Goal: Task Accomplishment & Management: Use online tool/utility

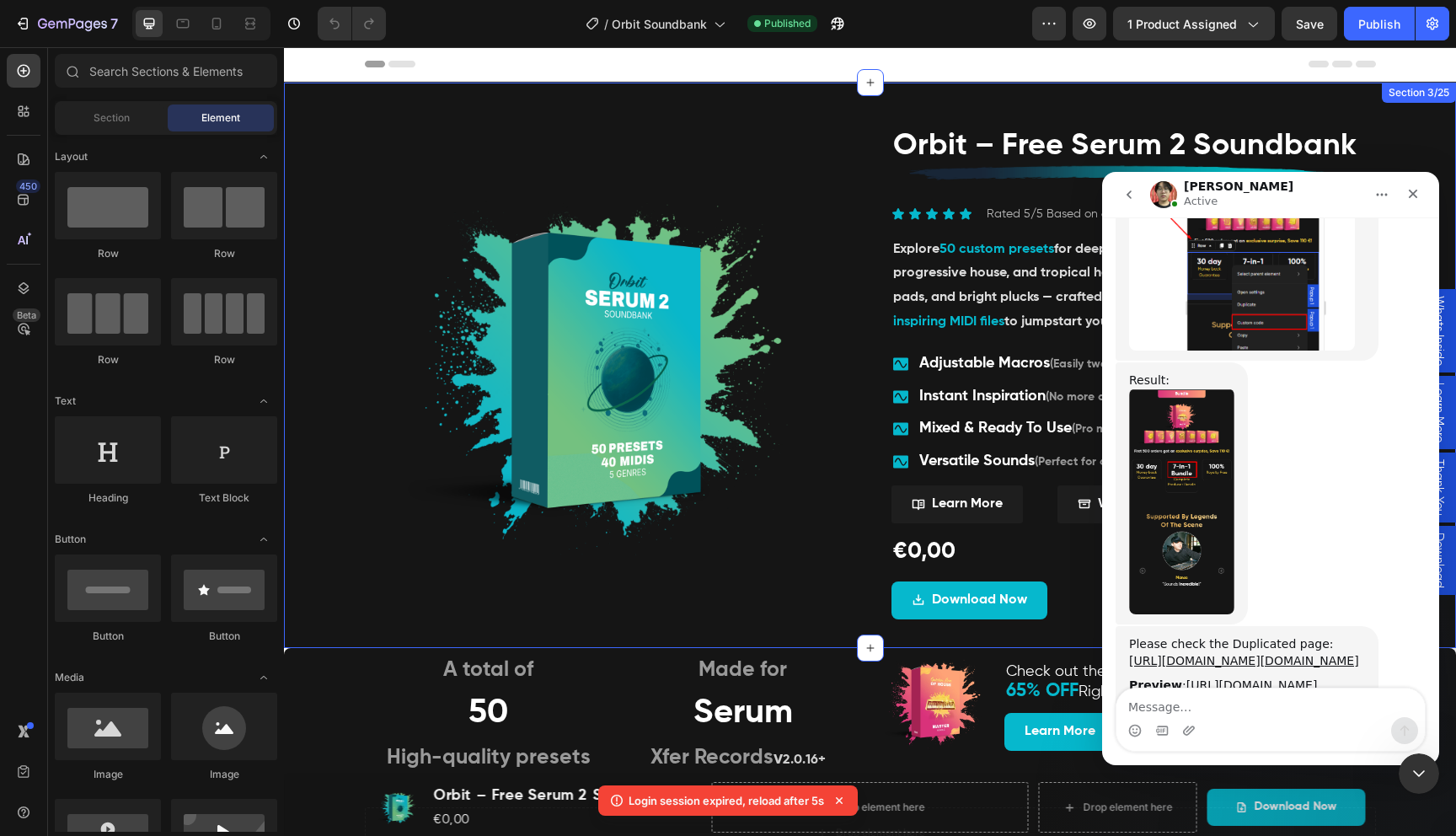
scroll to position [13042, 0]
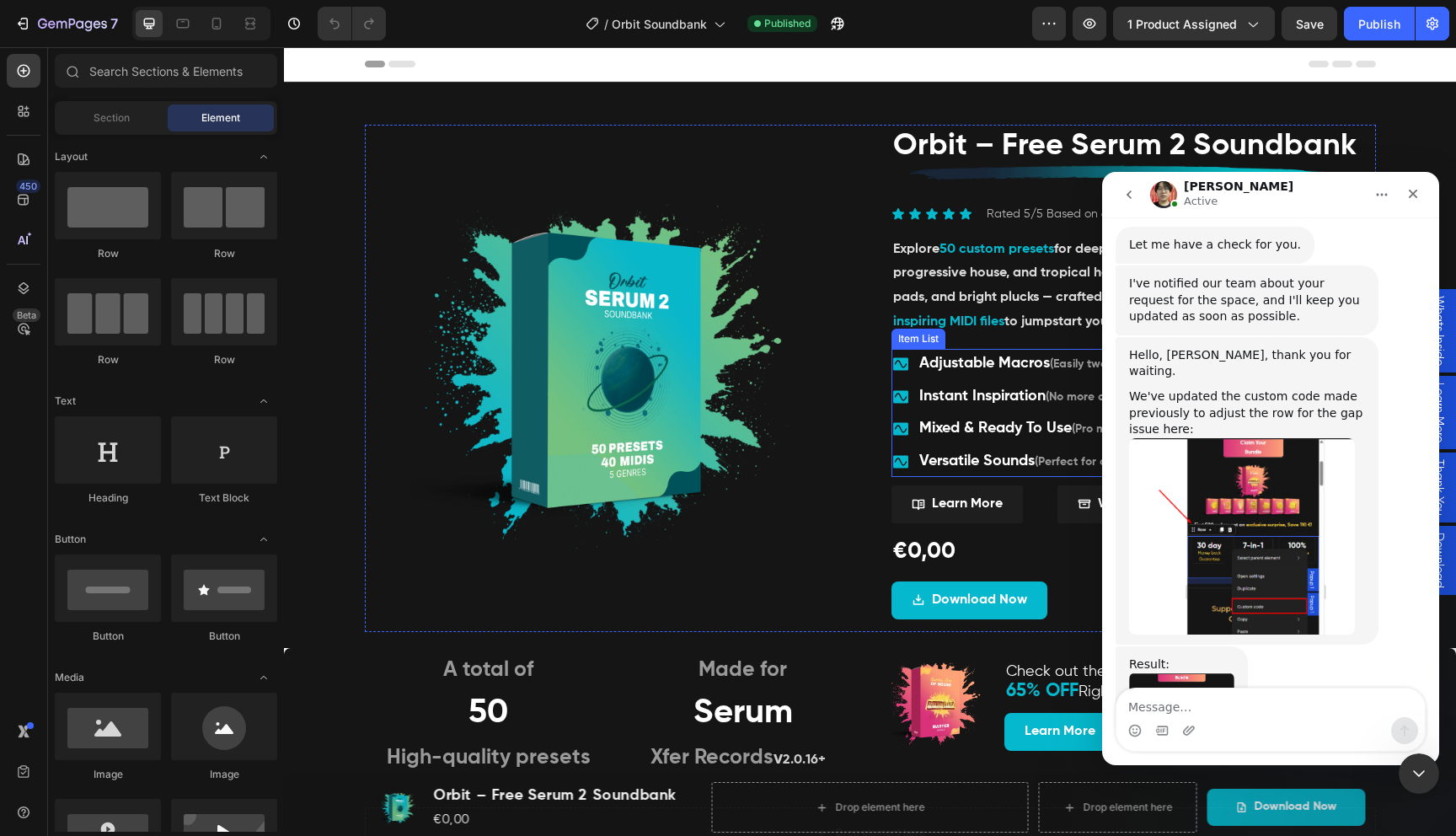
scroll to position [13042, 0]
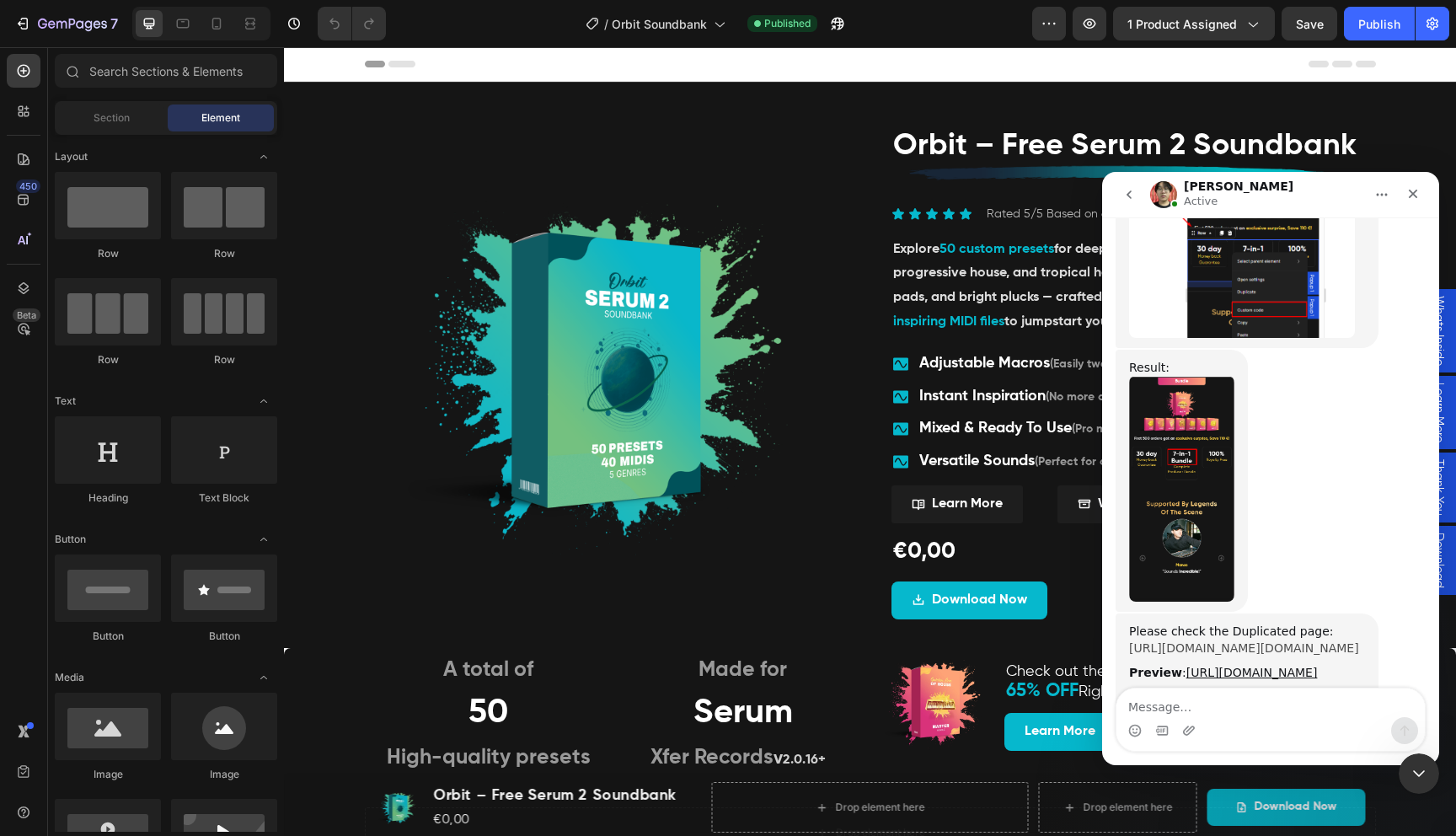
click at [1186, 641] on link "https://builder.gempages.net/editor/557135688135345330/581616070771606376?type=…" at bounding box center [1244, 648] width 230 height 13
click at [41, 24] on icon "button" at bounding box center [72, 24] width 69 height 14
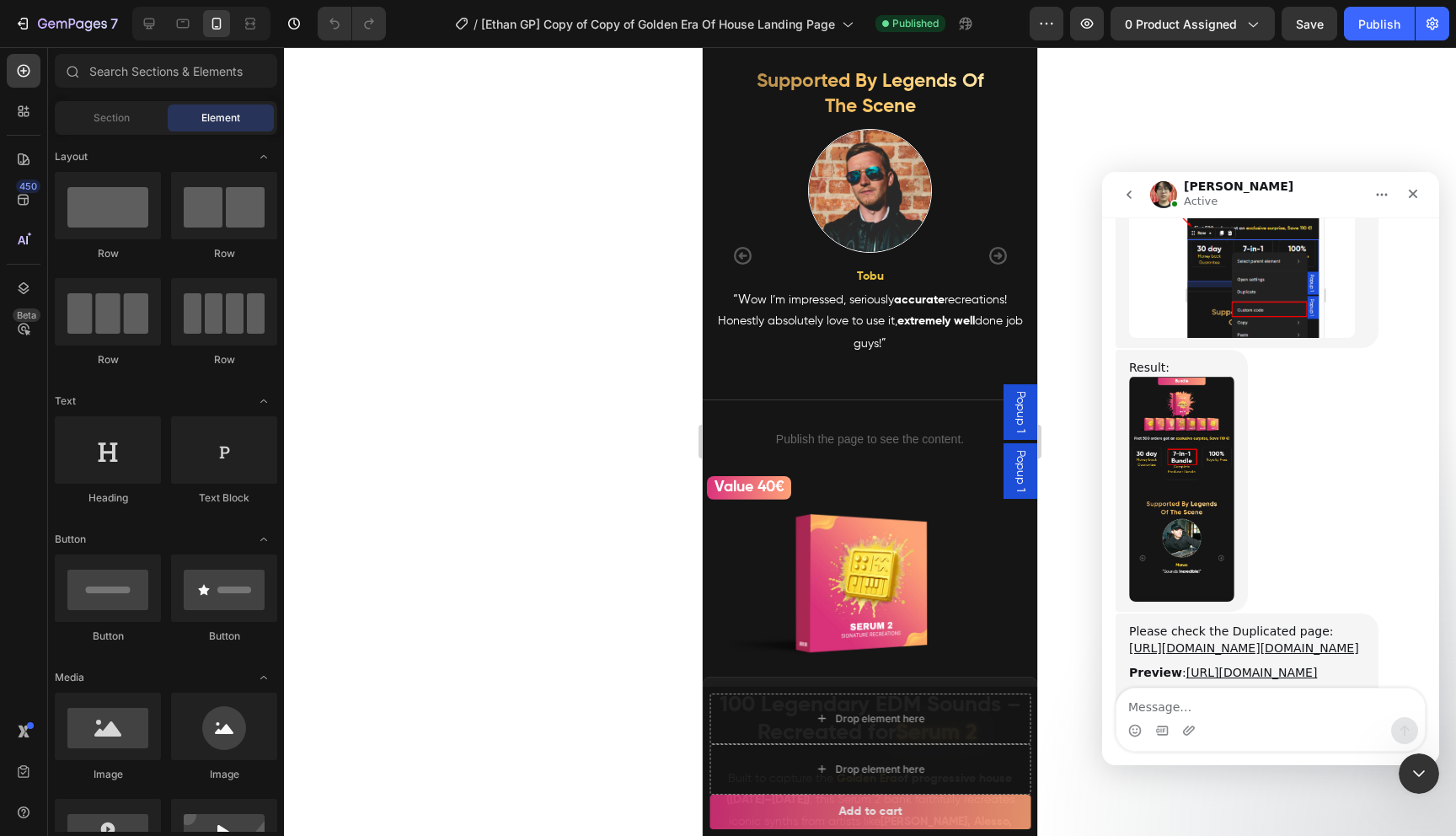
scroll to position [465, 0]
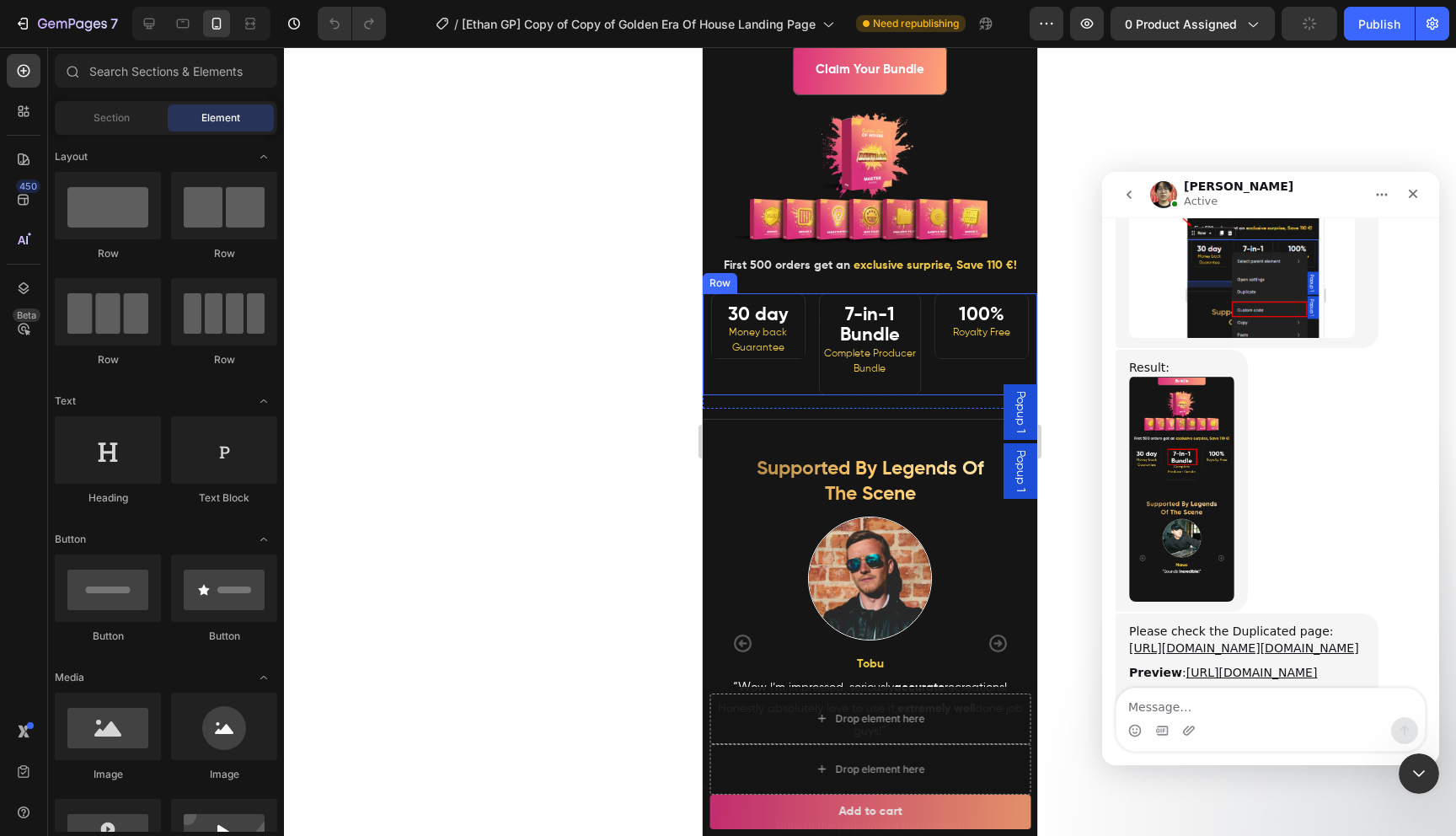
click at [709, 338] on div "30 day Money back Guarantee Heading" at bounding box center [754, 344] width 103 height 101
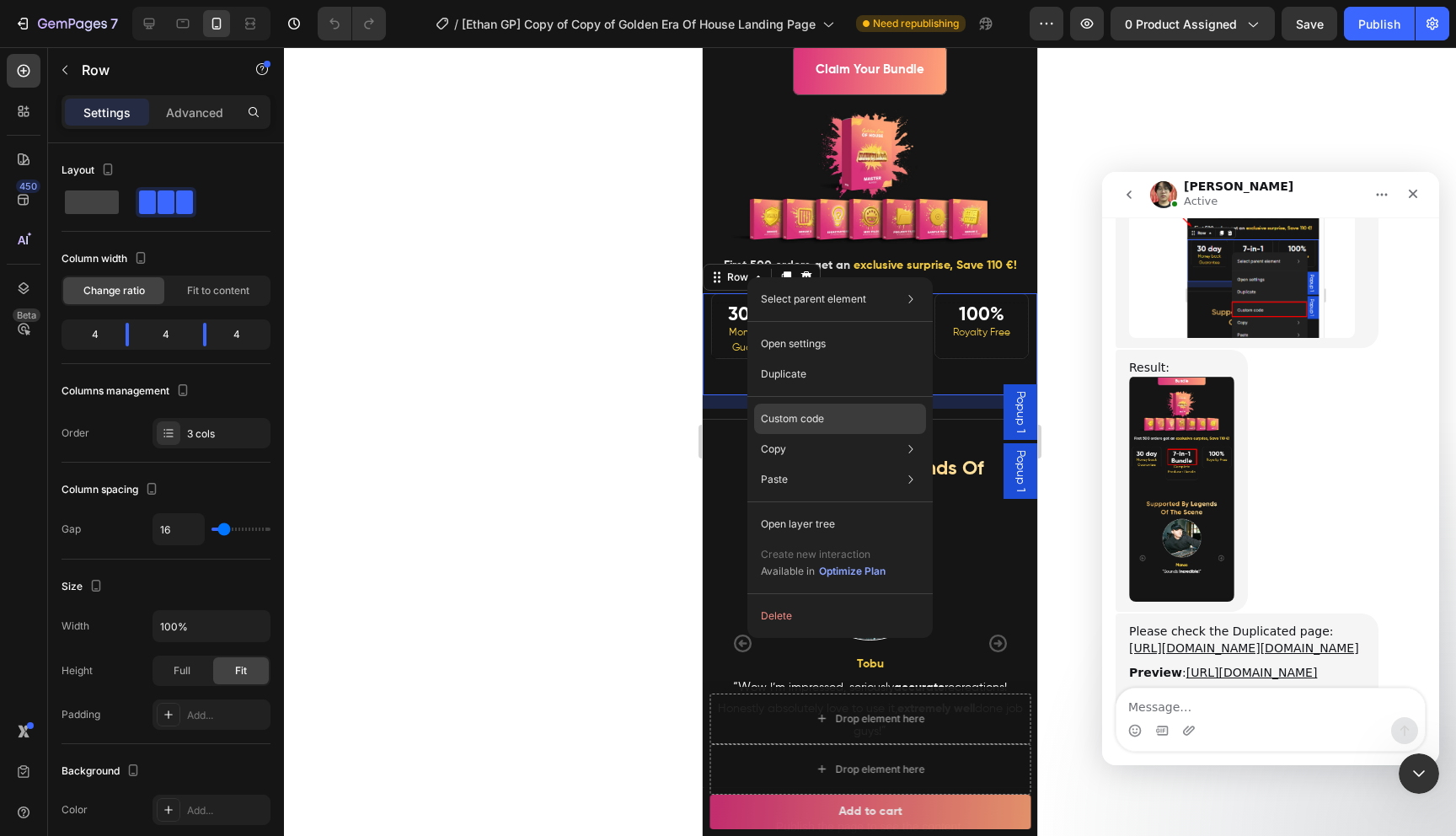
click at [793, 464] on div "Custom code" at bounding box center [839, 479] width 172 height 31
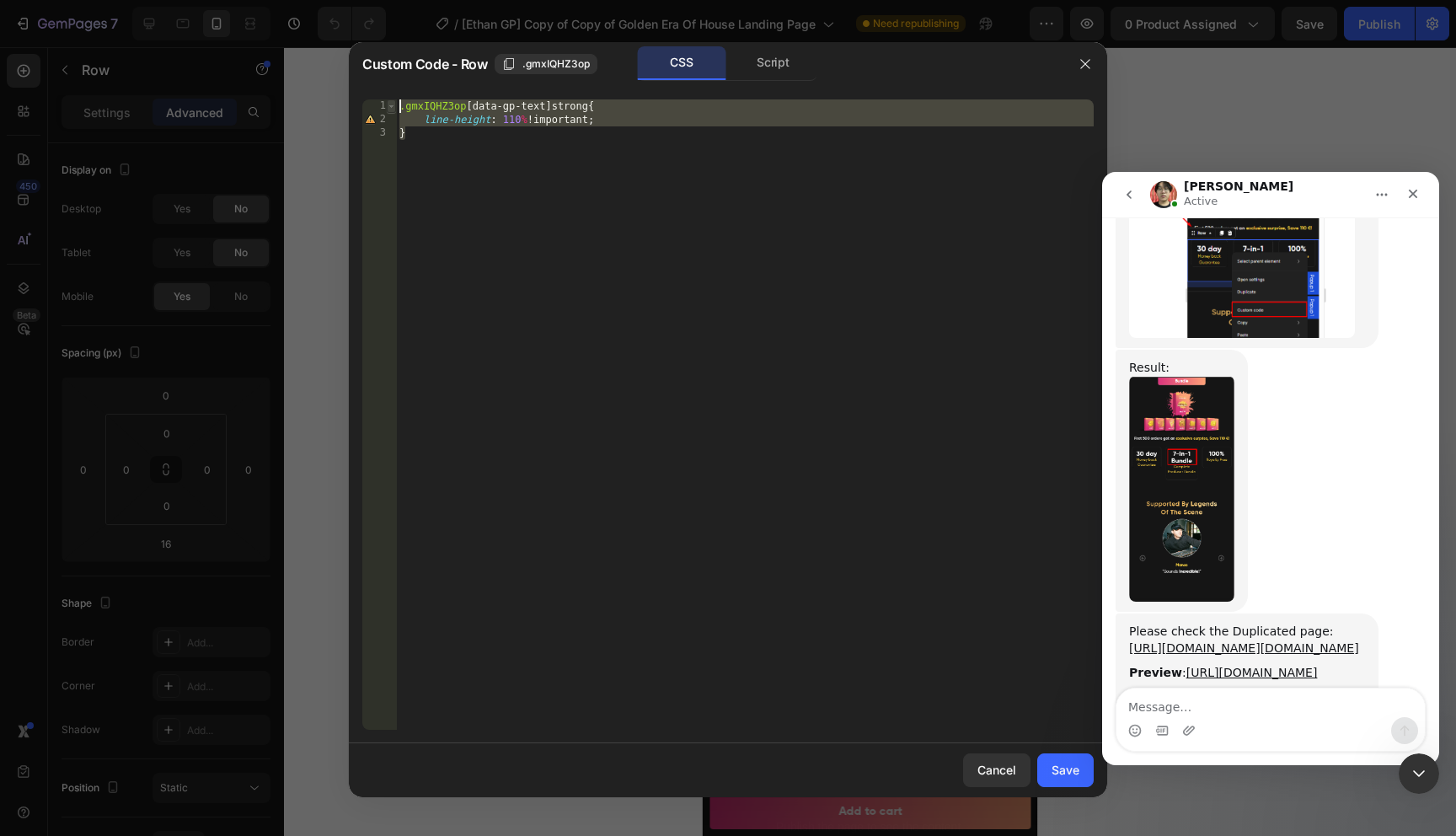
drag, startPoint x: 471, startPoint y: 148, endPoint x: 393, endPoint y: 101, distance: 91.1
click at [393, 102] on div "} 1 2 3 .gmxIQHZ3op [ data-gp-text ] strong { line-height : 110 % !important ; …" at bounding box center [728, 415] width 731 height 630
type textarea ".gmxIQHZ3op [data-gp-text] strong{ line-height: 110% !important;"
click at [1045, 771] on button "Save" at bounding box center [1065, 770] width 57 height 34
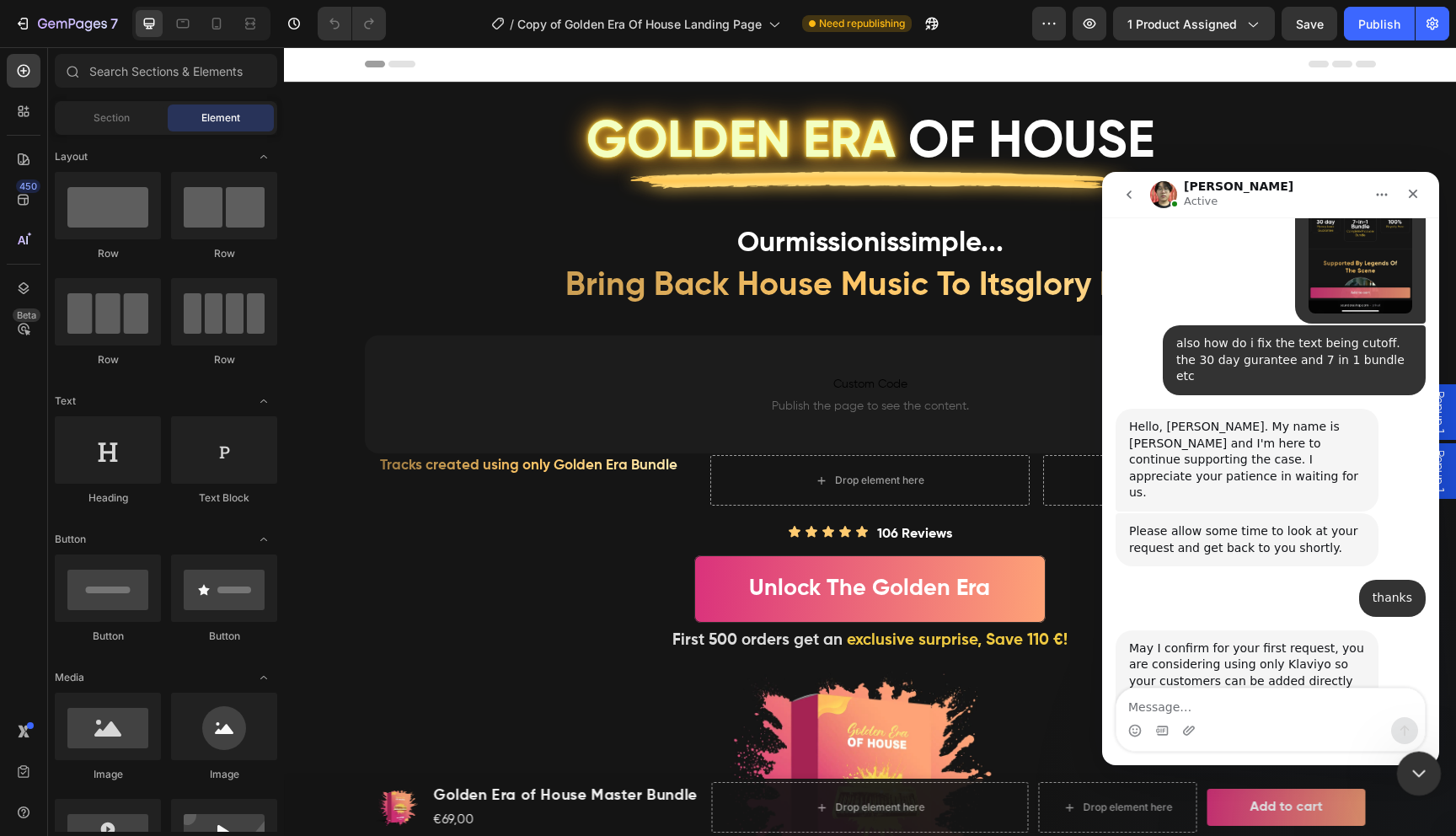
scroll to position [11451, 0]
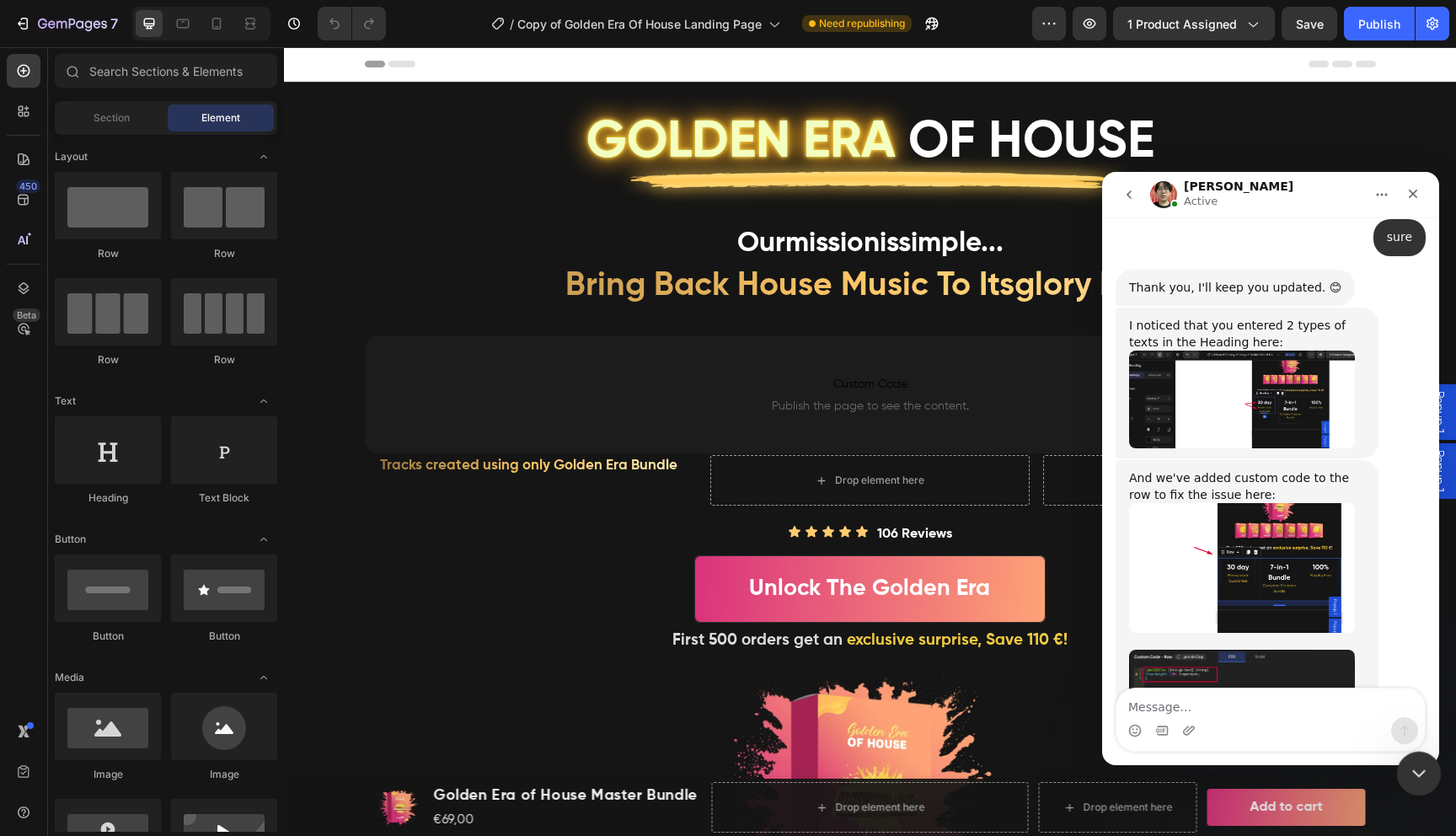
click at [1410, 763] on icon "Close Intercom Messenger" at bounding box center [1416, 771] width 20 height 20
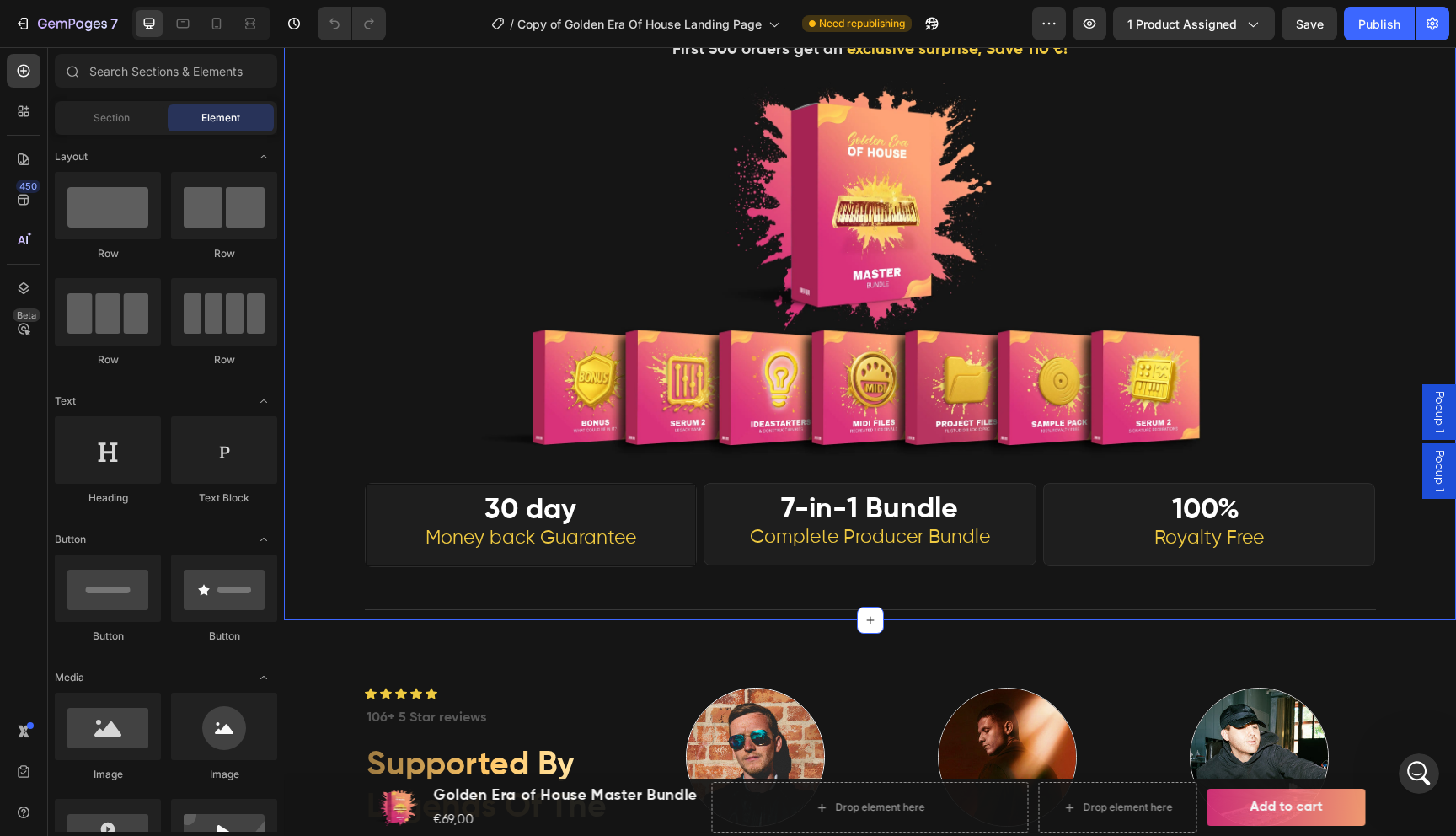
scroll to position [592, 0]
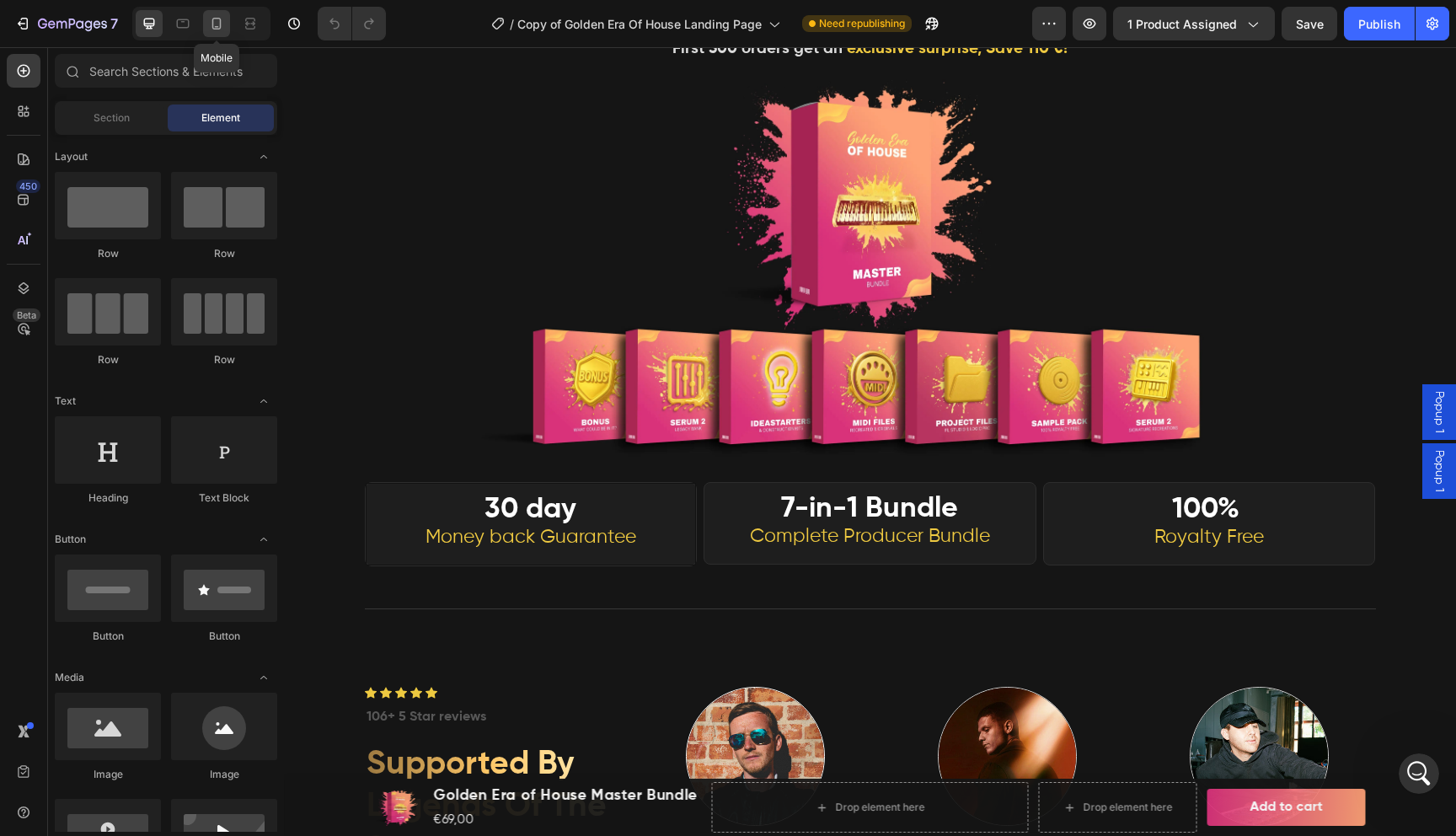
click at [212, 30] on icon at bounding box center [216, 23] width 17 height 17
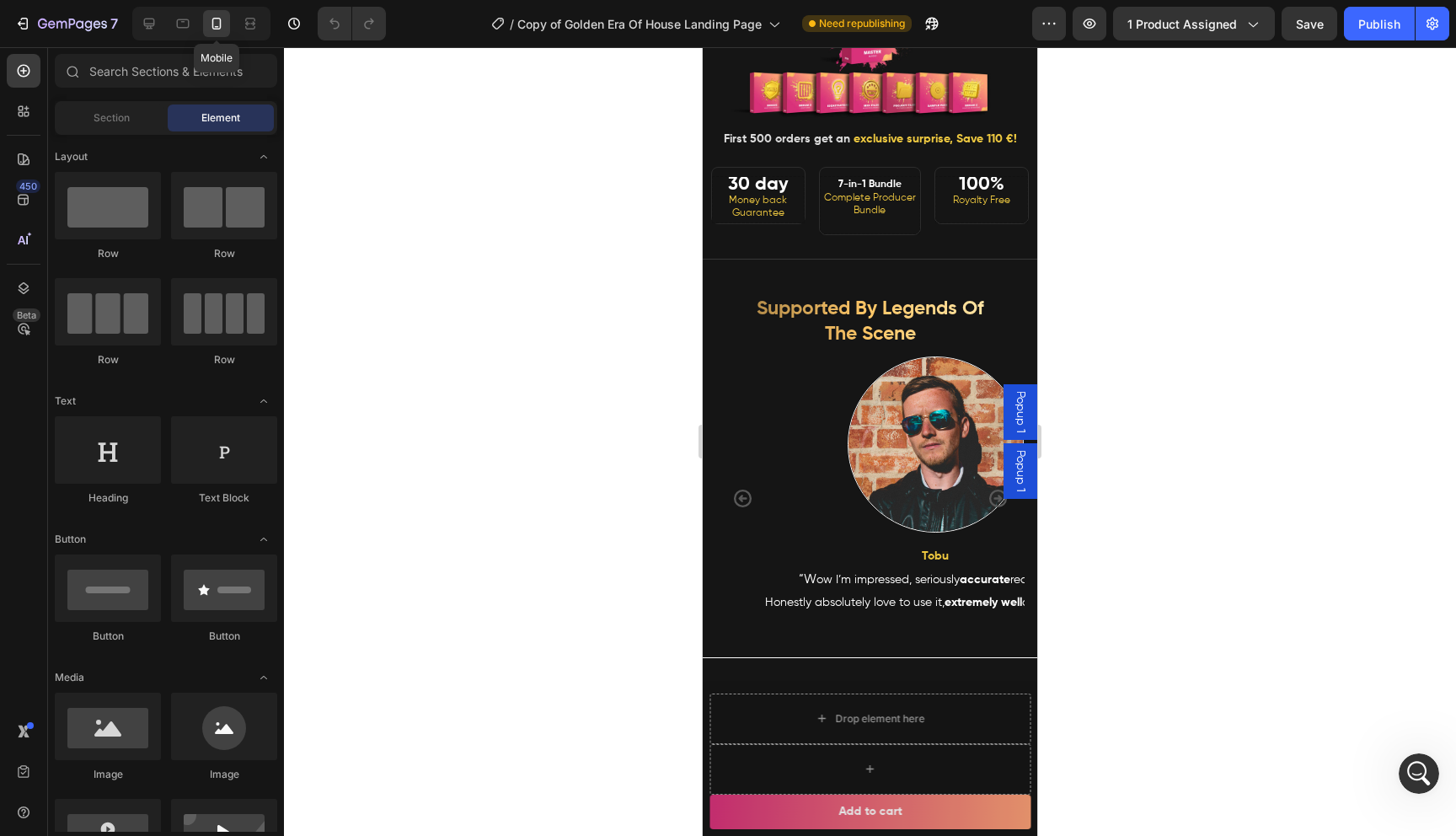
scroll to position [505, 0]
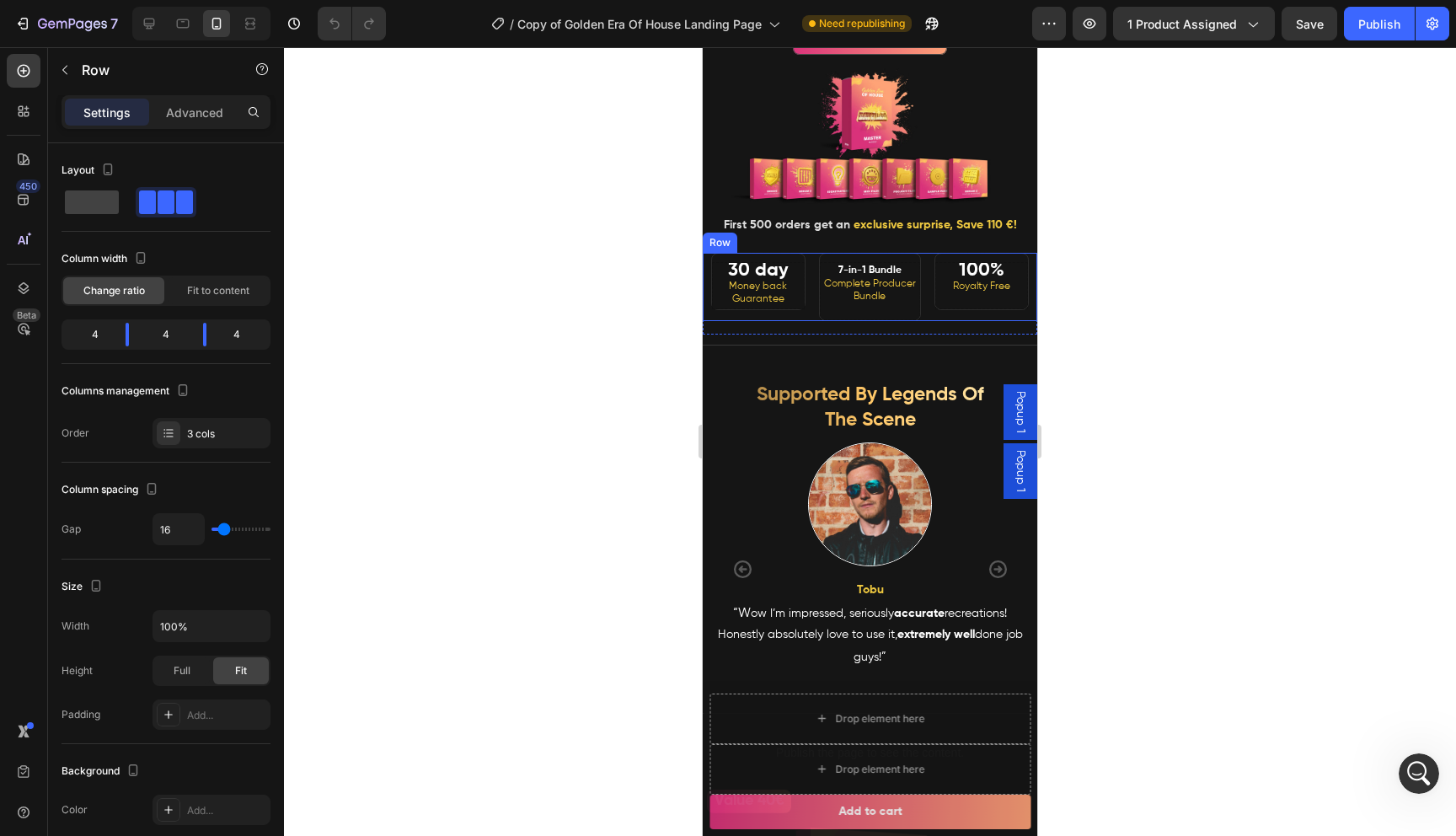
click at [785, 316] on div "30 day Money back Guarantee Heading" at bounding box center [754, 286] width 103 height 67
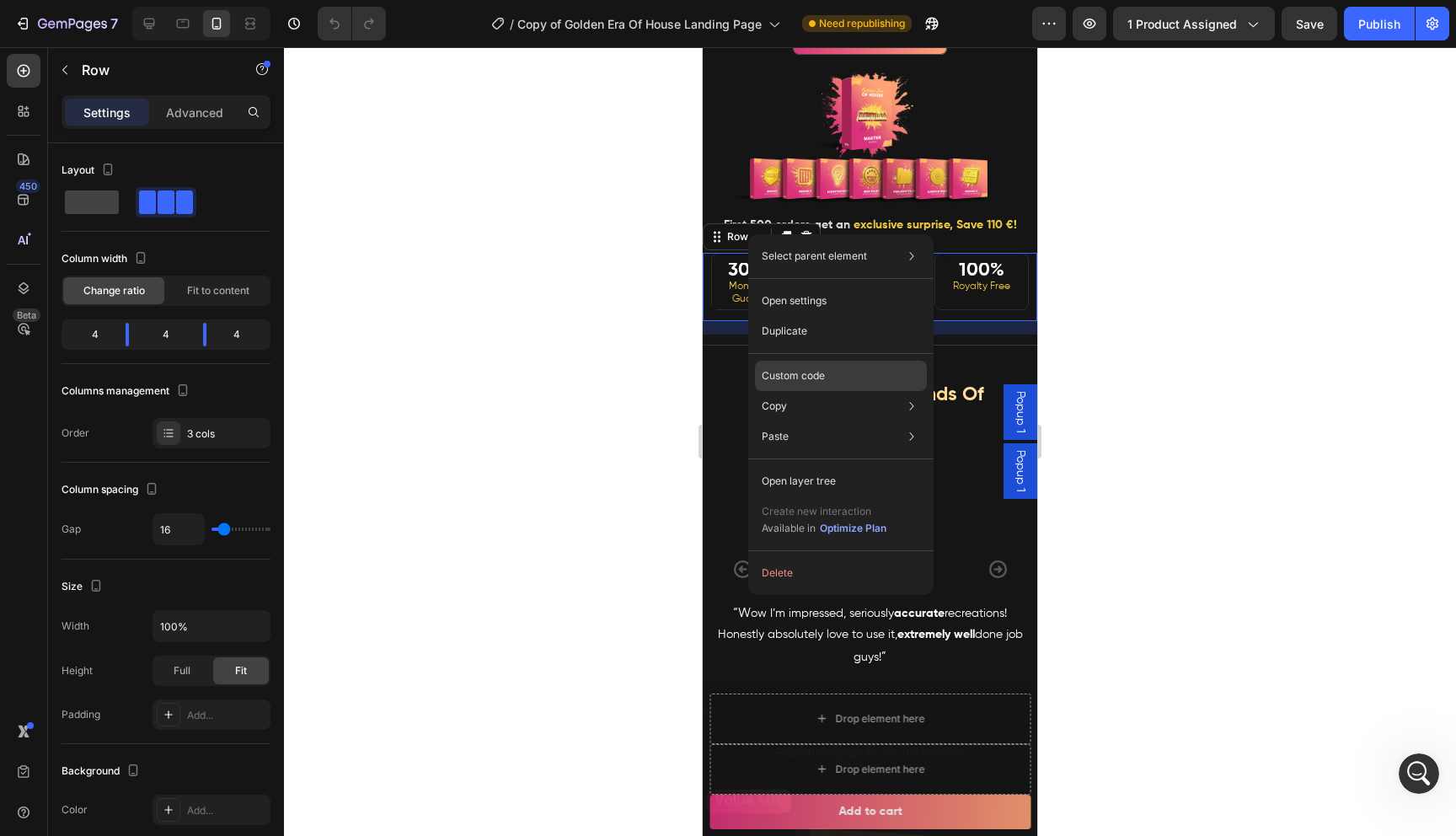
click at [781, 371] on p "Custom code" at bounding box center [793, 375] width 63 height 15
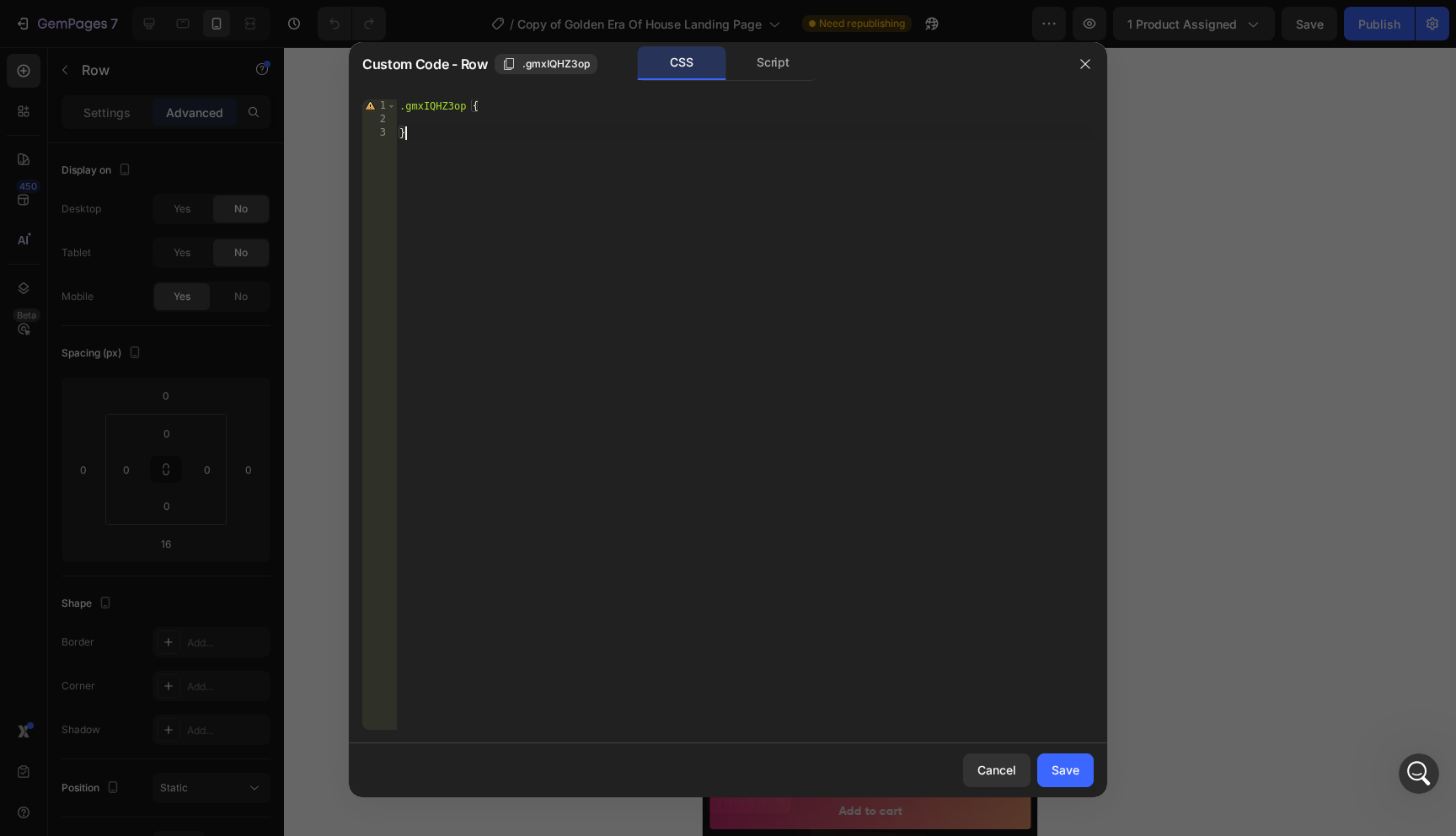
click at [534, 137] on div ".gmxIQHZ3op { }" at bounding box center [745, 428] width 698 height 657
click at [533, 137] on div ".gmxIQHZ3op { }" at bounding box center [745, 428] width 698 height 657
type textarea "}"
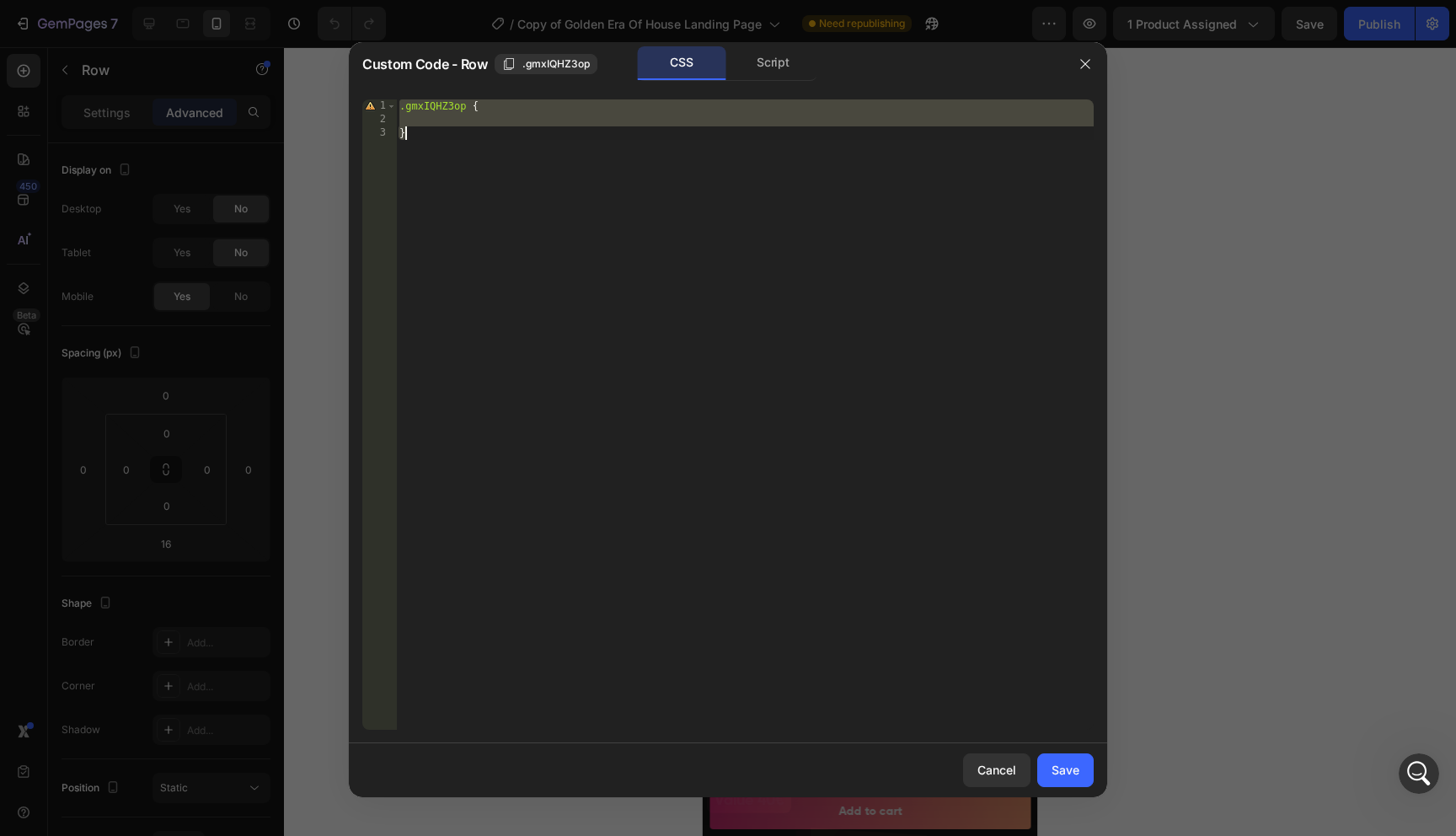
click at [533, 137] on div ".gmxIQHZ3op { }" at bounding box center [745, 428] width 698 height 657
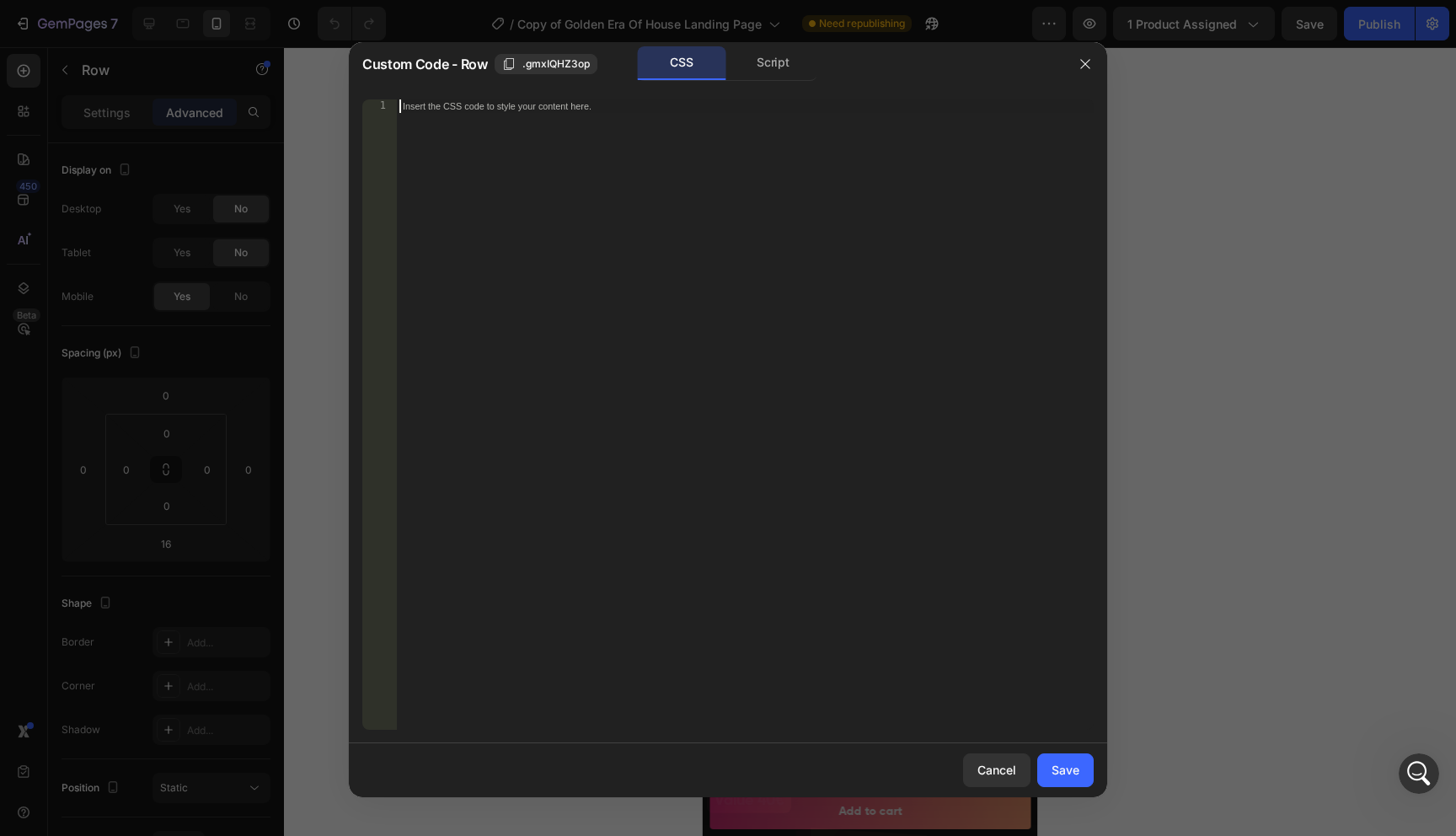
paste textarea "}"
type textarea "}"
click at [1062, 771] on div "Save" at bounding box center [1065, 770] width 28 height 17
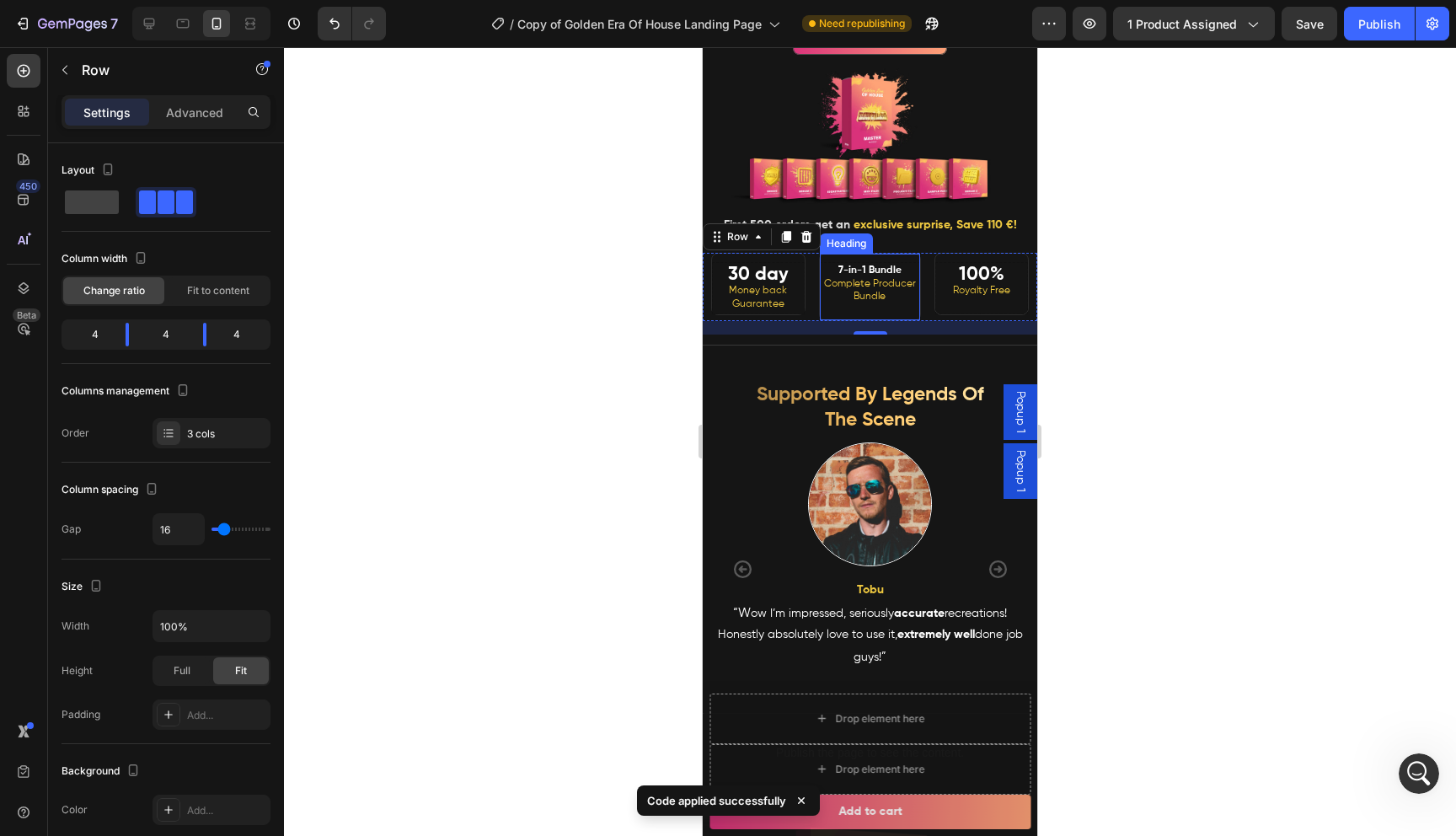
click at [894, 269] on strong "7-in-1 Bundle" at bounding box center [870, 271] width 63 height 10
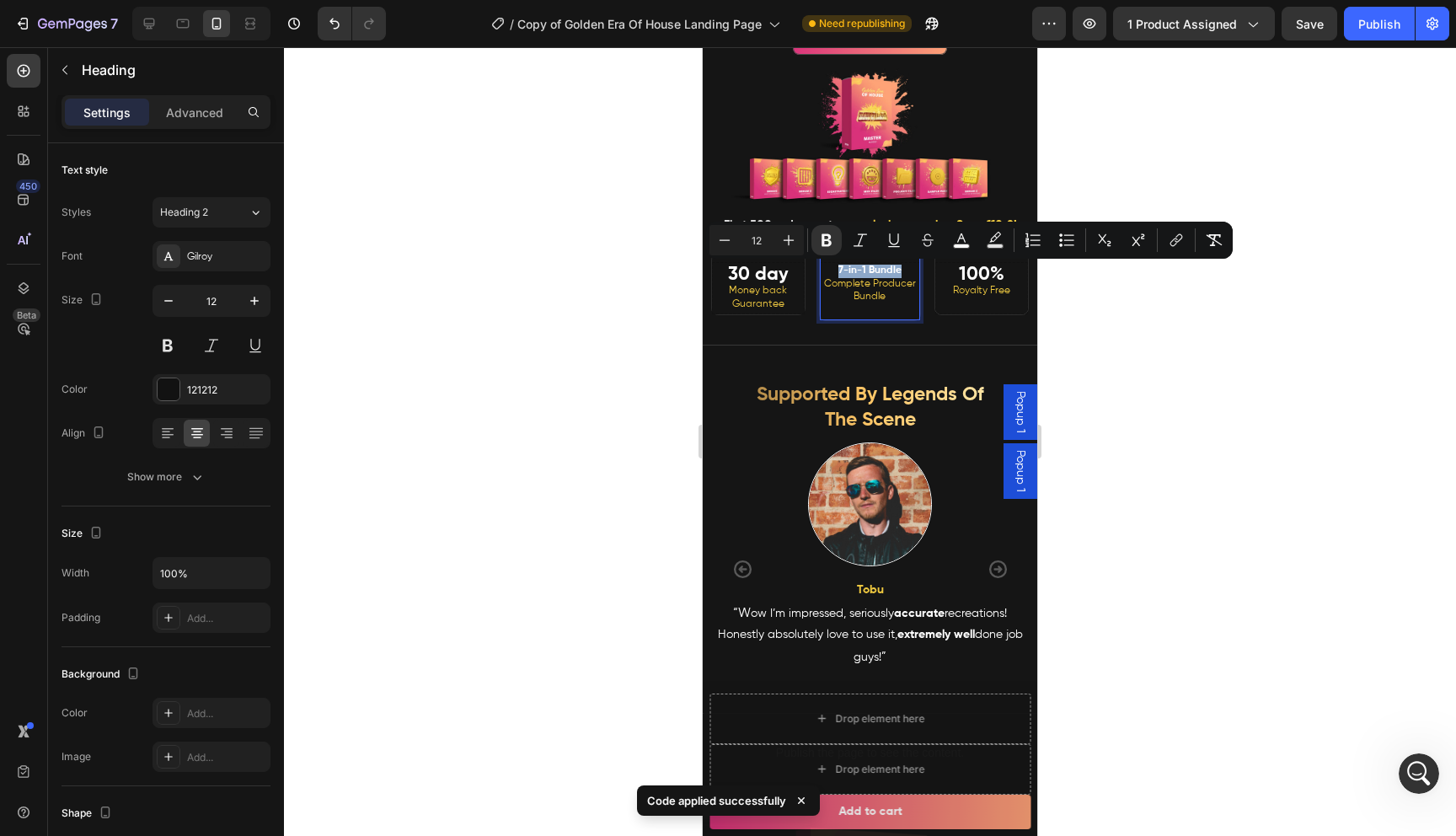
drag, startPoint x: 903, startPoint y: 270, endPoint x: 836, endPoint y: 271, distance: 67.0
click at [836, 271] on p "7-in-1 Bundle Complete Producer Bundle" at bounding box center [871, 291] width 96 height 52
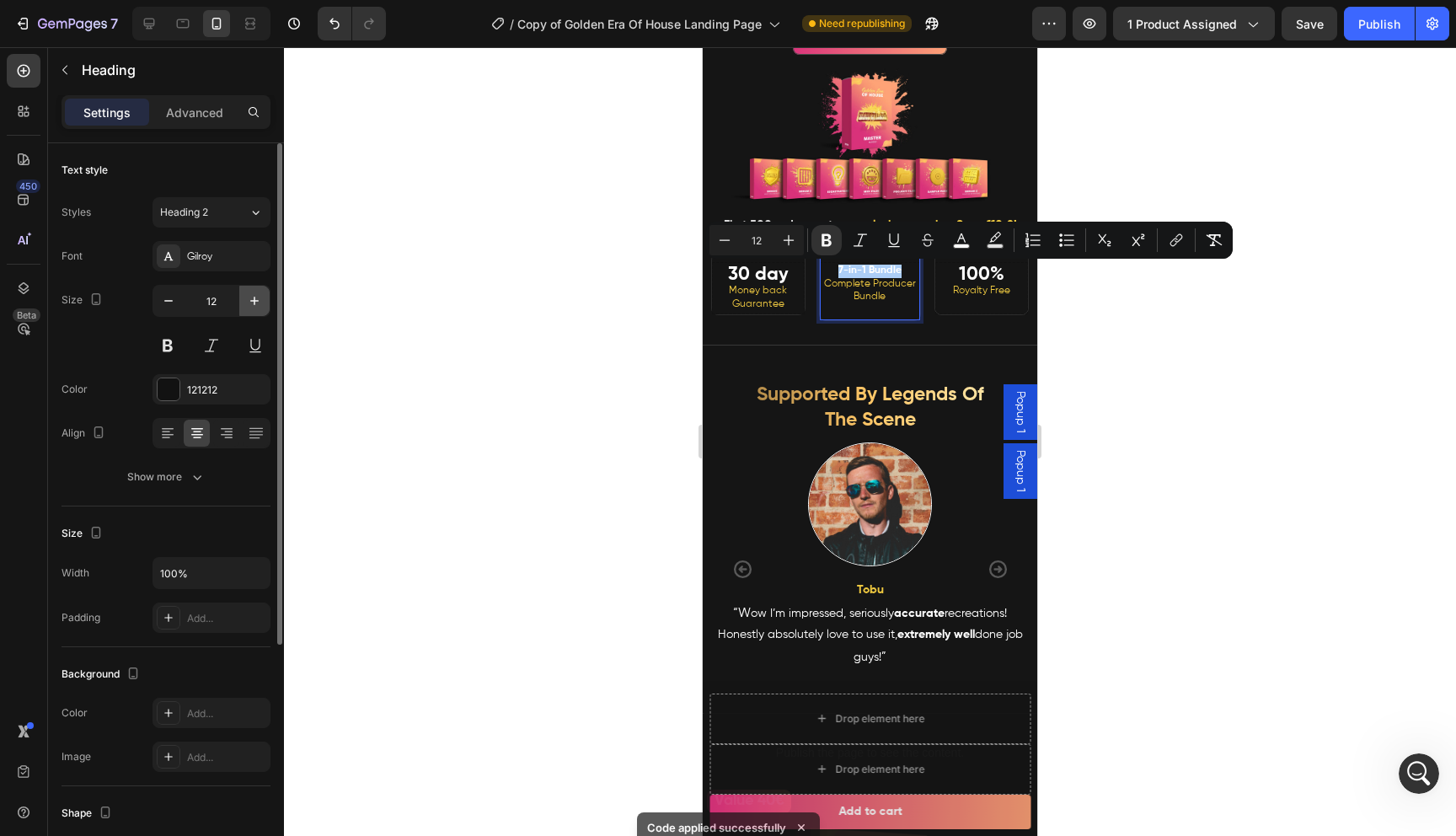
click at [252, 298] on icon "button" at bounding box center [254, 300] width 17 height 17
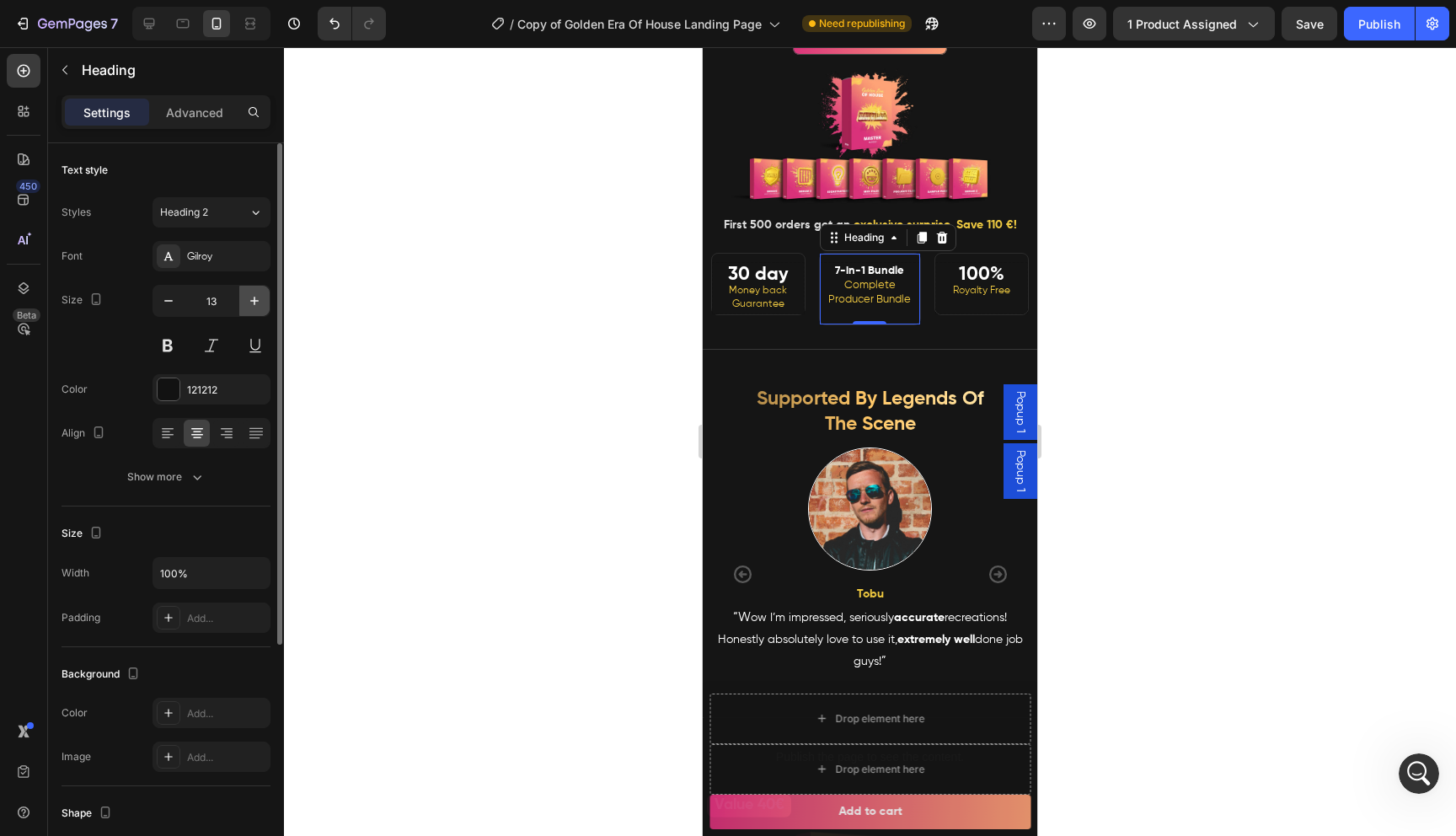
click at [252, 302] on icon "button" at bounding box center [254, 300] width 17 height 17
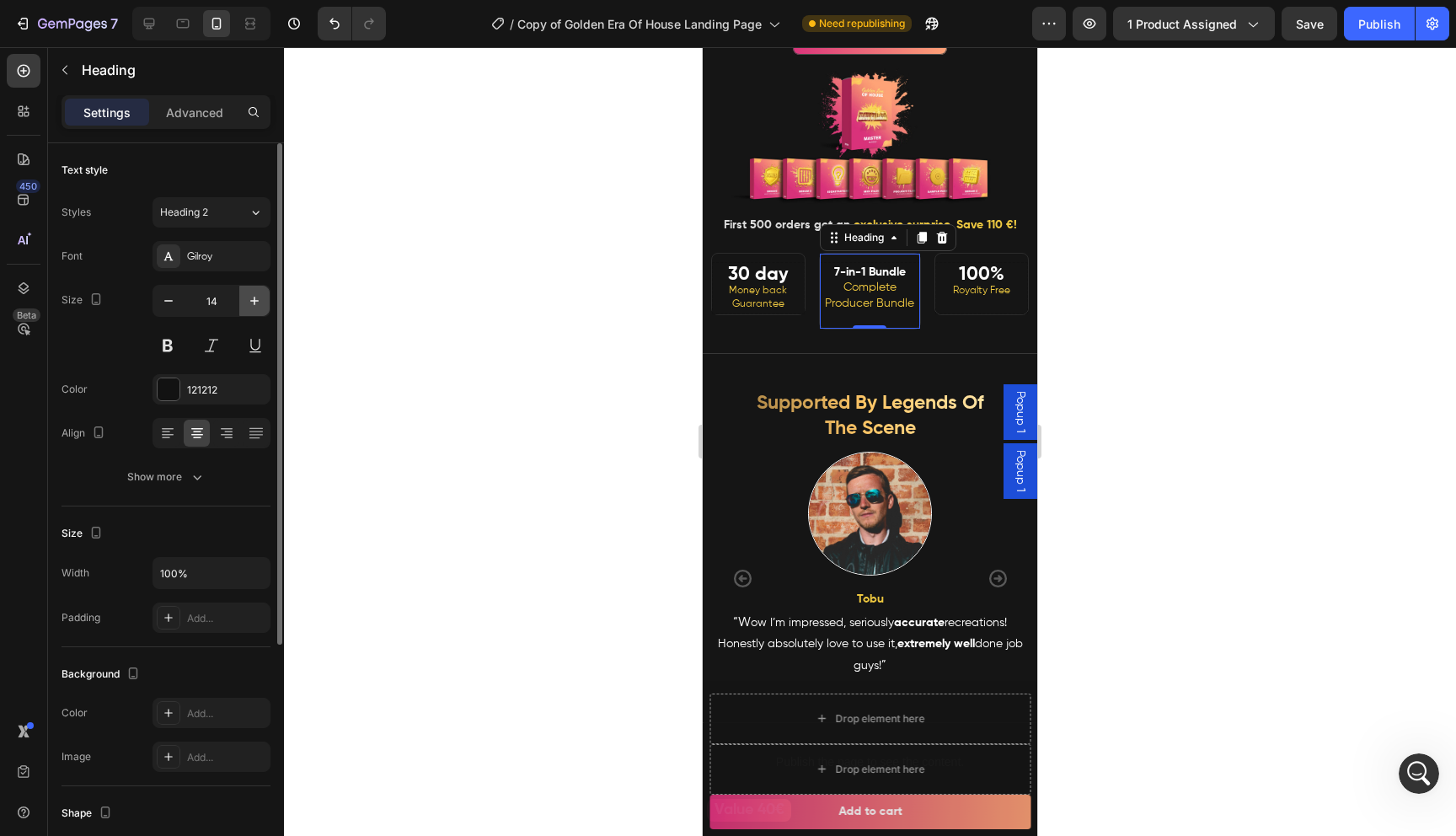
click at [252, 302] on icon "button" at bounding box center [254, 300] width 17 height 17
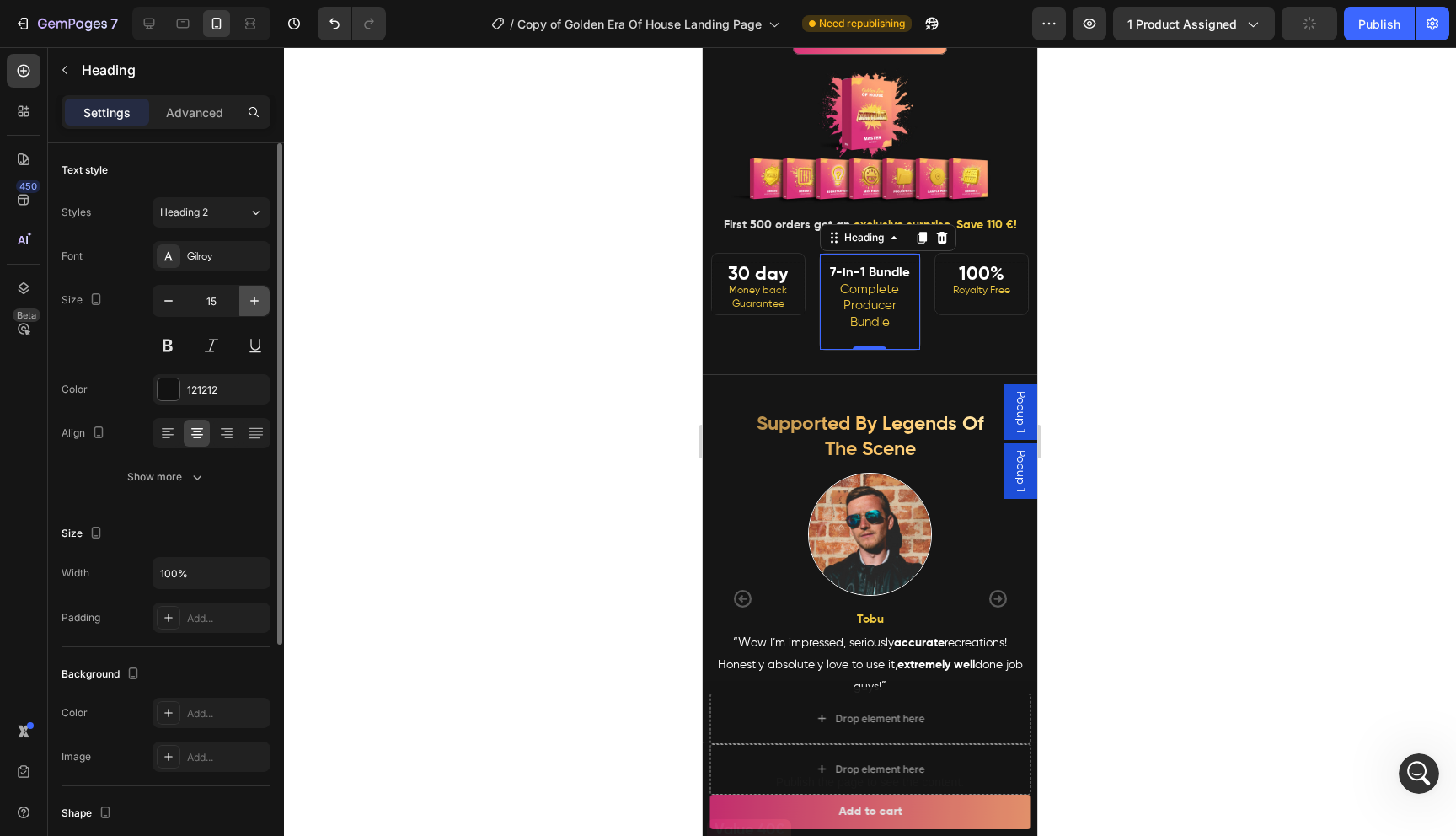
click at [252, 302] on icon "button" at bounding box center [254, 300] width 17 height 17
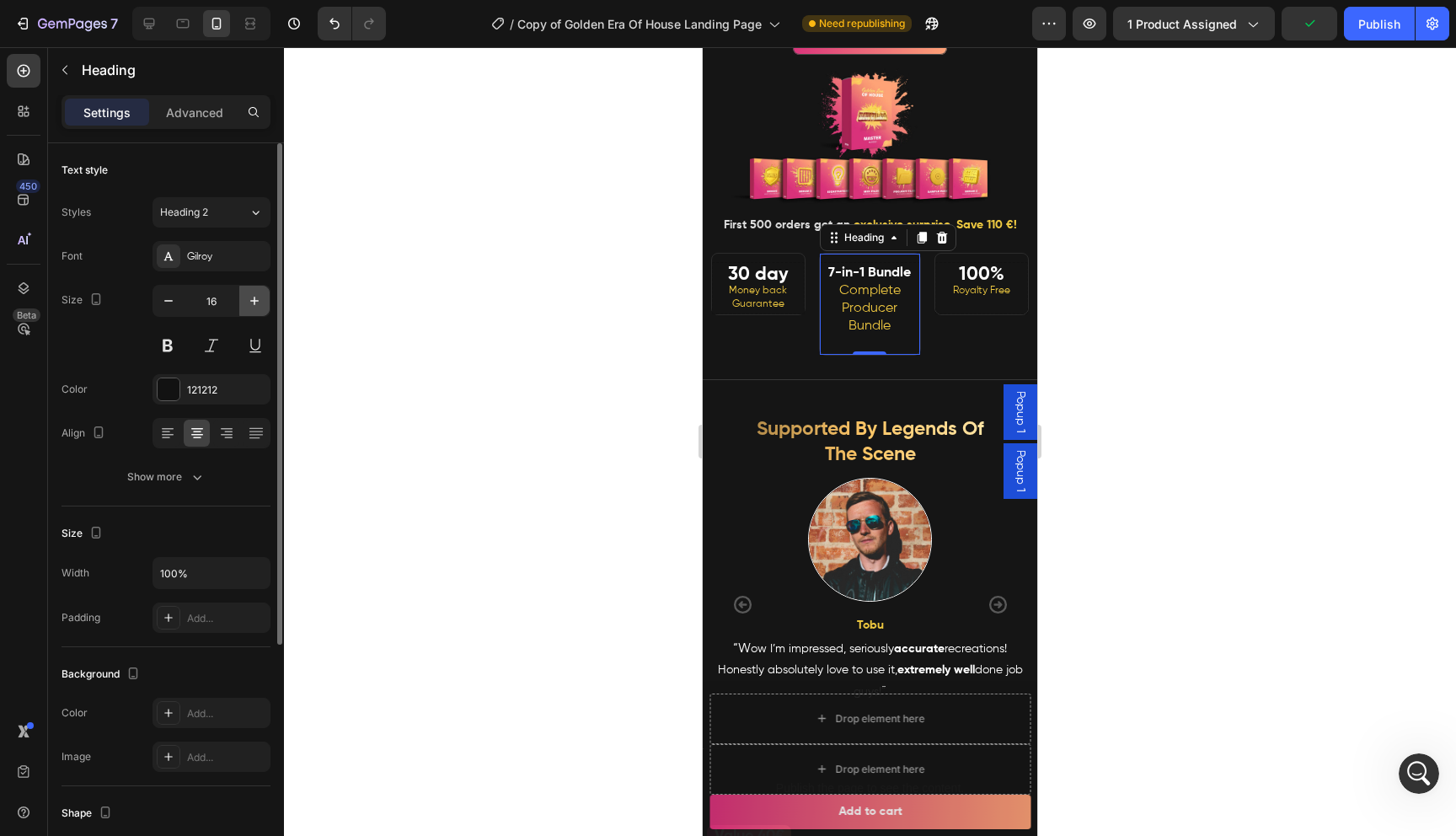
click at [252, 302] on icon "button" at bounding box center [254, 300] width 17 height 17
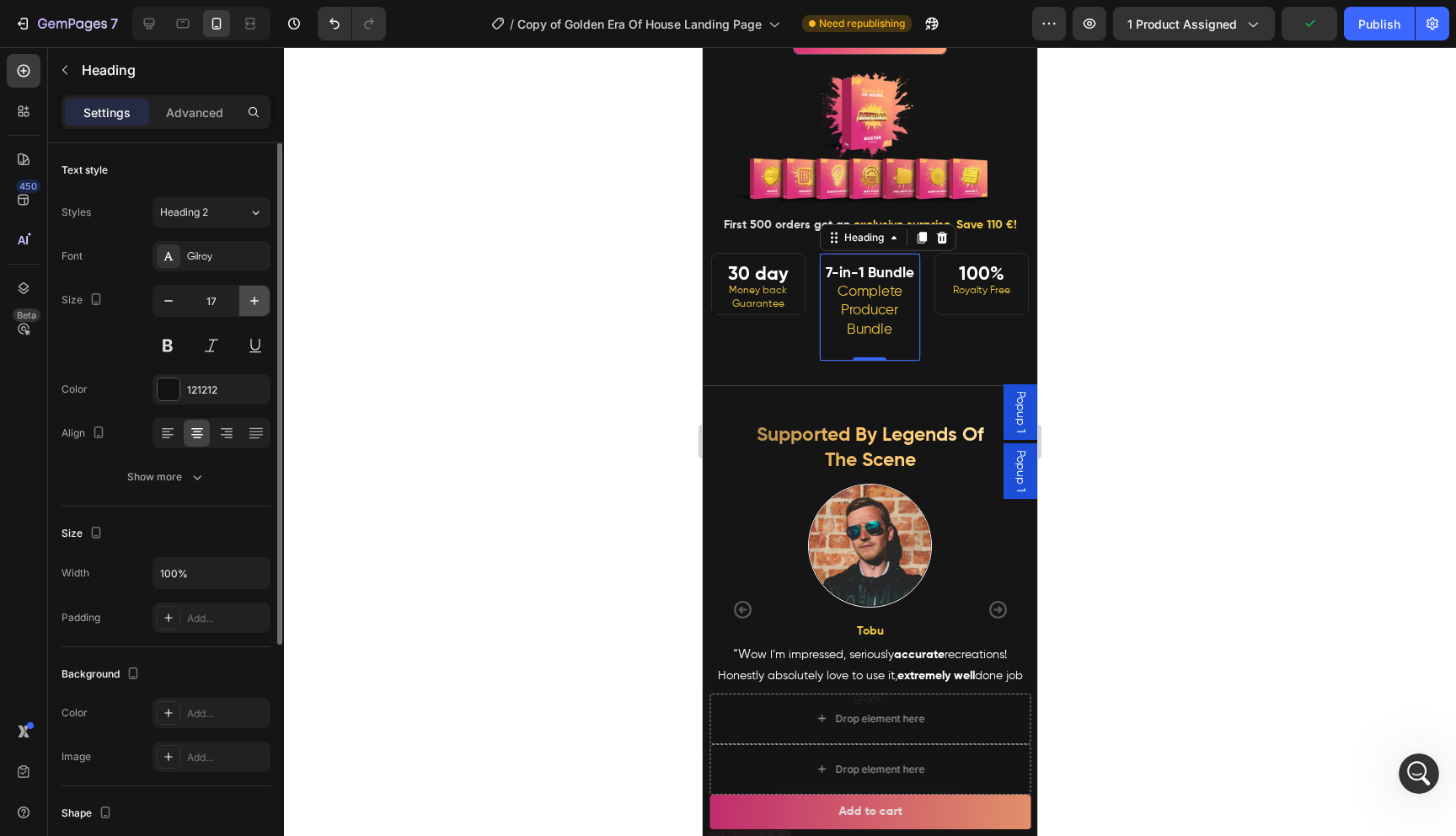
click at [252, 302] on icon "button" at bounding box center [254, 300] width 17 height 17
type input "18"
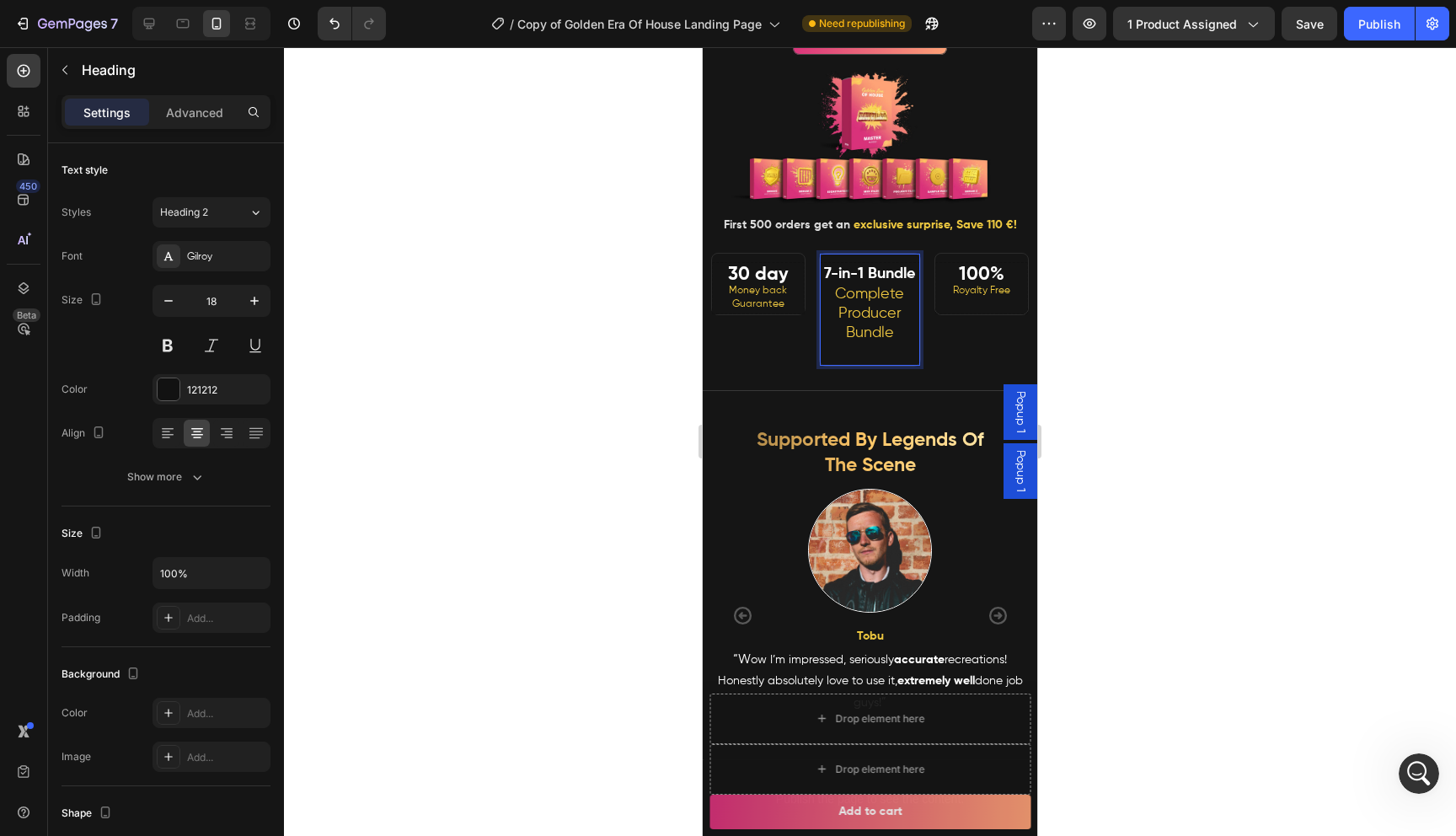
click at [870, 275] on strong "7-in-1 Bundle" at bounding box center [869, 273] width 91 height 15
click at [933, 341] on div "30 day Money back Guarantee Heading 7-in-1 Bundle Complete Producer Bundle Head…" at bounding box center [869, 310] width 334 height 113
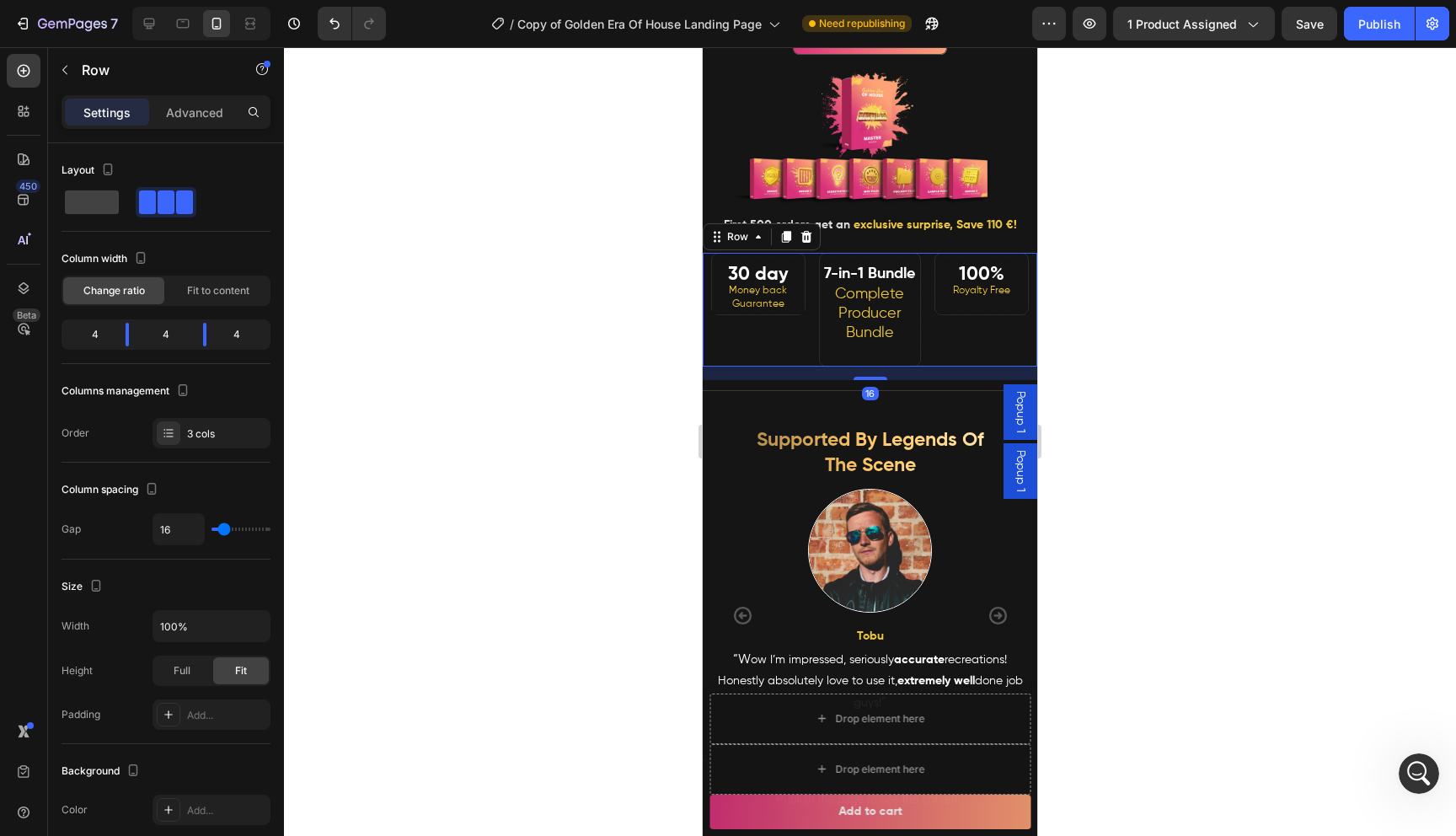
click at [901, 321] on p "⁠⁠⁠⁠⁠⁠⁠ 7-in-1 Bundle Complete Producer Bundle" at bounding box center [871, 313] width 96 height 99
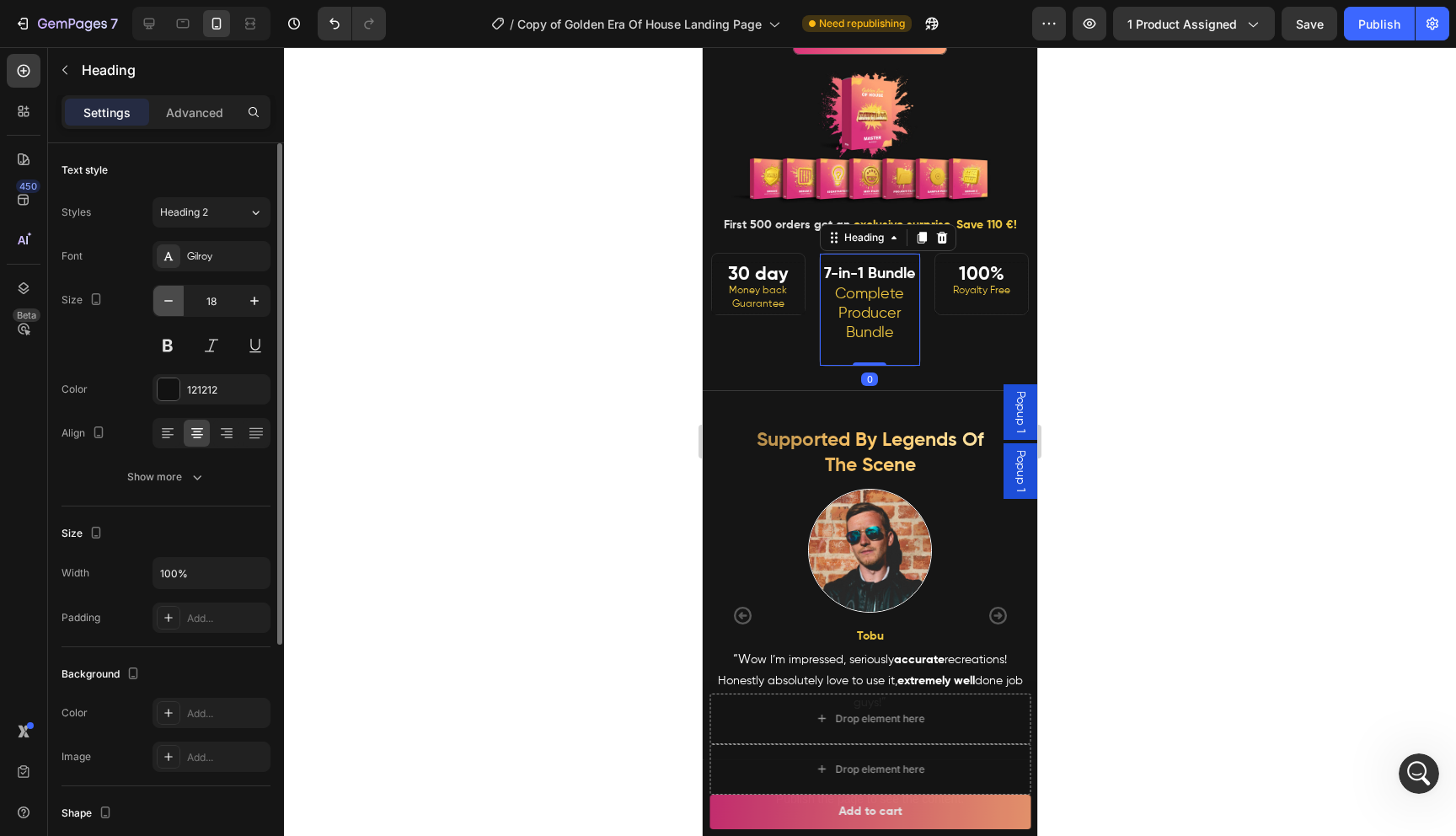
click at [178, 301] on button "button" at bounding box center [168, 300] width 31 height 31
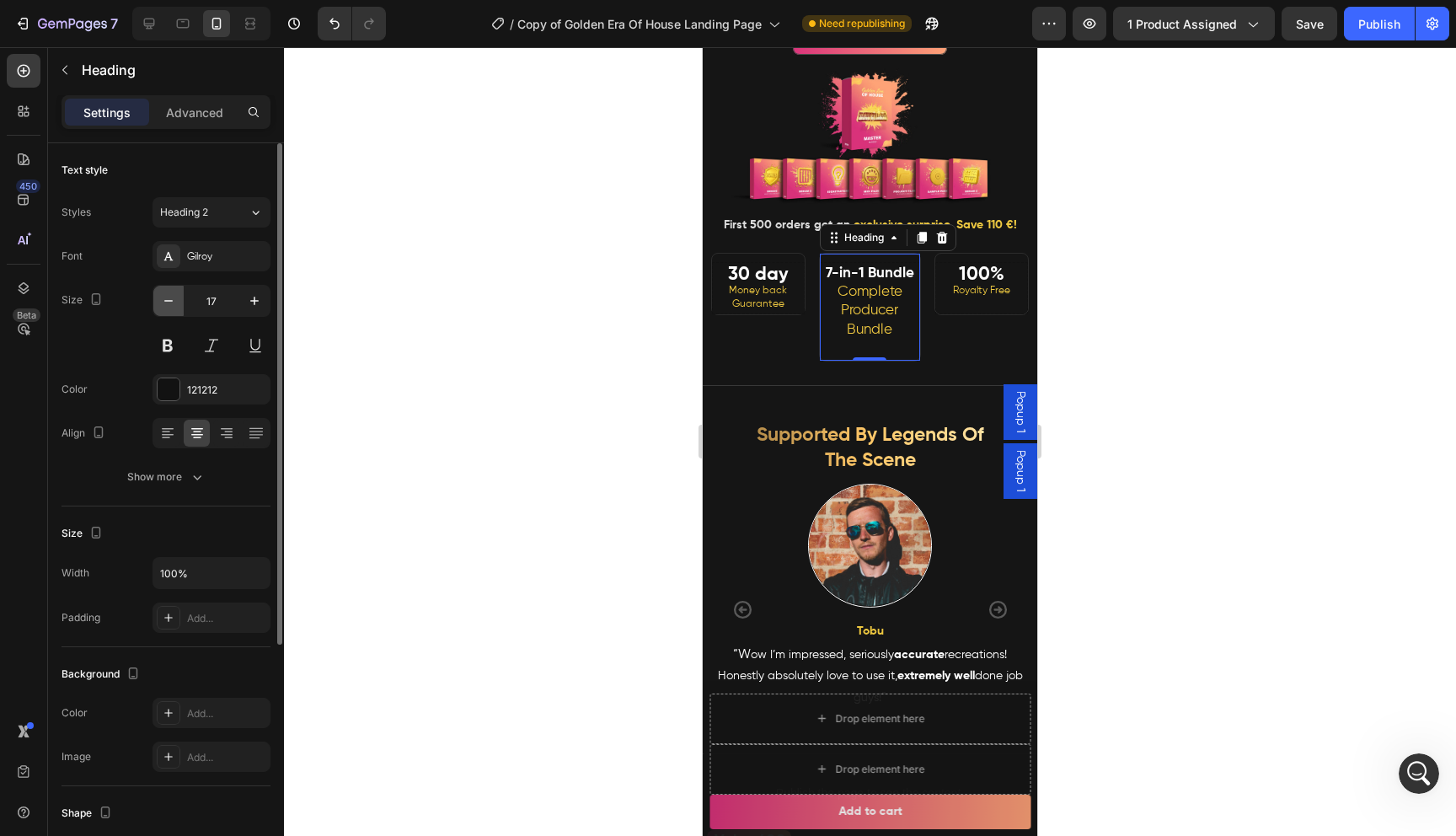
click at [175, 301] on icon "button" at bounding box center [167, 300] width 17 height 17
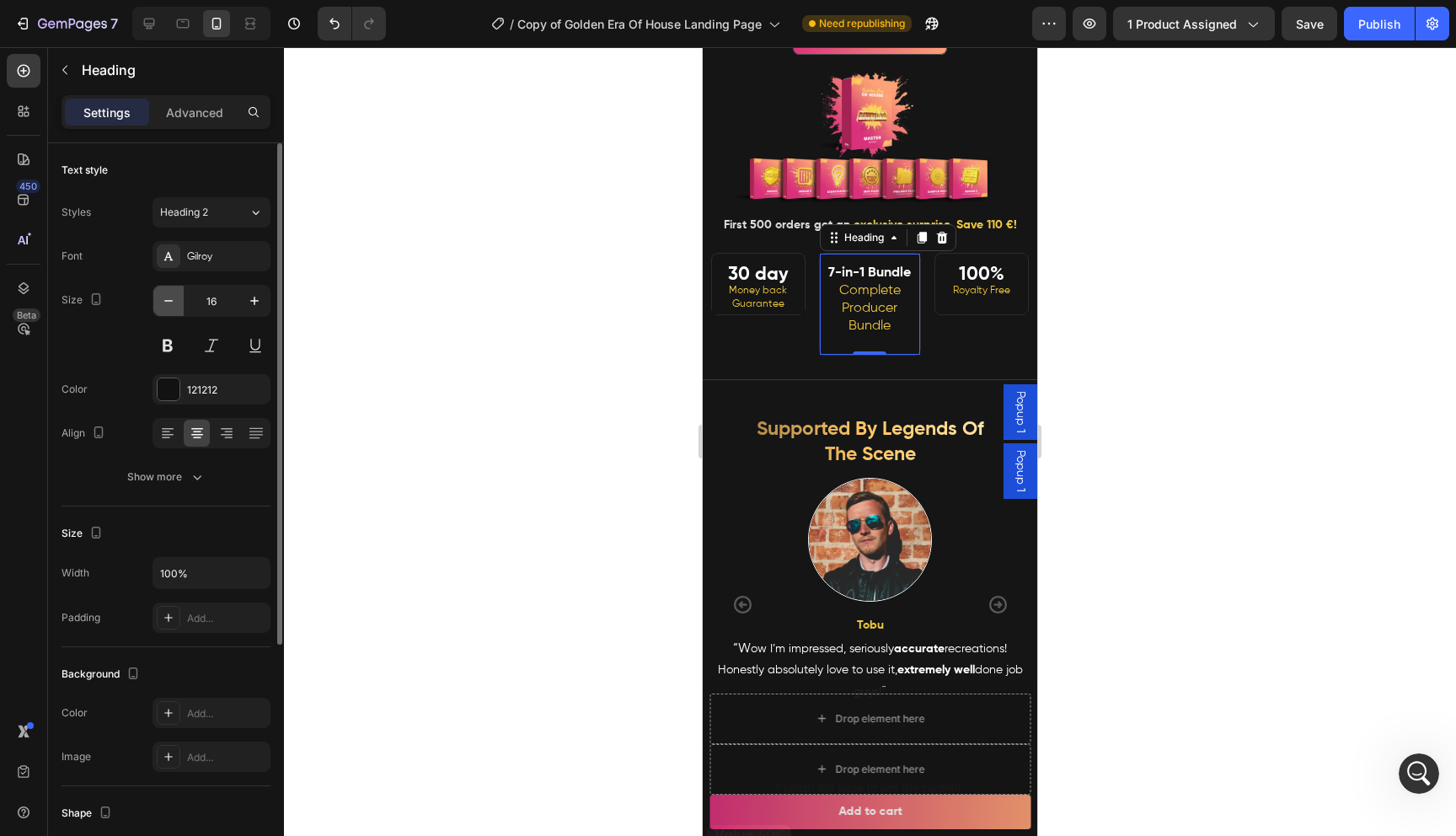
click at [175, 301] on icon "button" at bounding box center [167, 300] width 17 height 17
type input "15"
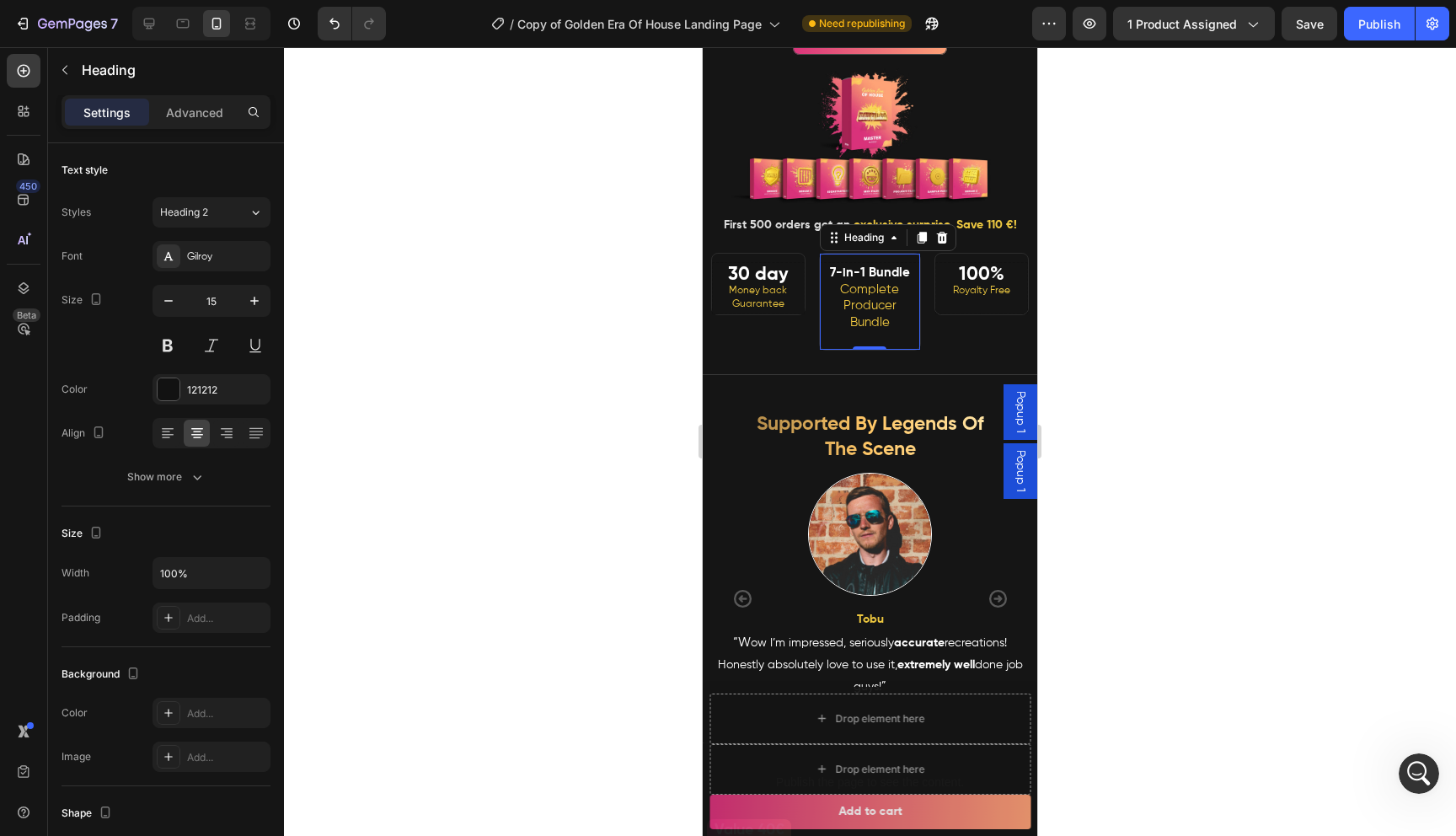
click at [514, 353] on div at bounding box center [869, 442] width 1172 height 789
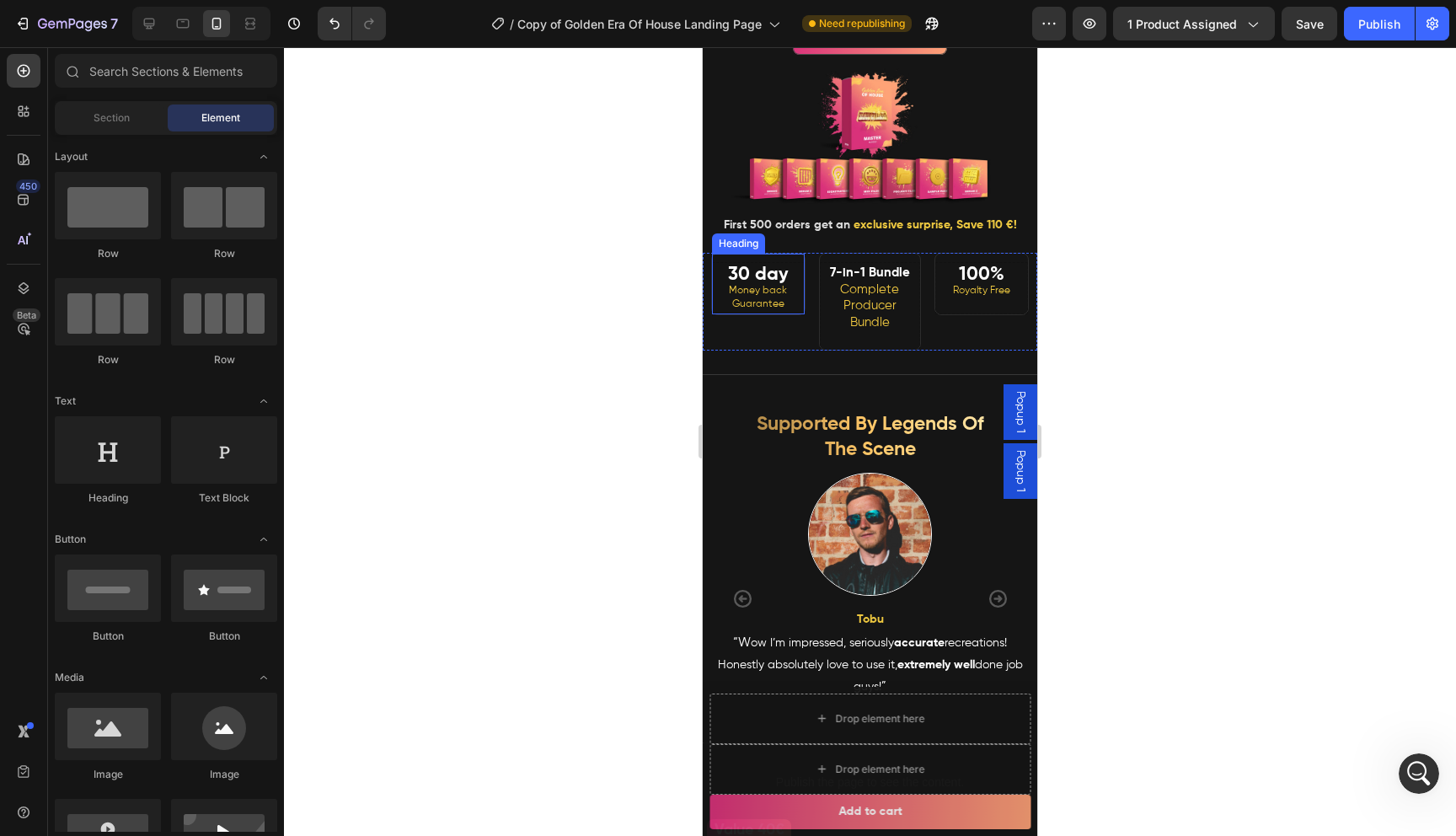
click at [757, 292] on span "Money back Guarantee" at bounding box center [757, 297] width 58 height 24
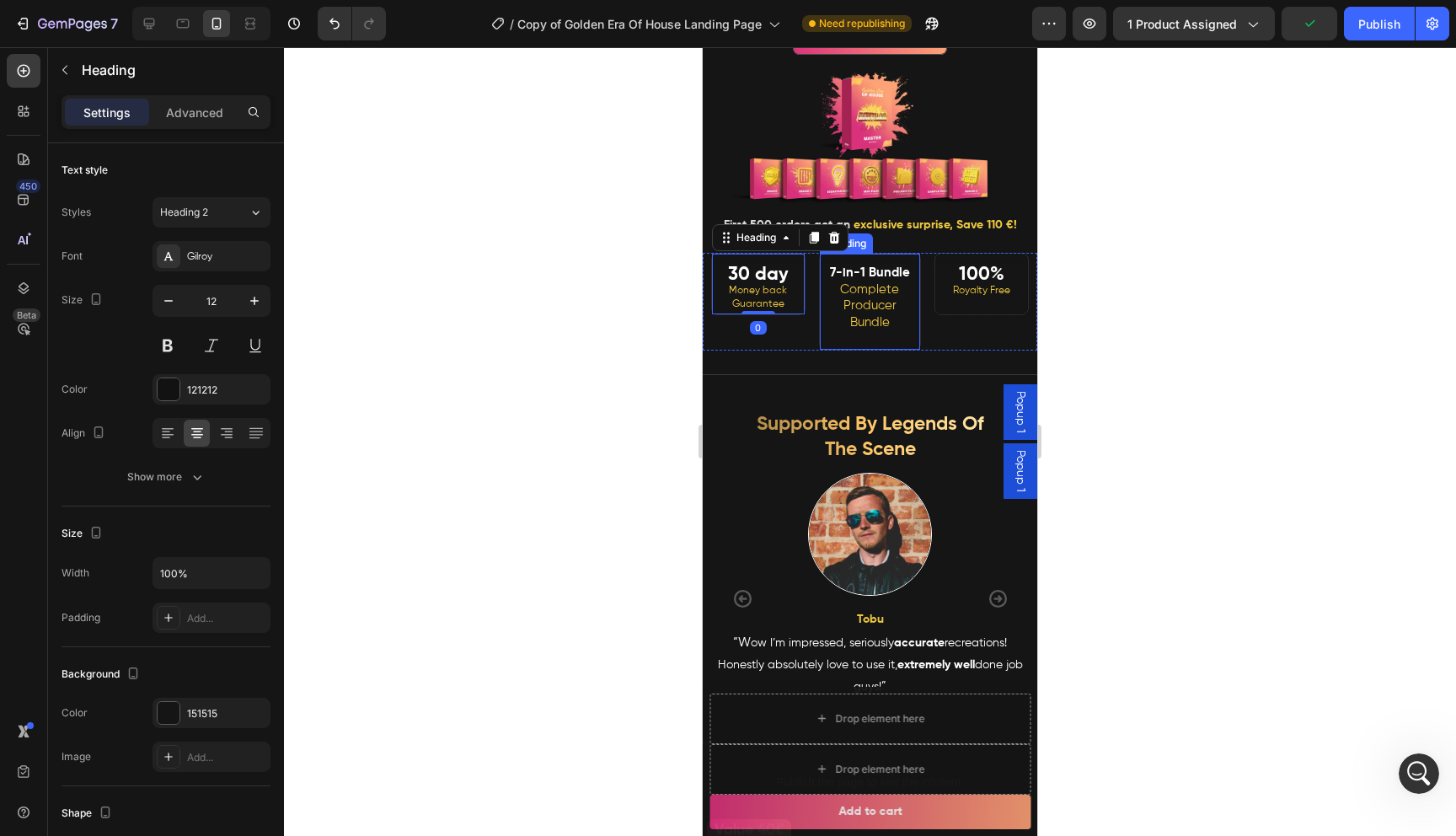
click at [865, 274] on strong "7-in-1 Bundle" at bounding box center [870, 272] width 80 height 12
click at [942, 241] on icon at bounding box center [941, 238] width 11 height 12
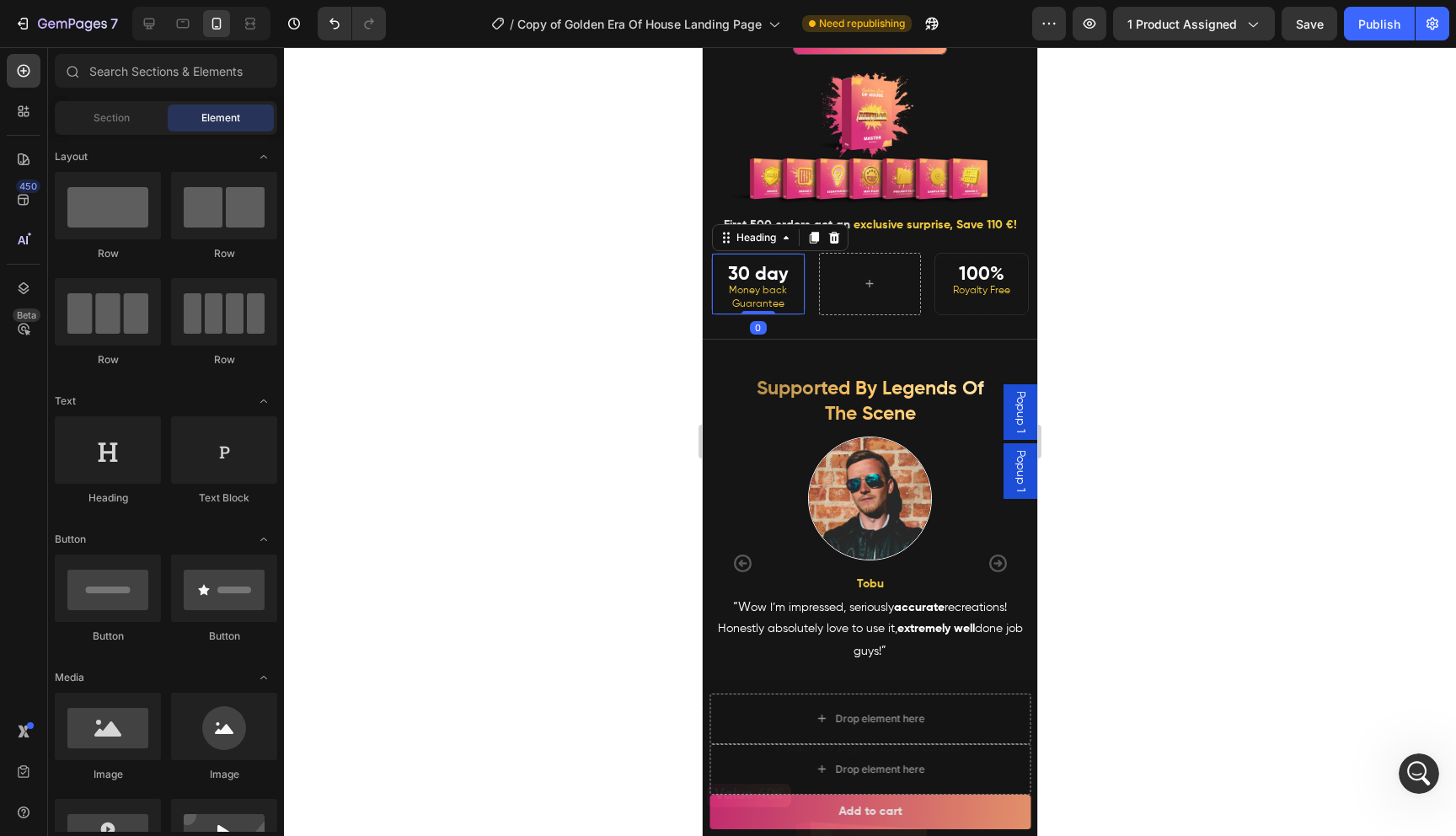
click at [781, 279] on strong "30 day" at bounding box center [758, 274] width 61 height 18
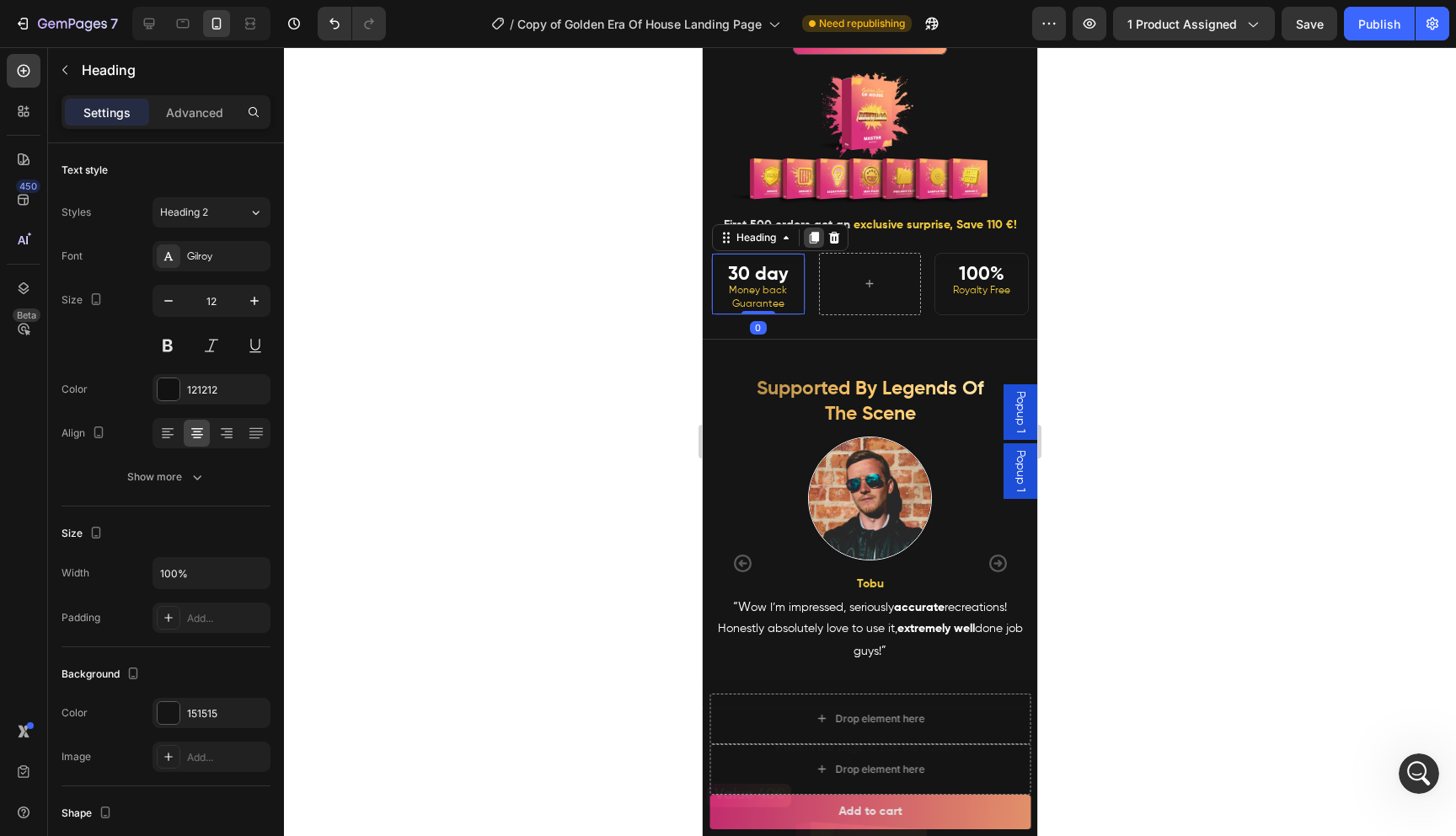
click at [814, 243] on icon at bounding box center [814, 238] width 10 height 12
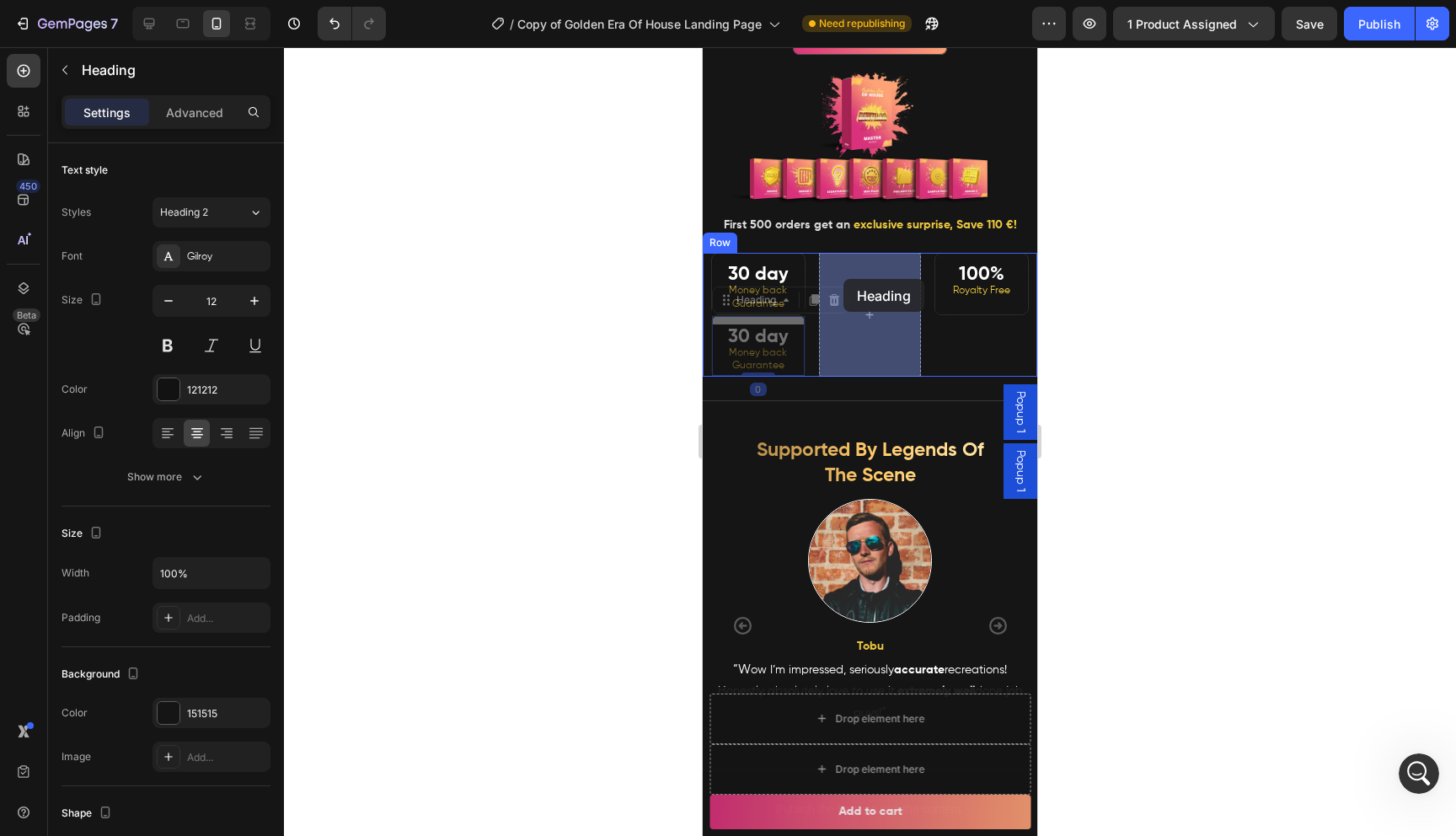
drag, startPoint x: 761, startPoint y: 305, endPoint x: 844, endPoint y: 279, distance: 87.0
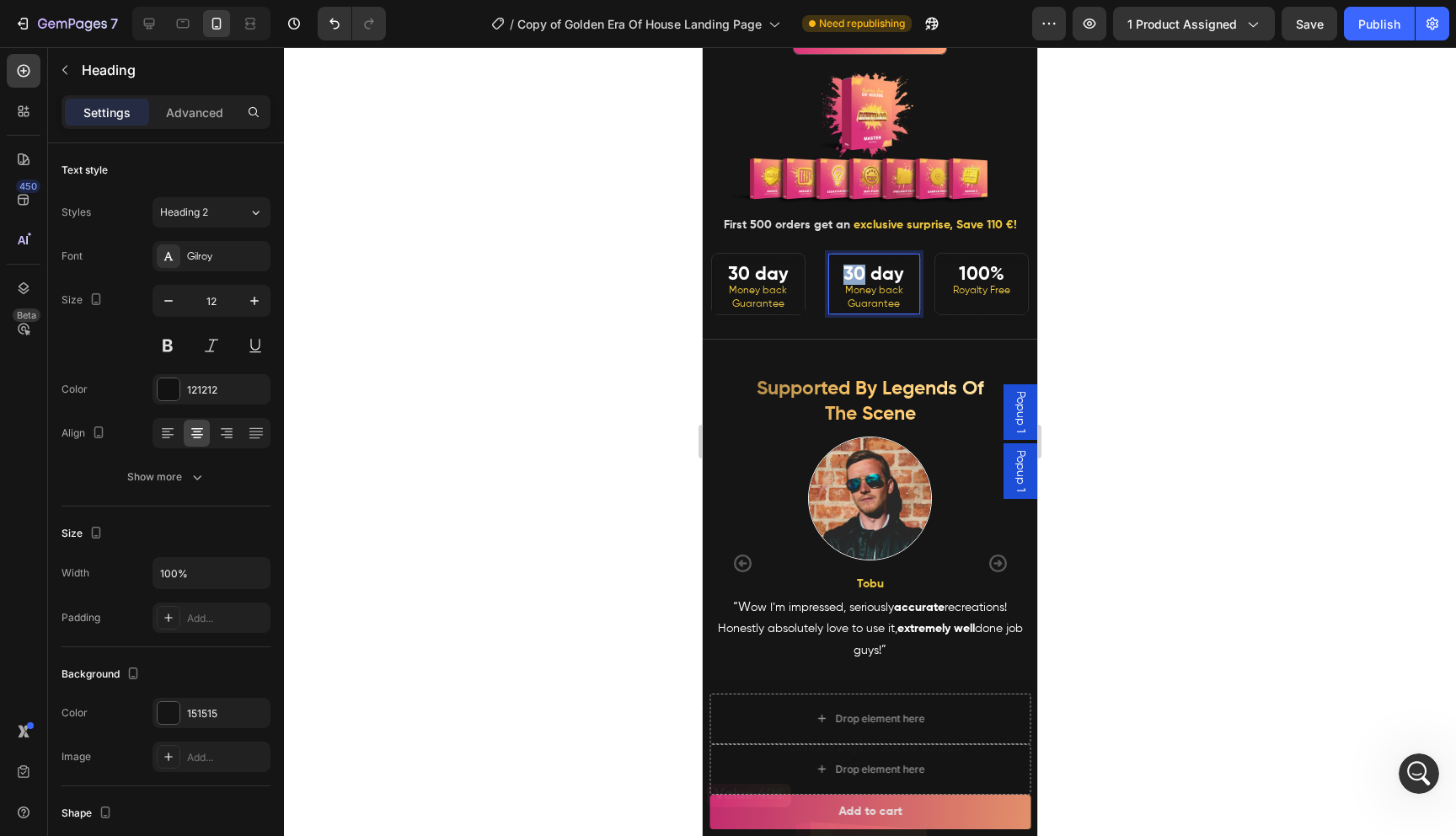
click at [859, 277] on strong "30 day" at bounding box center [874, 274] width 61 height 18
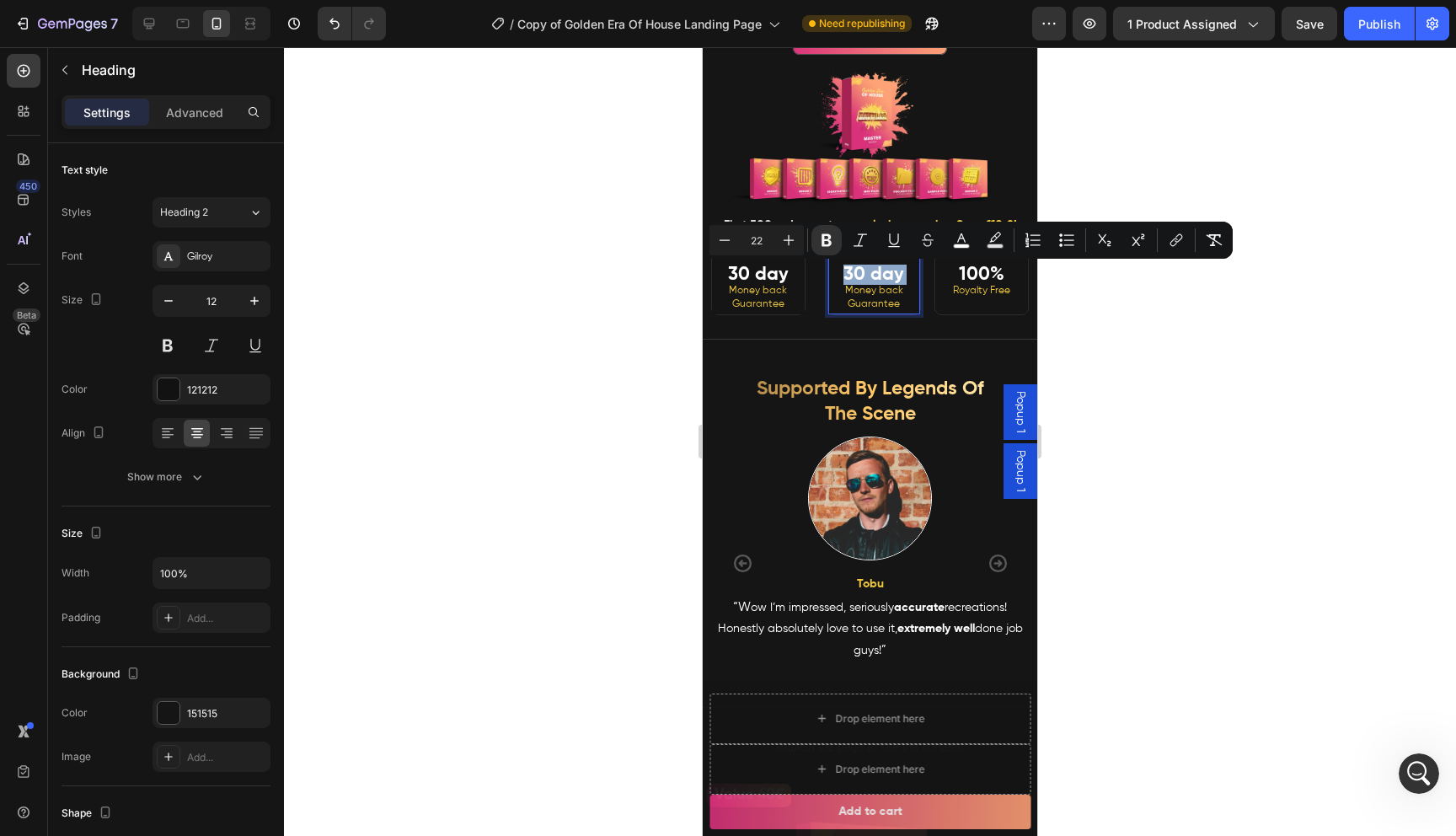
click at [859, 277] on strong "30 day" at bounding box center [874, 274] width 61 height 18
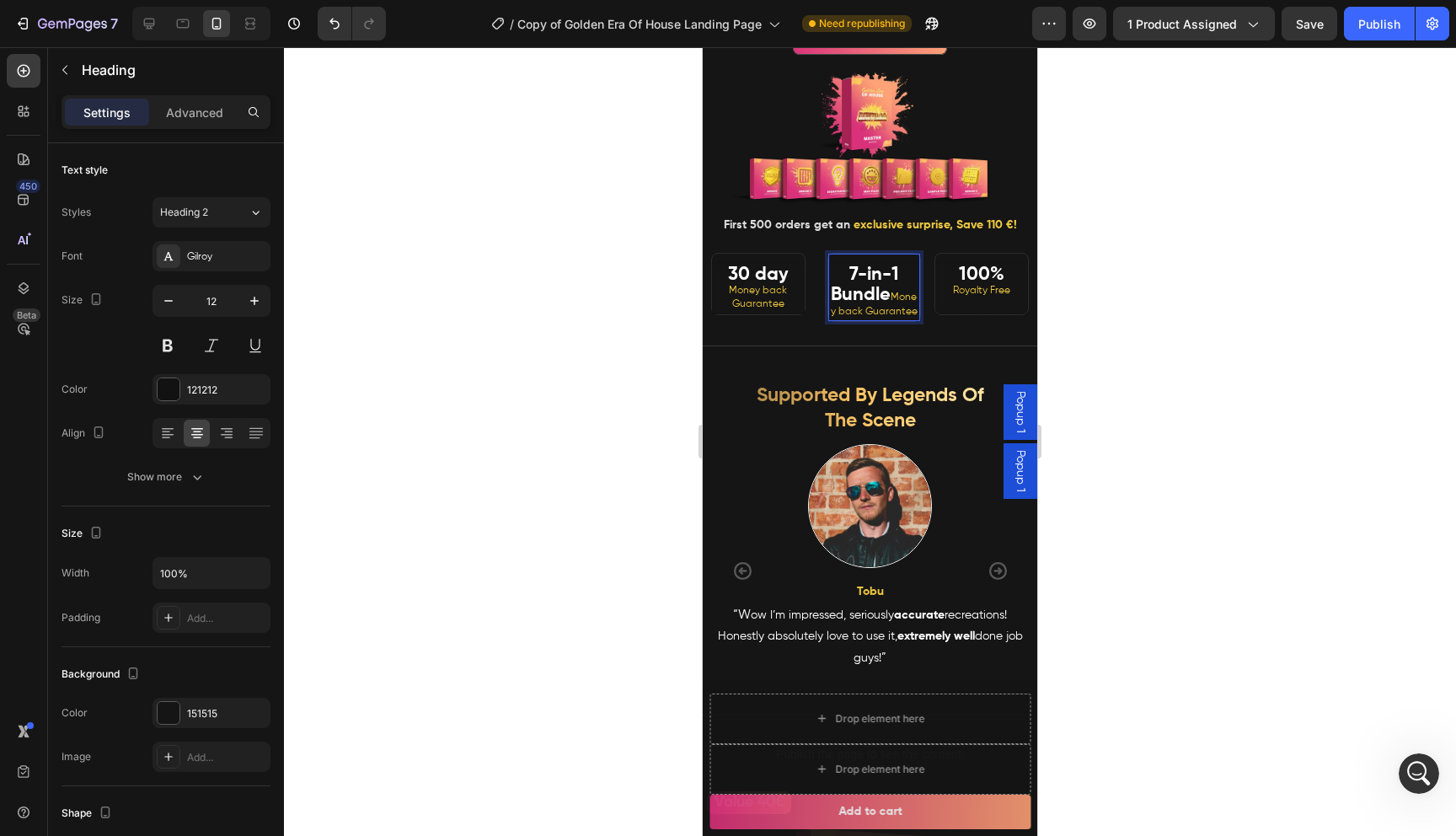
click at [896, 315] on span "Money back Guarantee" at bounding box center [873, 304] width 86 height 24
click at [895, 315] on span "Money back Guarantee" at bounding box center [873, 304] width 86 height 24
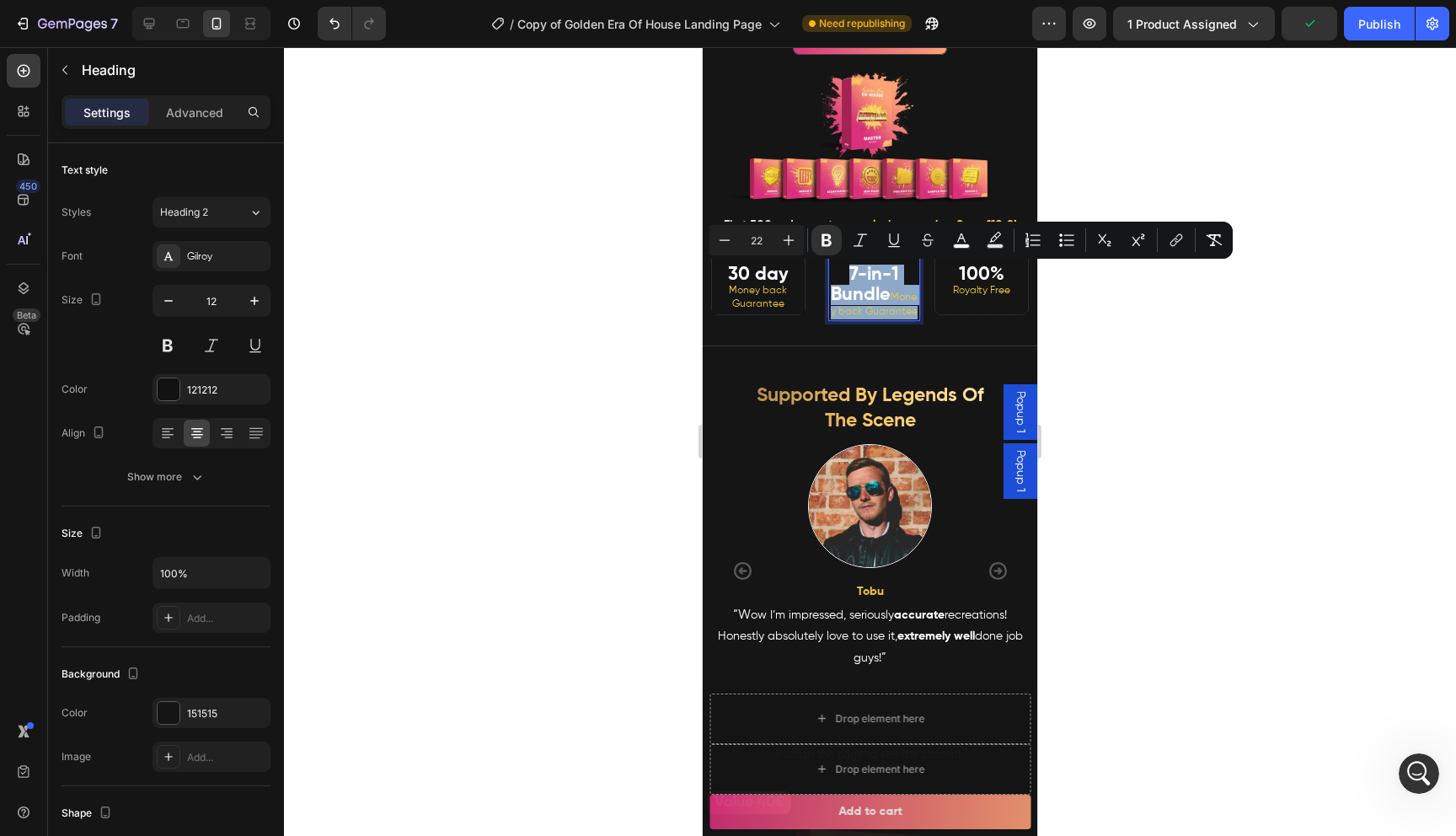
click at [907, 319] on p "7-in-1 Bundle Money back Guarantee" at bounding box center [874, 291] width 87 height 54
click at [906, 319] on p "7-in-1 Bundle Money back Guarantee" at bounding box center [874, 291] width 87 height 54
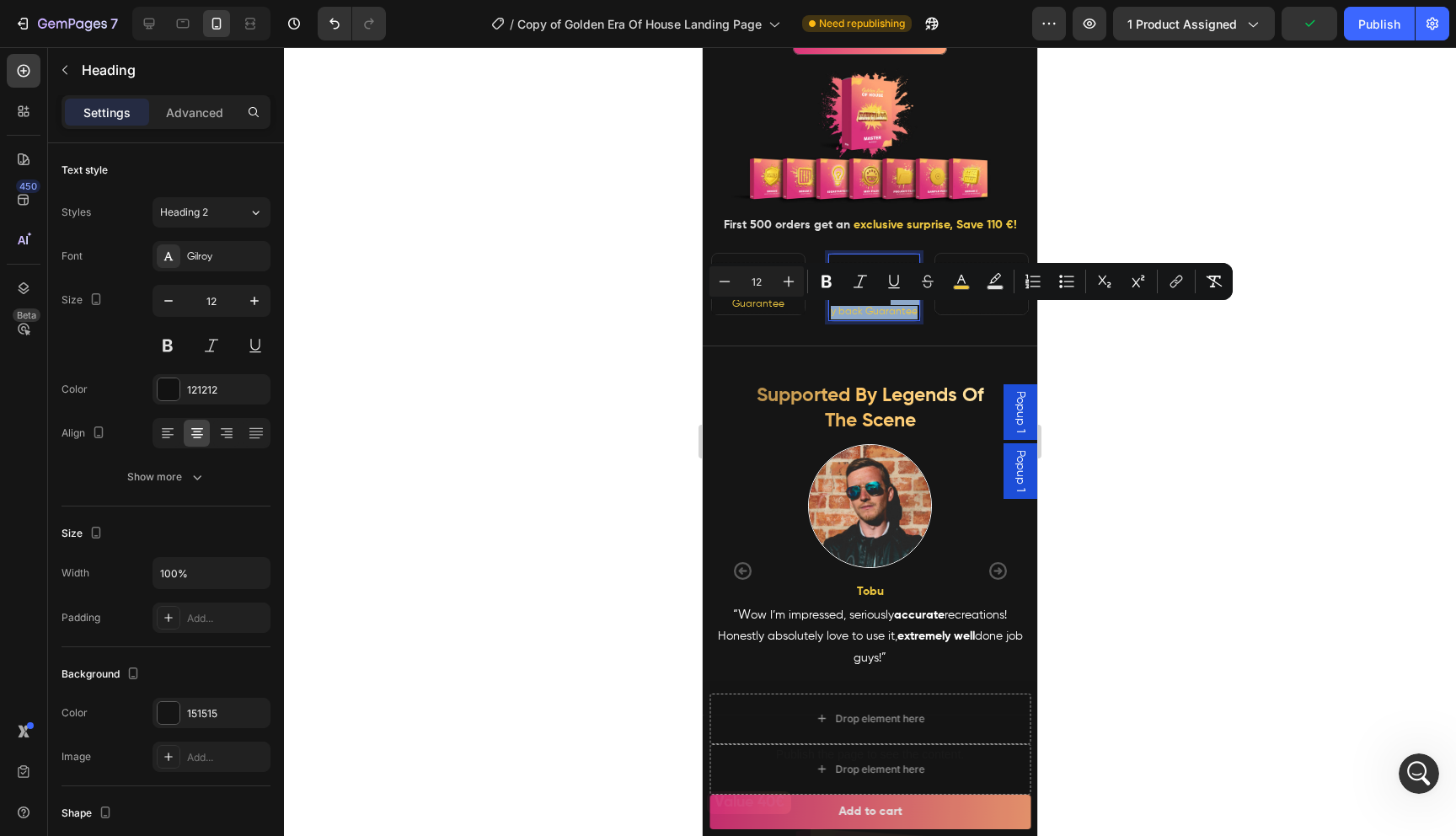
drag, startPoint x: 904, startPoint y: 328, endPoint x: 844, endPoint y: 307, distance: 63.6
click at [844, 307] on p "7-in-1 Bundle Money back Guarantee" at bounding box center [874, 291] width 87 height 54
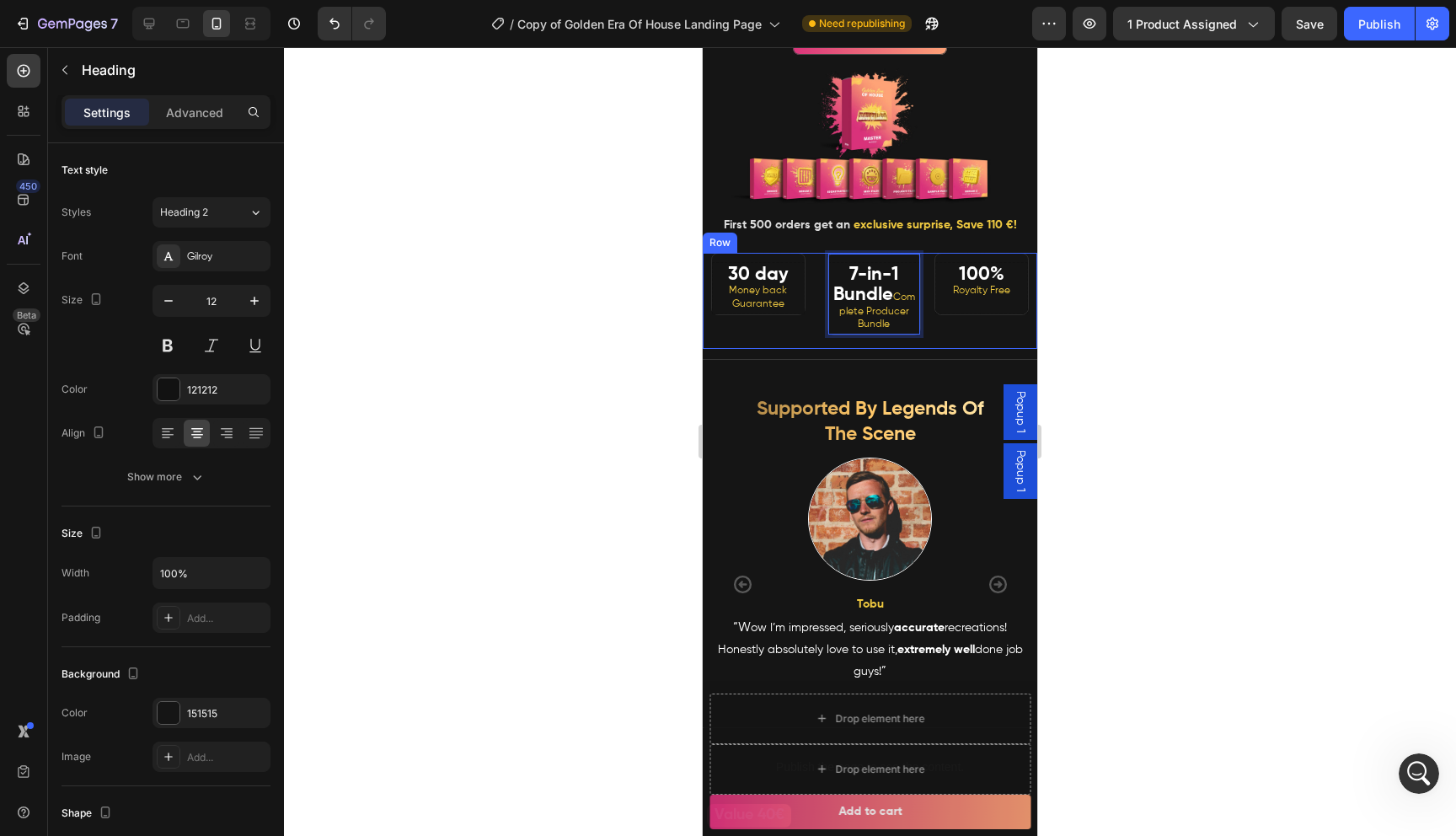
click at [954, 387] on div "Icon Icon Icon Icon Icon Icon List Hoz 106+ 5 Star reviews Text block supported…" at bounding box center [870, 421] width 309 height 71
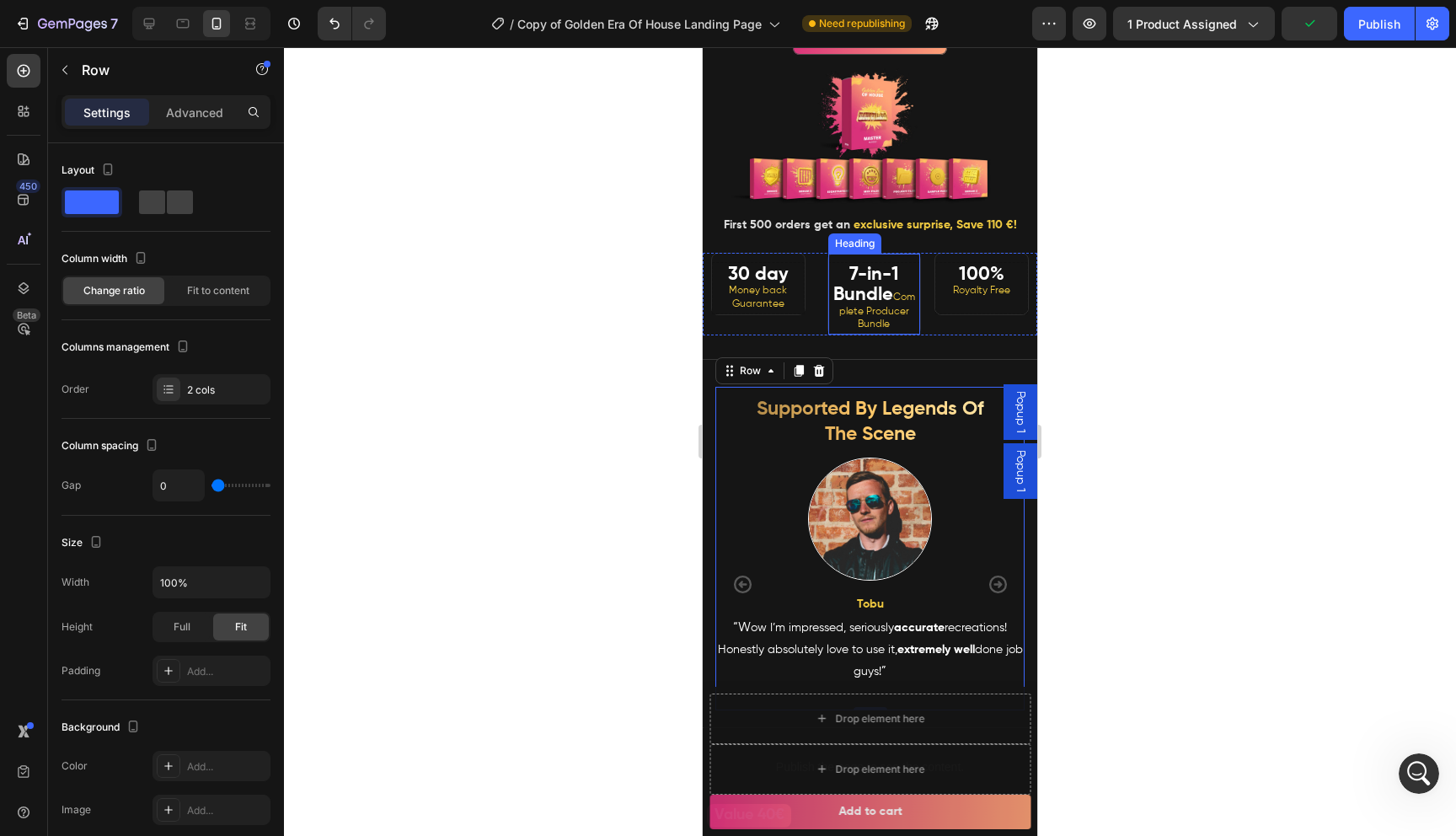
click at [884, 283] on strong "7-in-1 Bundle" at bounding box center [865, 284] width 65 height 38
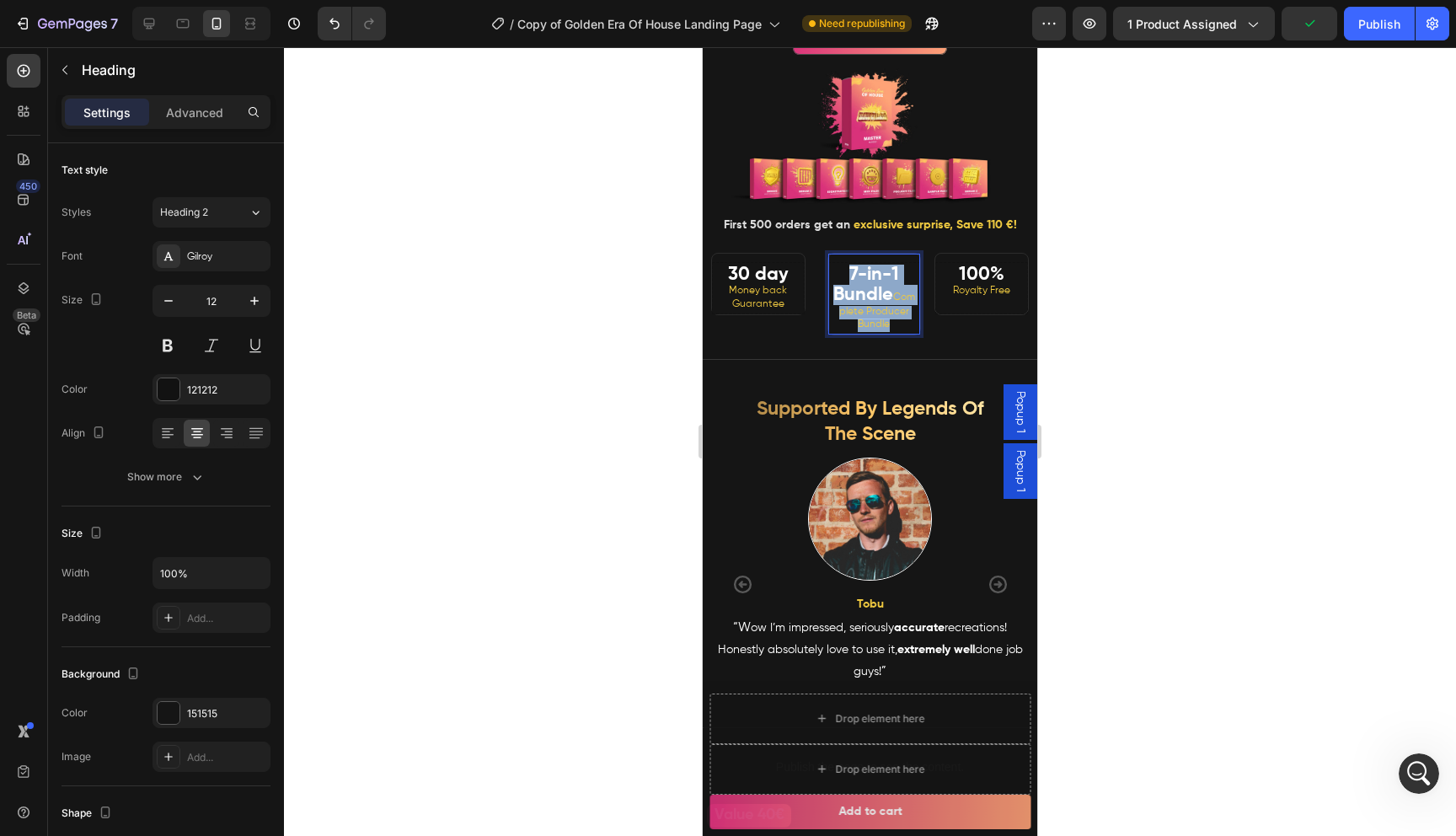
click at [884, 283] on strong "7-in-1 Bundle" at bounding box center [865, 284] width 65 height 38
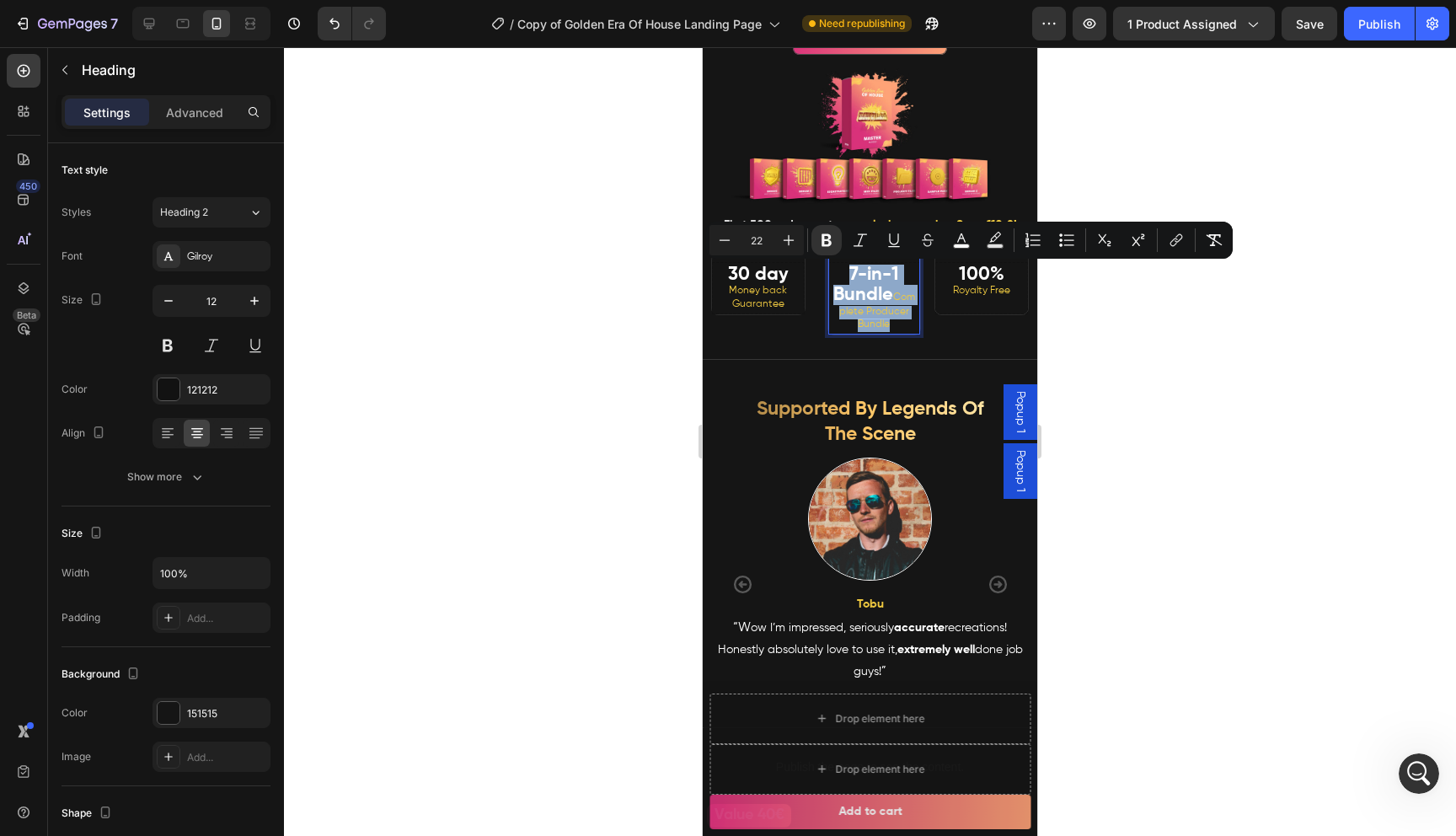
click at [893, 287] on strong "7-in-1 Bundle" at bounding box center [865, 284] width 65 height 38
click at [905, 290] on p "7-in-1 Bundle Complete Producer Bundle" at bounding box center [874, 298] width 87 height 67
click at [967, 312] on h2 "100% Royalty Free" at bounding box center [981, 287] width 92 height 51
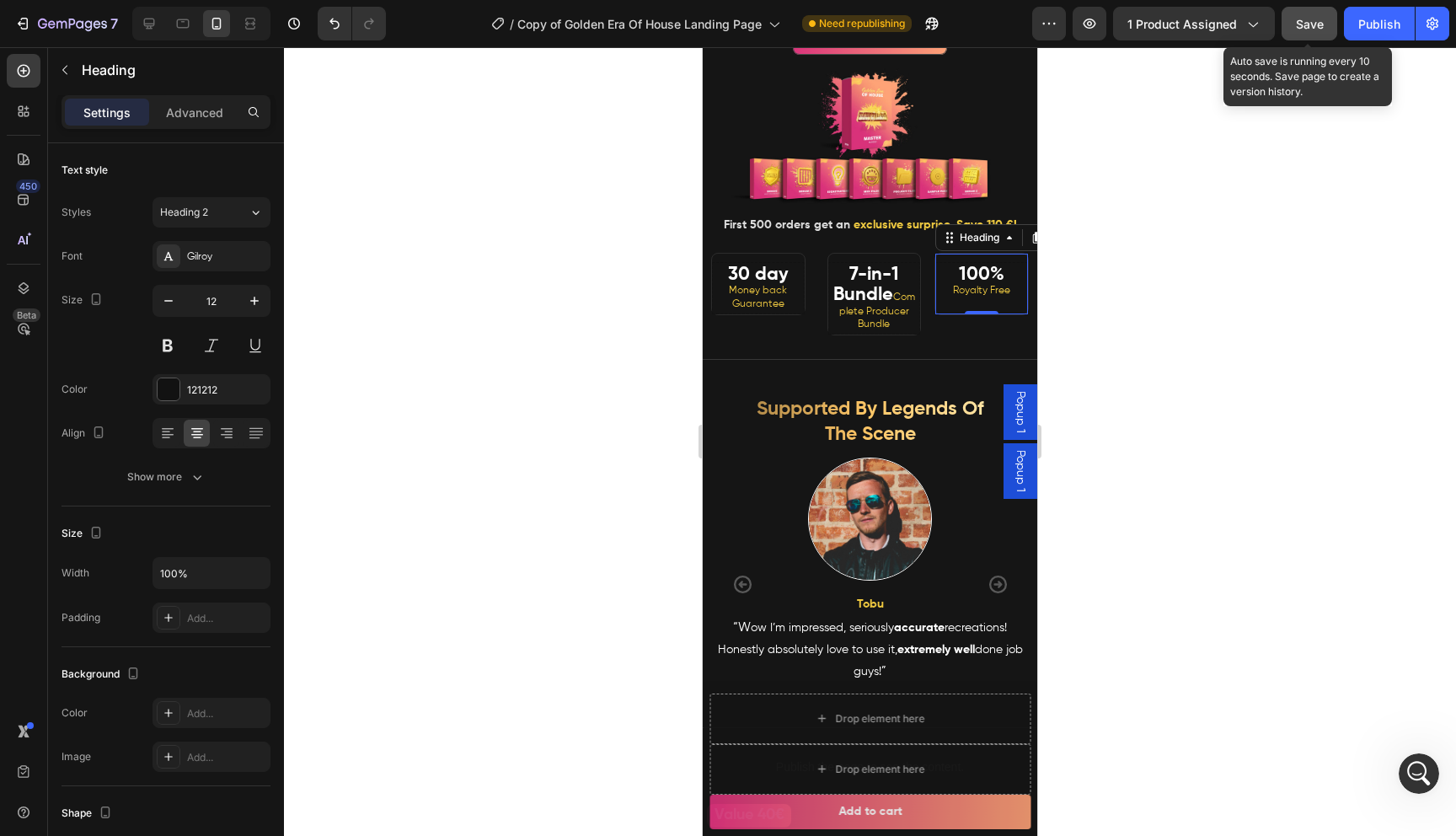
click at [1310, 31] on div "Save" at bounding box center [1309, 24] width 28 height 17
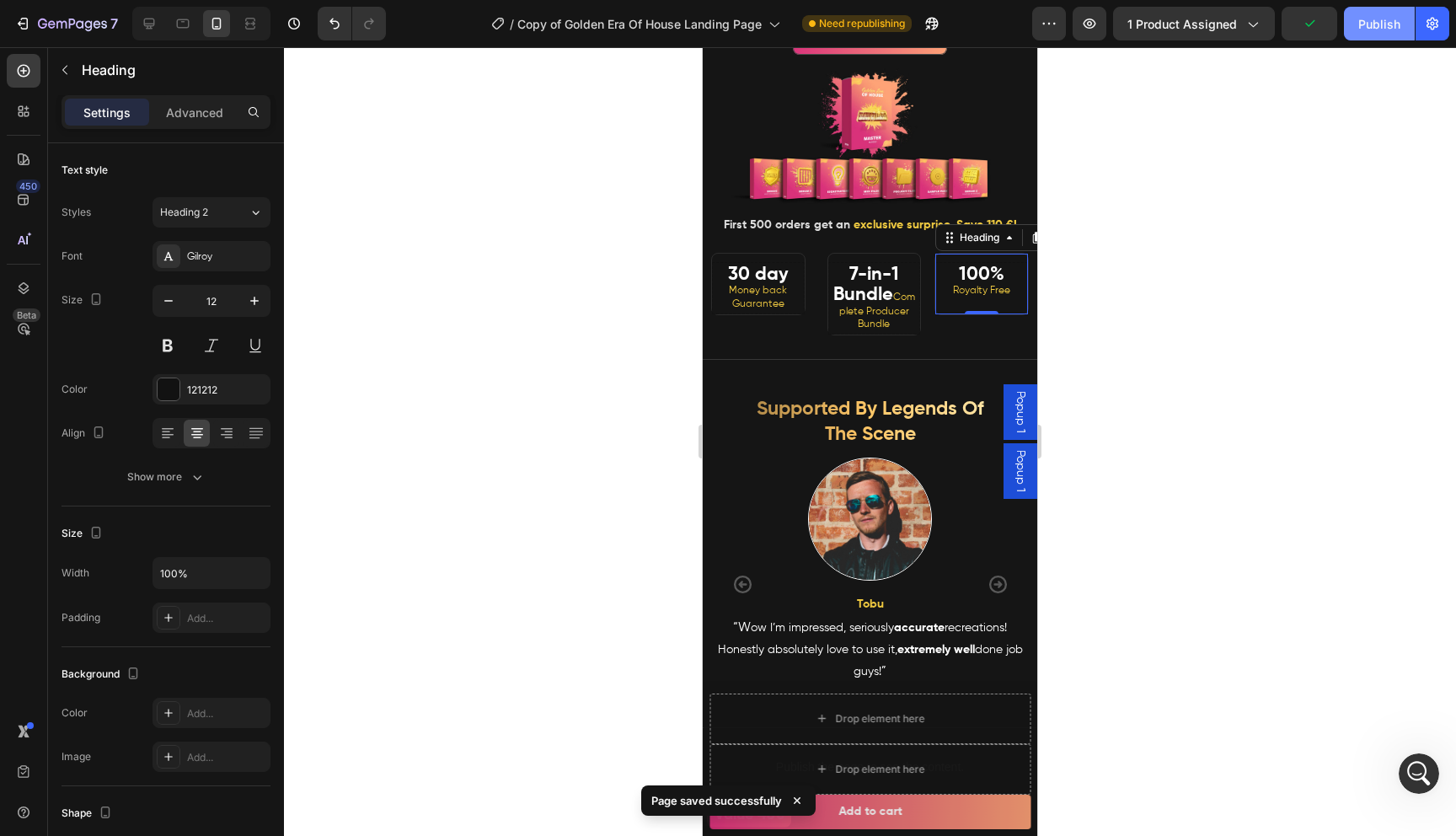
click at [1364, 33] on button "Publish" at bounding box center [1378, 24] width 71 height 34
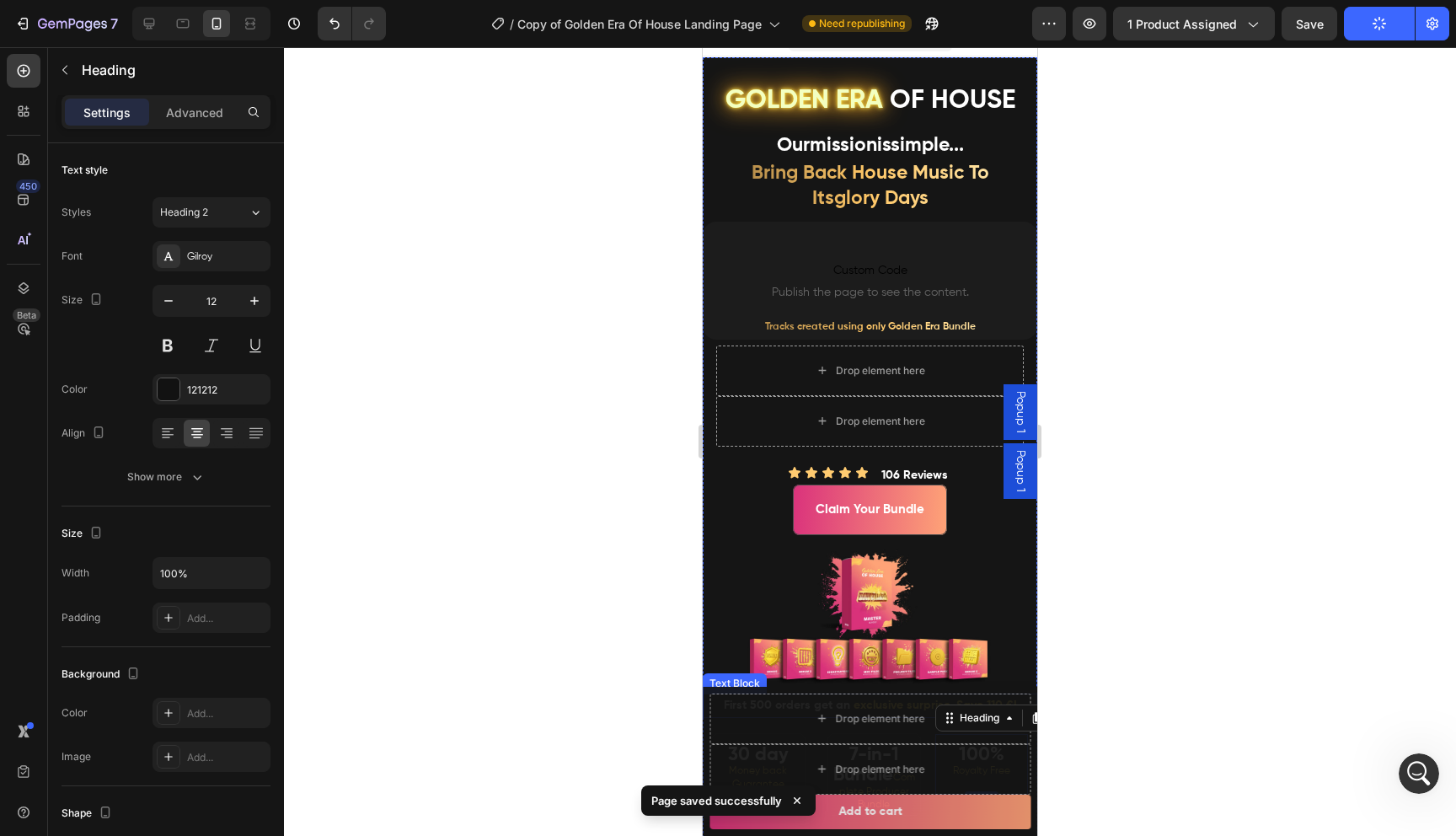
scroll to position [0, 0]
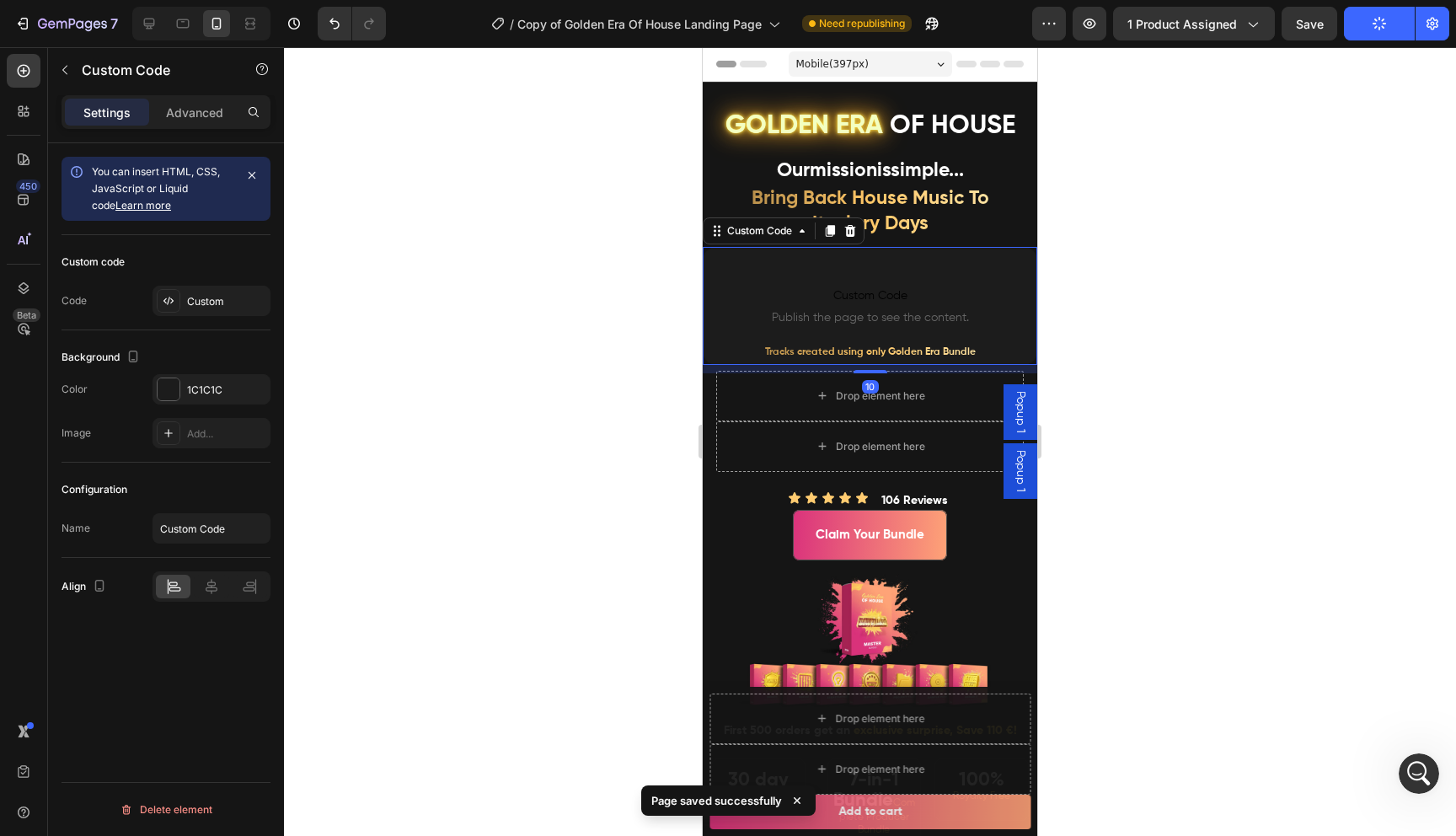
click at [887, 299] on span "Custom Code" at bounding box center [869, 295] width 284 height 20
click at [202, 106] on p "Advanced" at bounding box center [195, 113] width 58 height 17
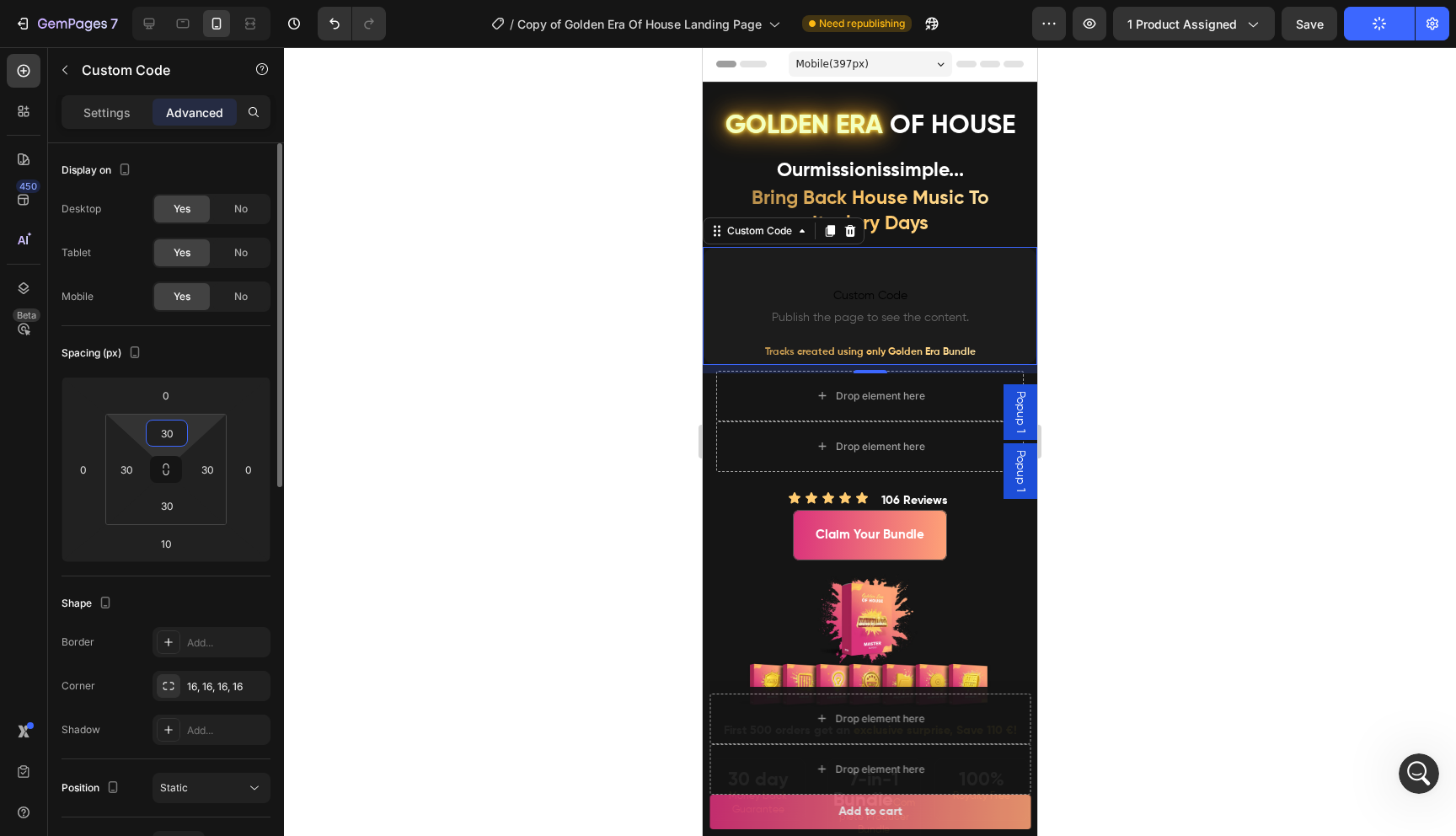
click at [176, 430] on input "30" at bounding box center [167, 433] width 34 height 25
type input "0"
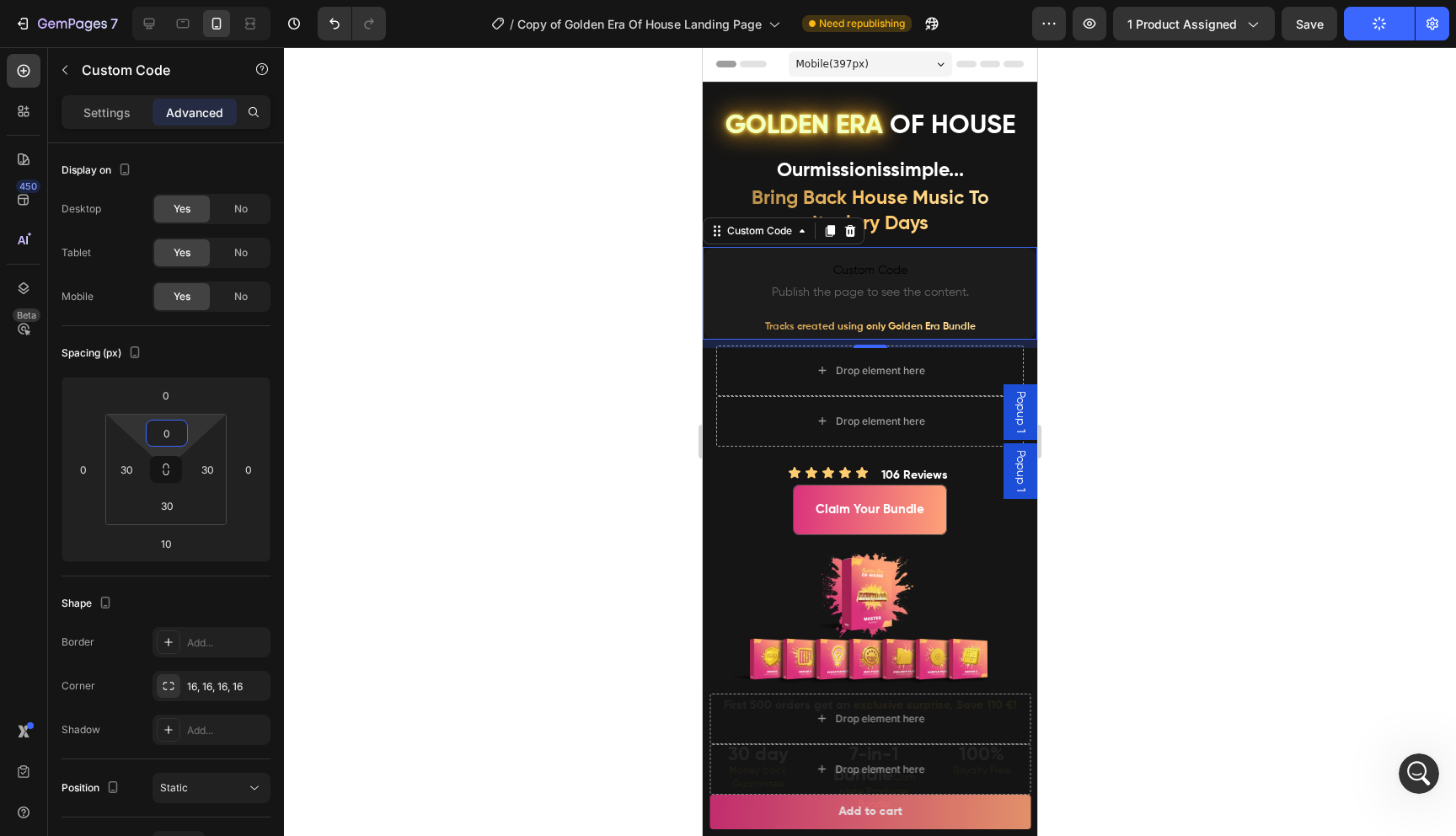
click at [448, 408] on div at bounding box center [869, 442] width 1172 height 789
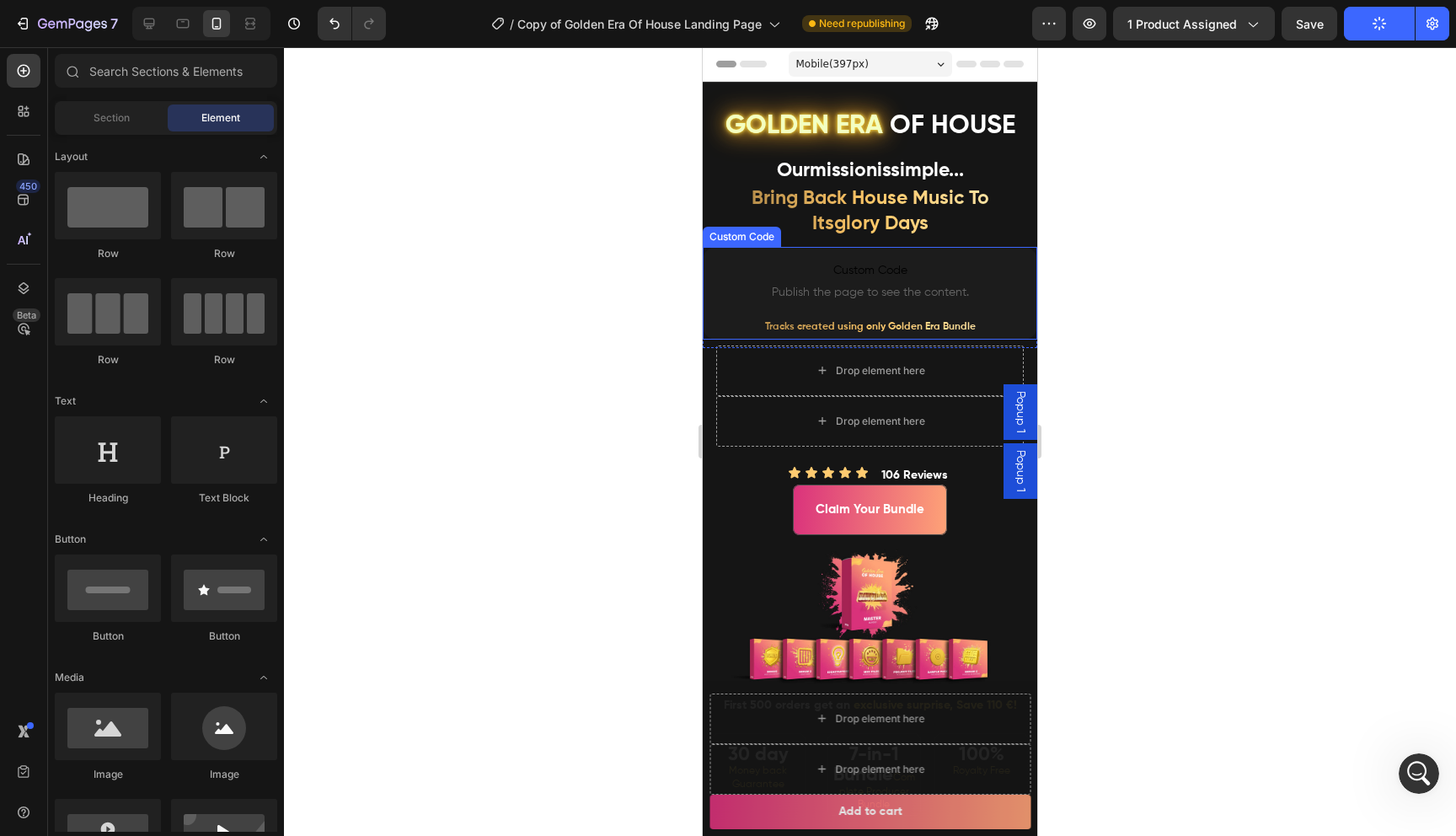
click at [778, 275] on span "Custom Code" at bounding box center [869, 270] width 284 height 20
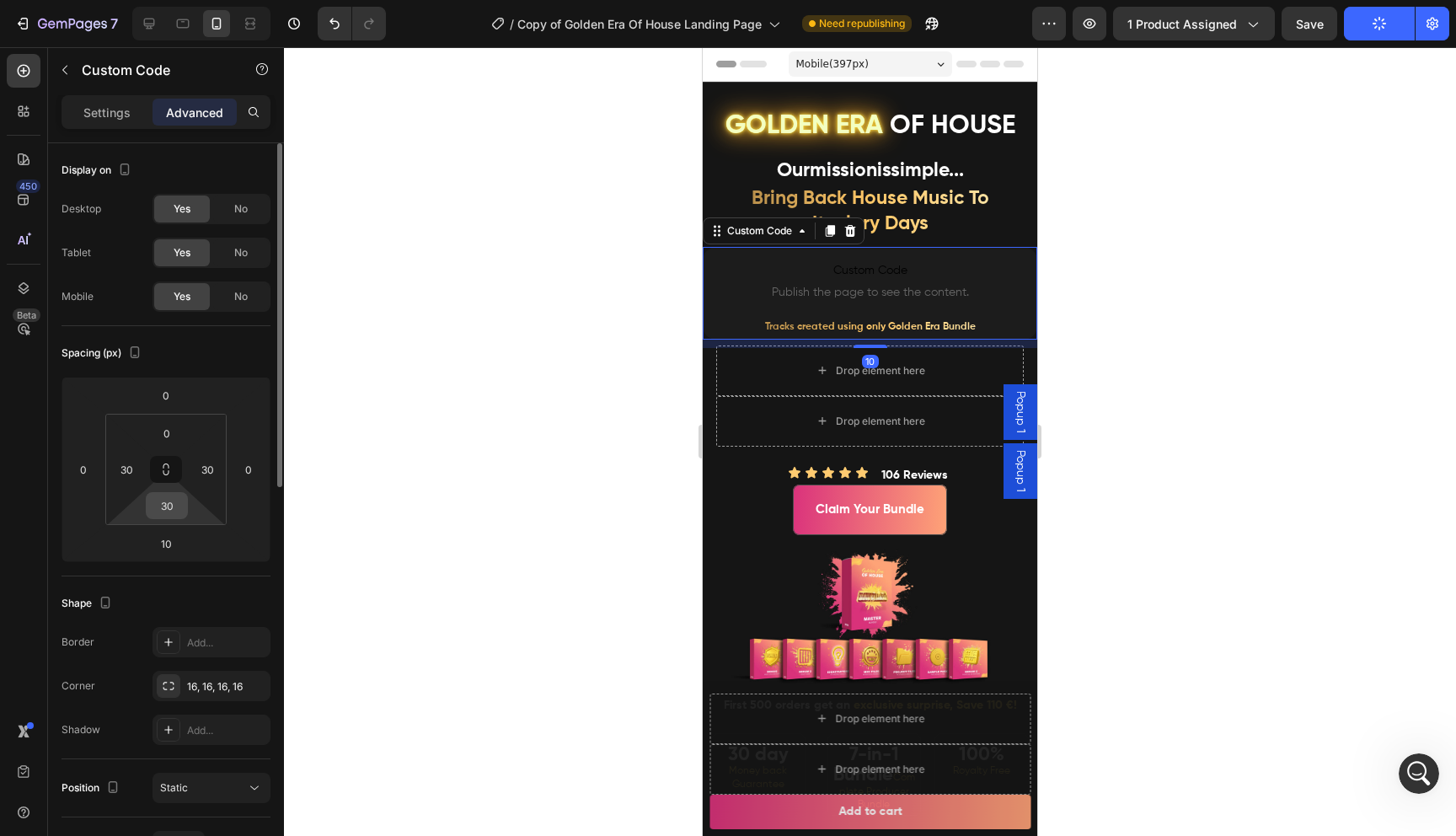
click at [169, 504] on input "30" at bounding box center [167, 505] width 34 height 25
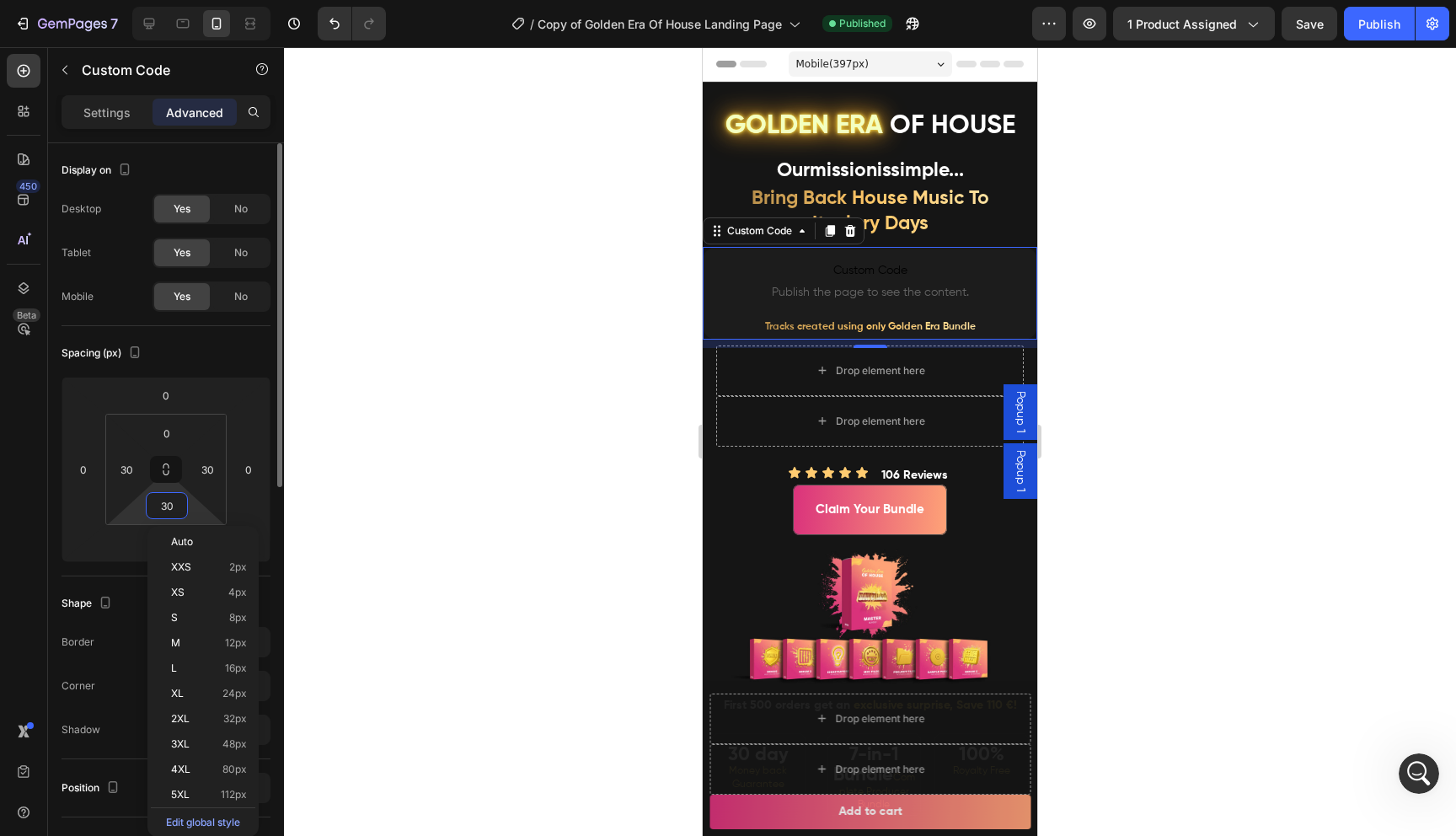
type input "0"
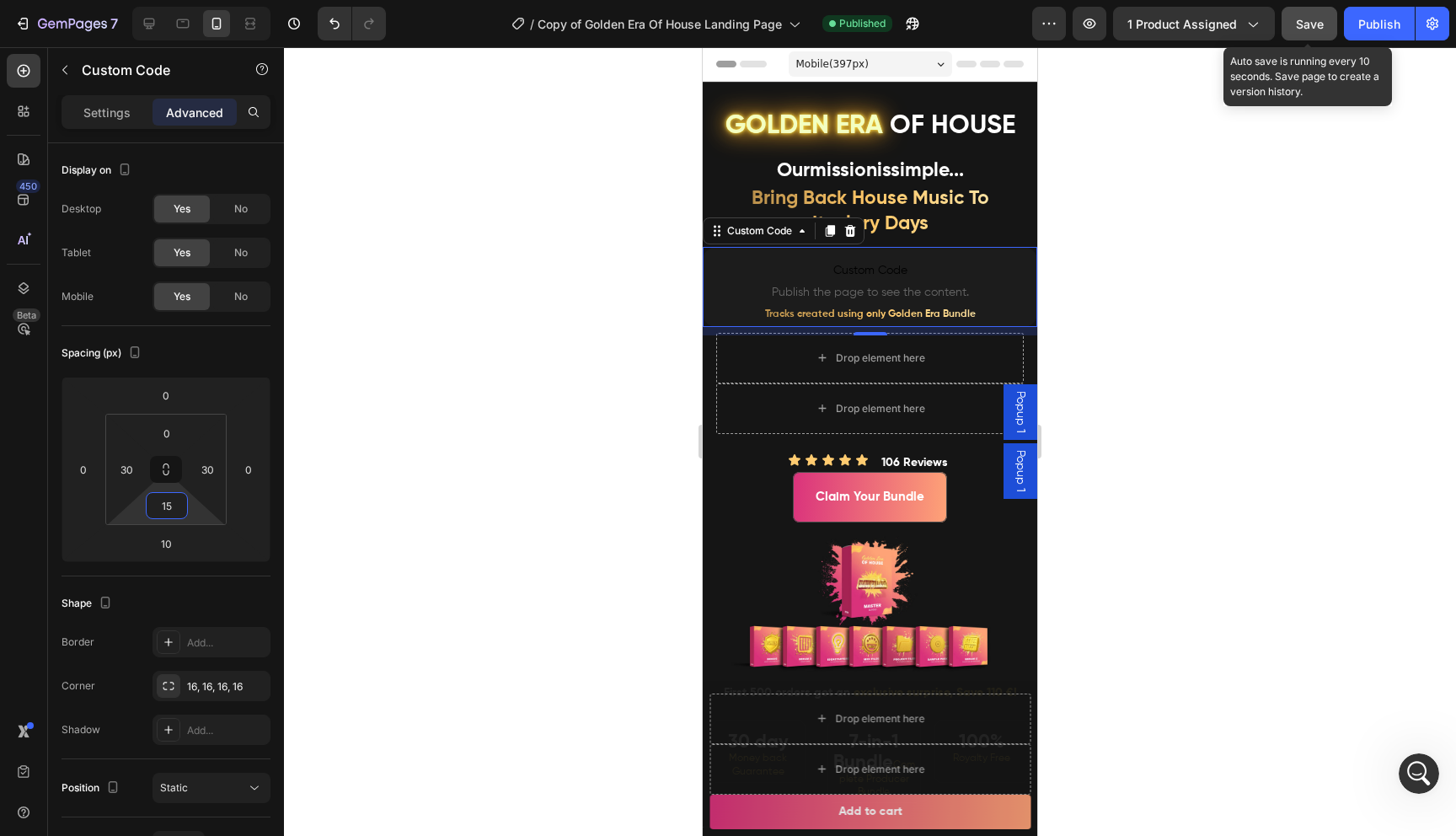
type input "15"
click at [1318, 31] on div "Save" at bounding box center [1309, 24] width 28 height 17
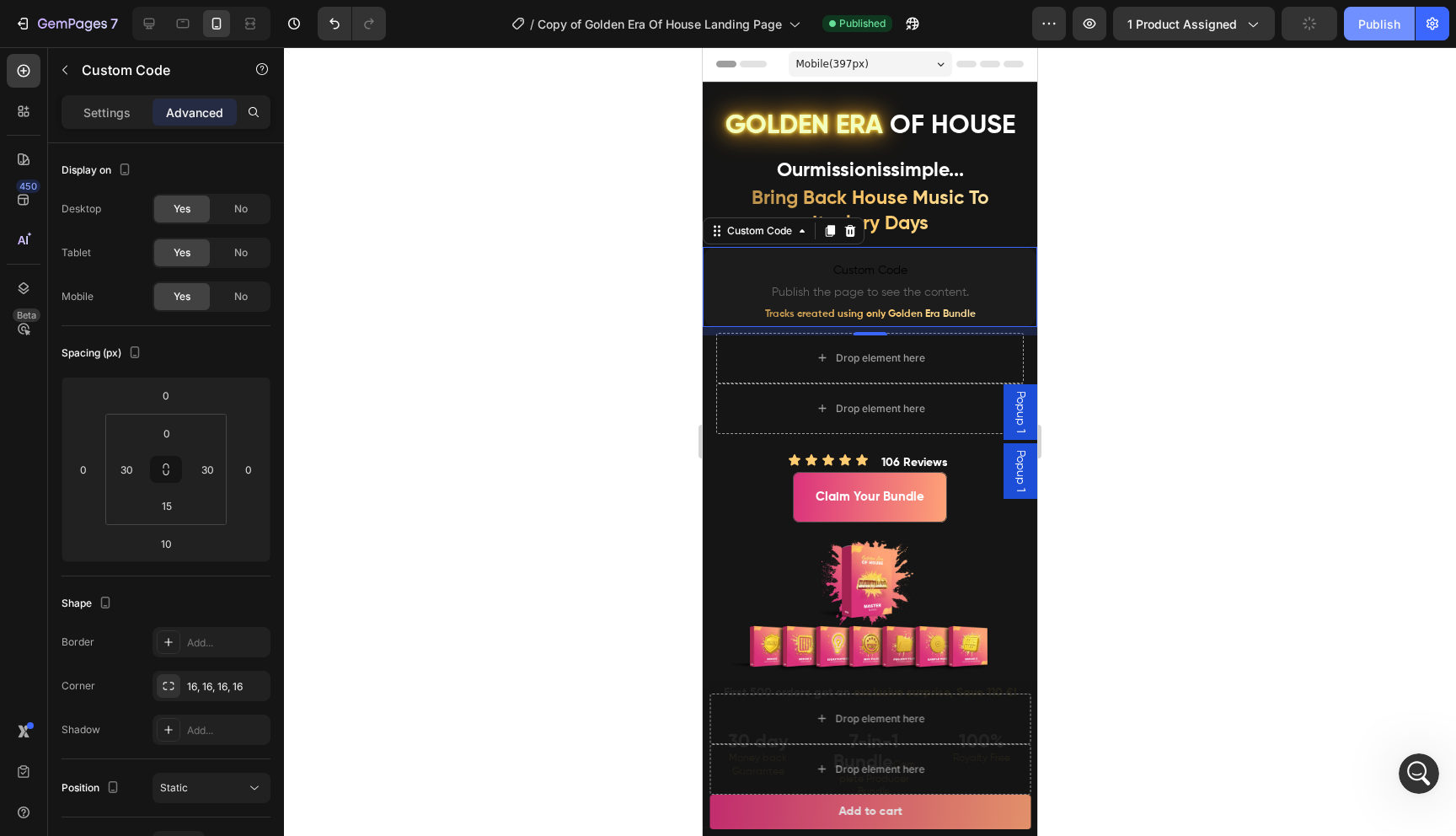
click at [1367, 32] on div "Publish" at bounding box center [1379, 24] width 42 height 17
click at [170, 434] on input "0" at bounding box center [167, 433] width 34 height 25
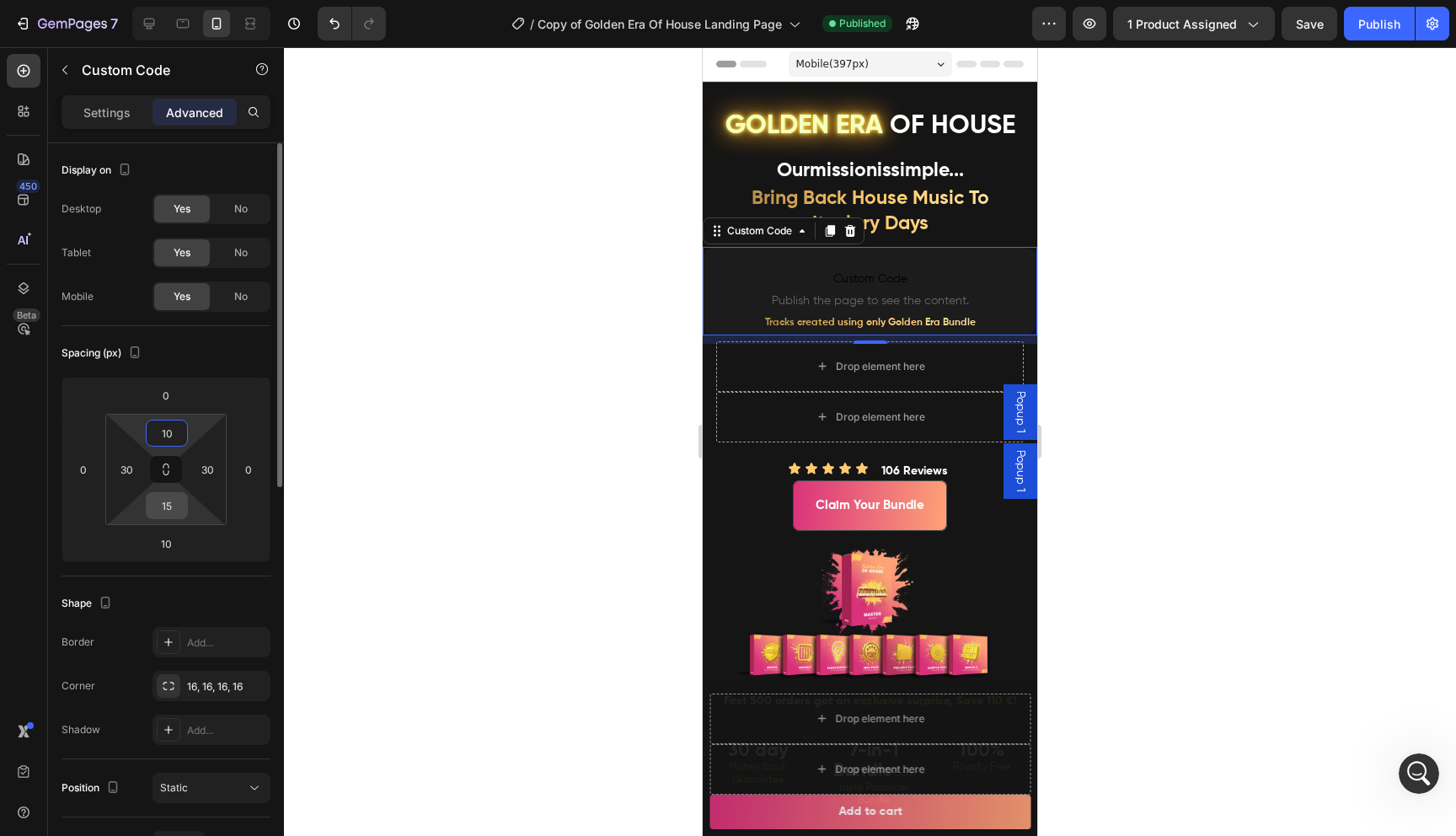
type input "10"
click at [173, 502] on input "15" at bounding box center [167, 505] width 34 height 25
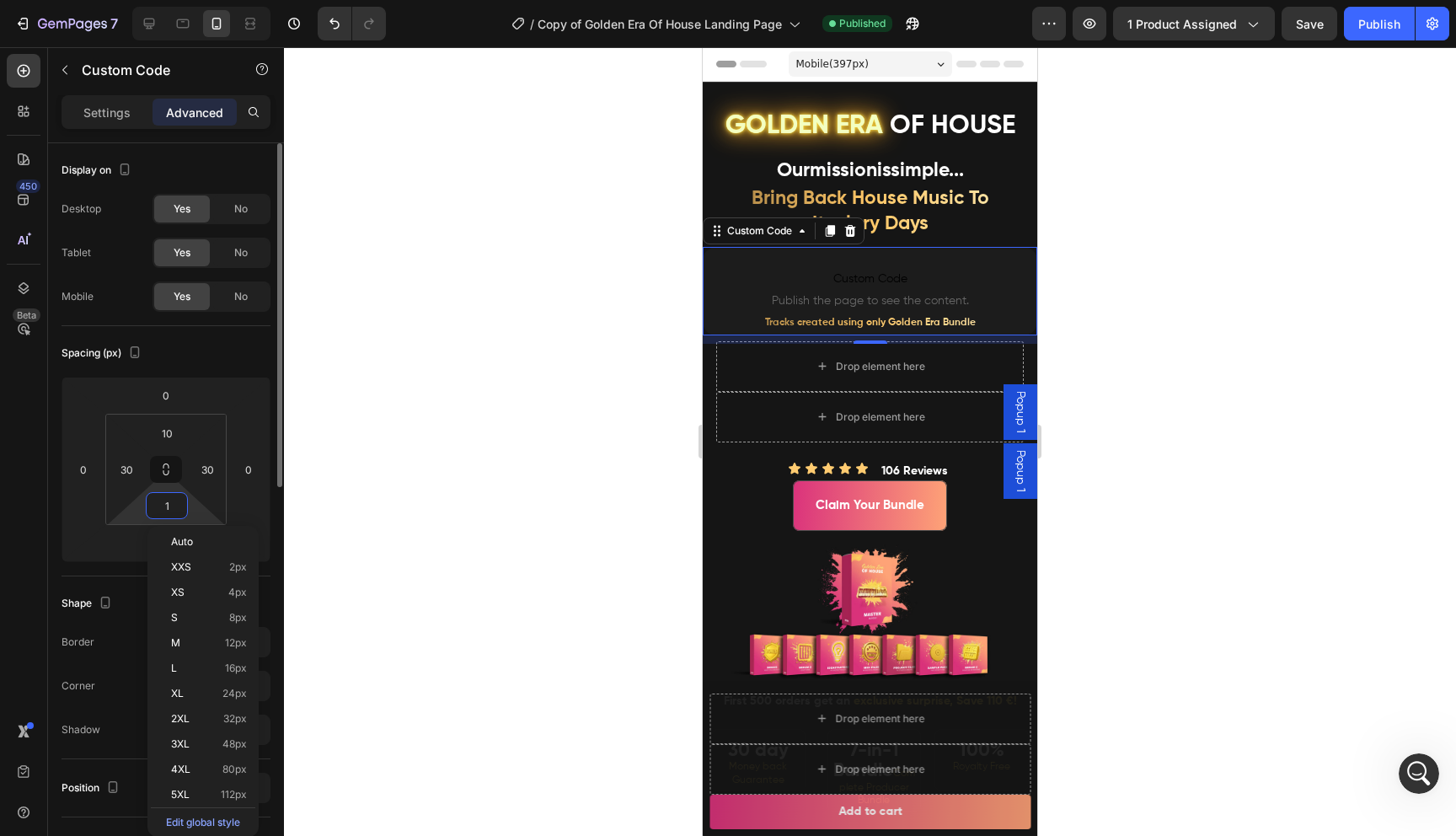
type input "10"
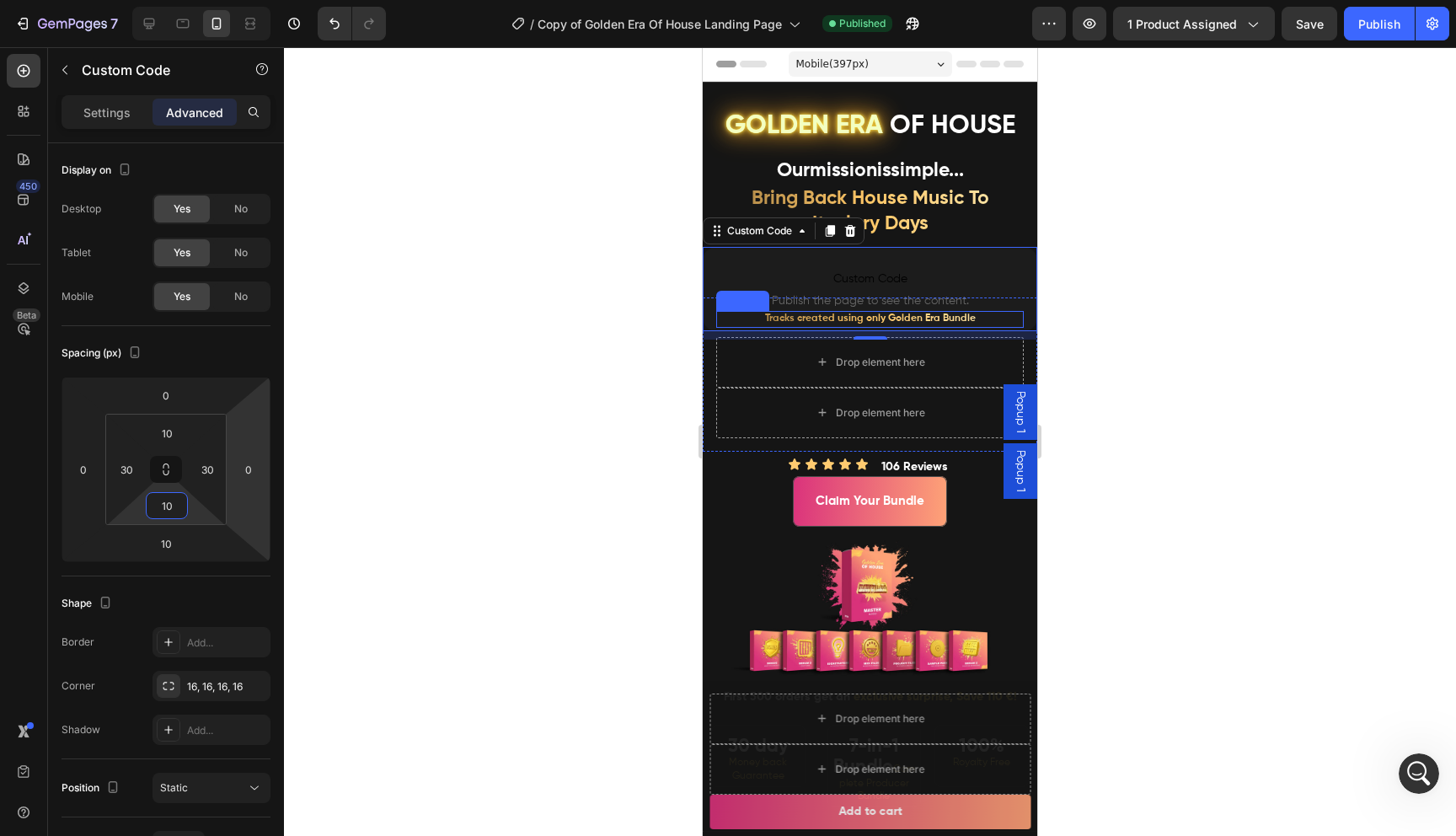
click at [784, 319] on strong "Tracks created using only Golden Era Bundle" at bounding box center [870, 319] width 210 height 10
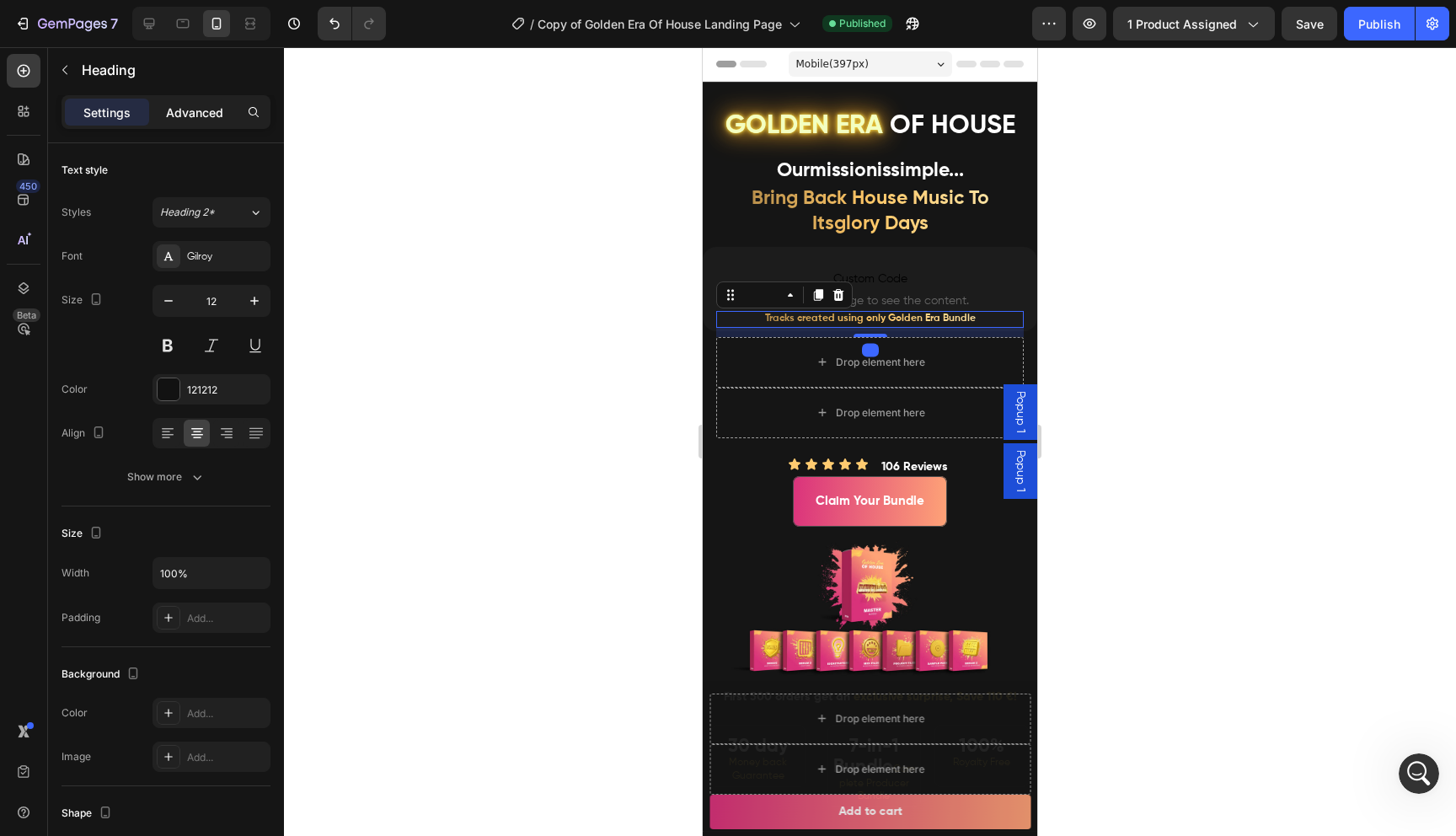
click at [210, 112] on p "Advanced" at bounding box center [195, 113] width 58 height 17
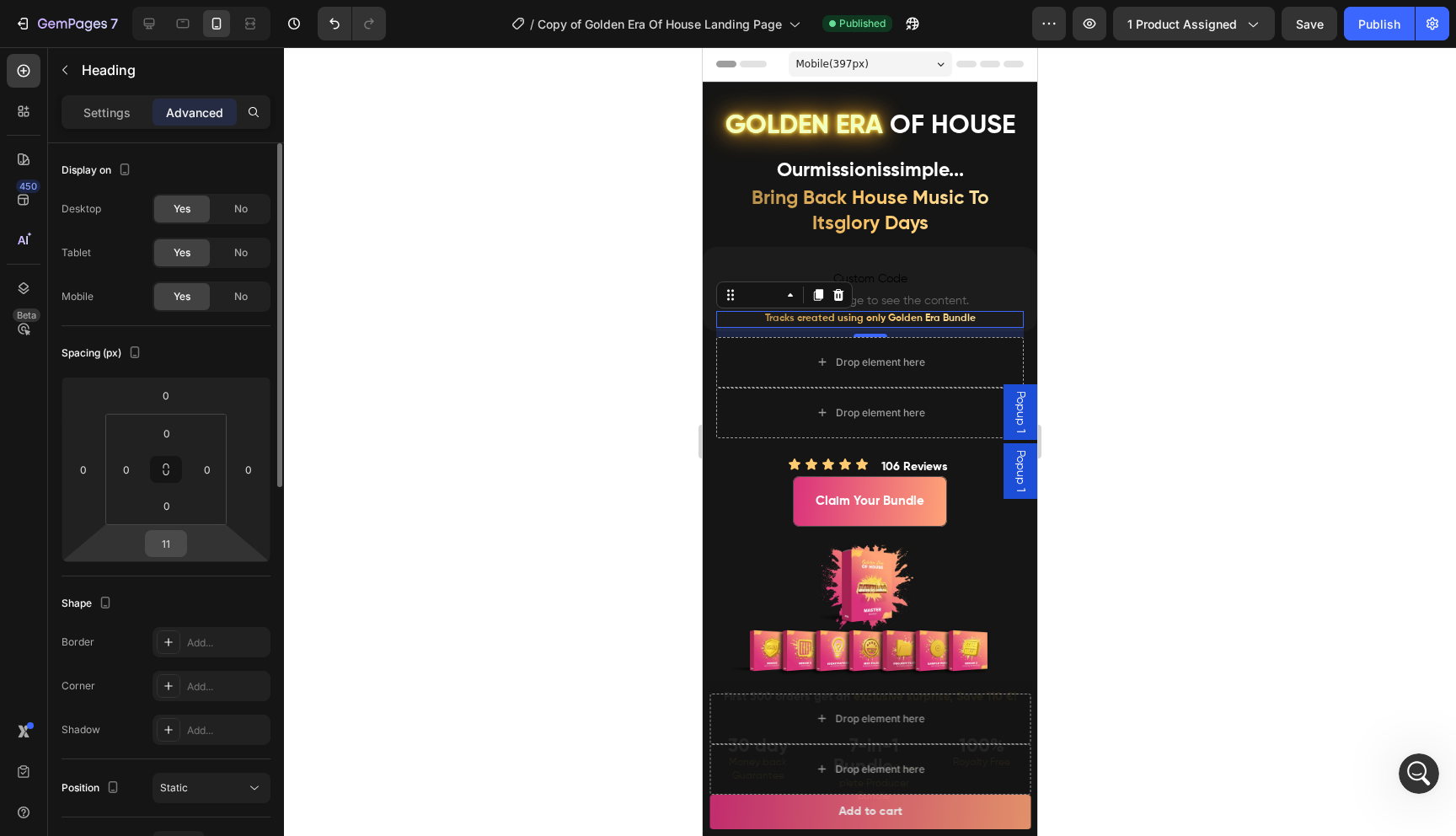
click at [169, 552] on input "11" at bounding box center [166, 543] width 34 height 25
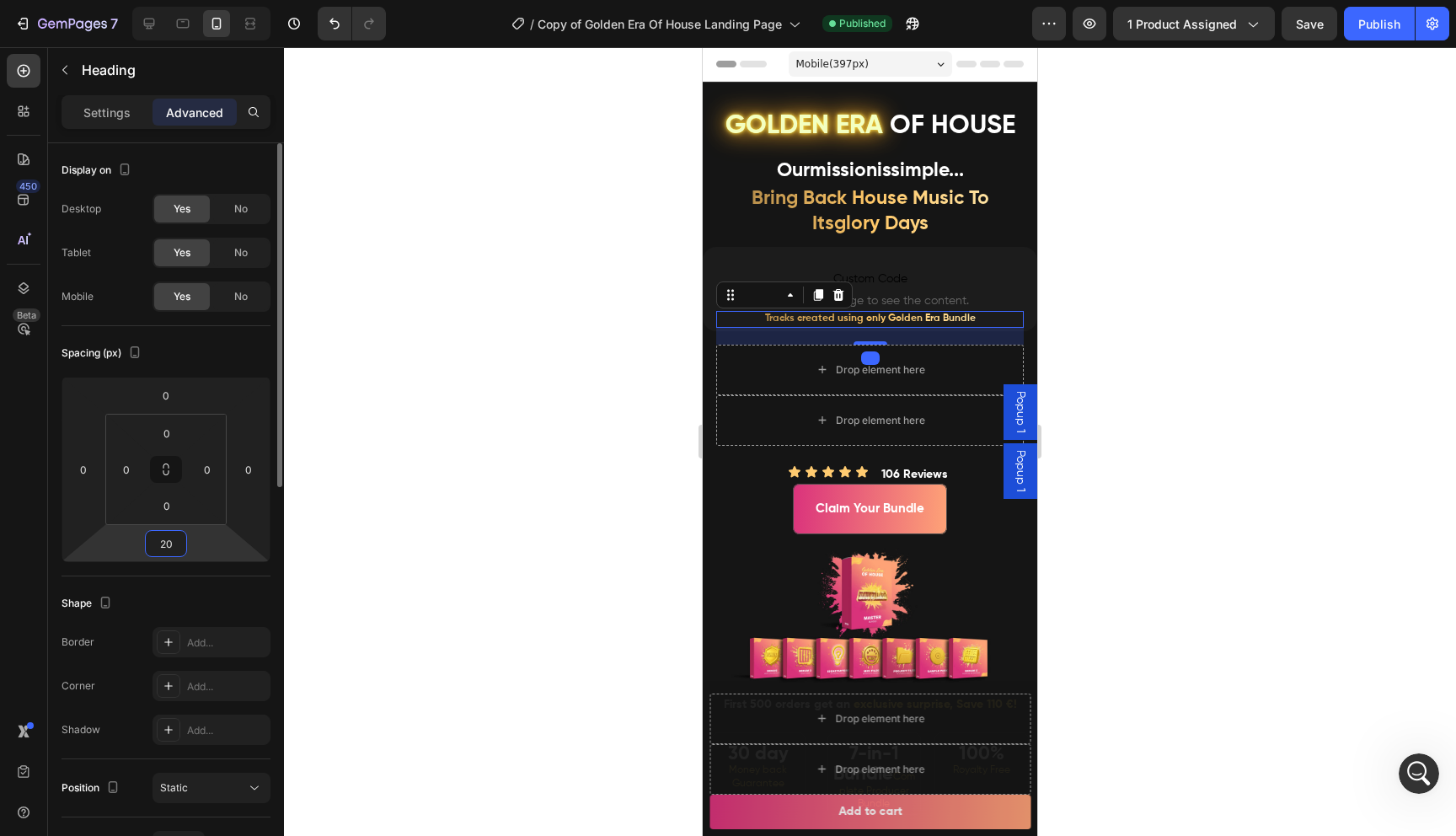
type input "2"
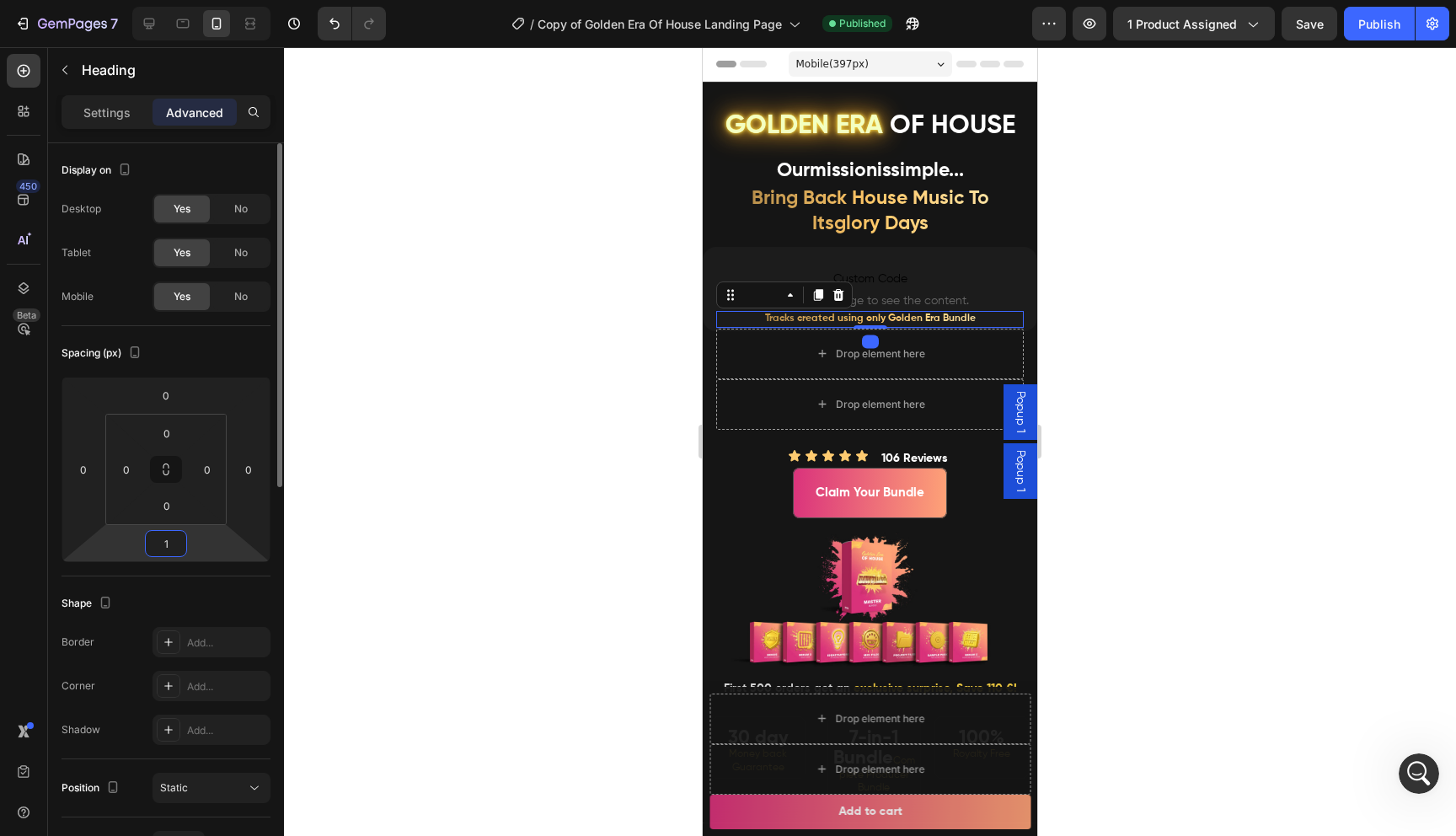
type input "11"
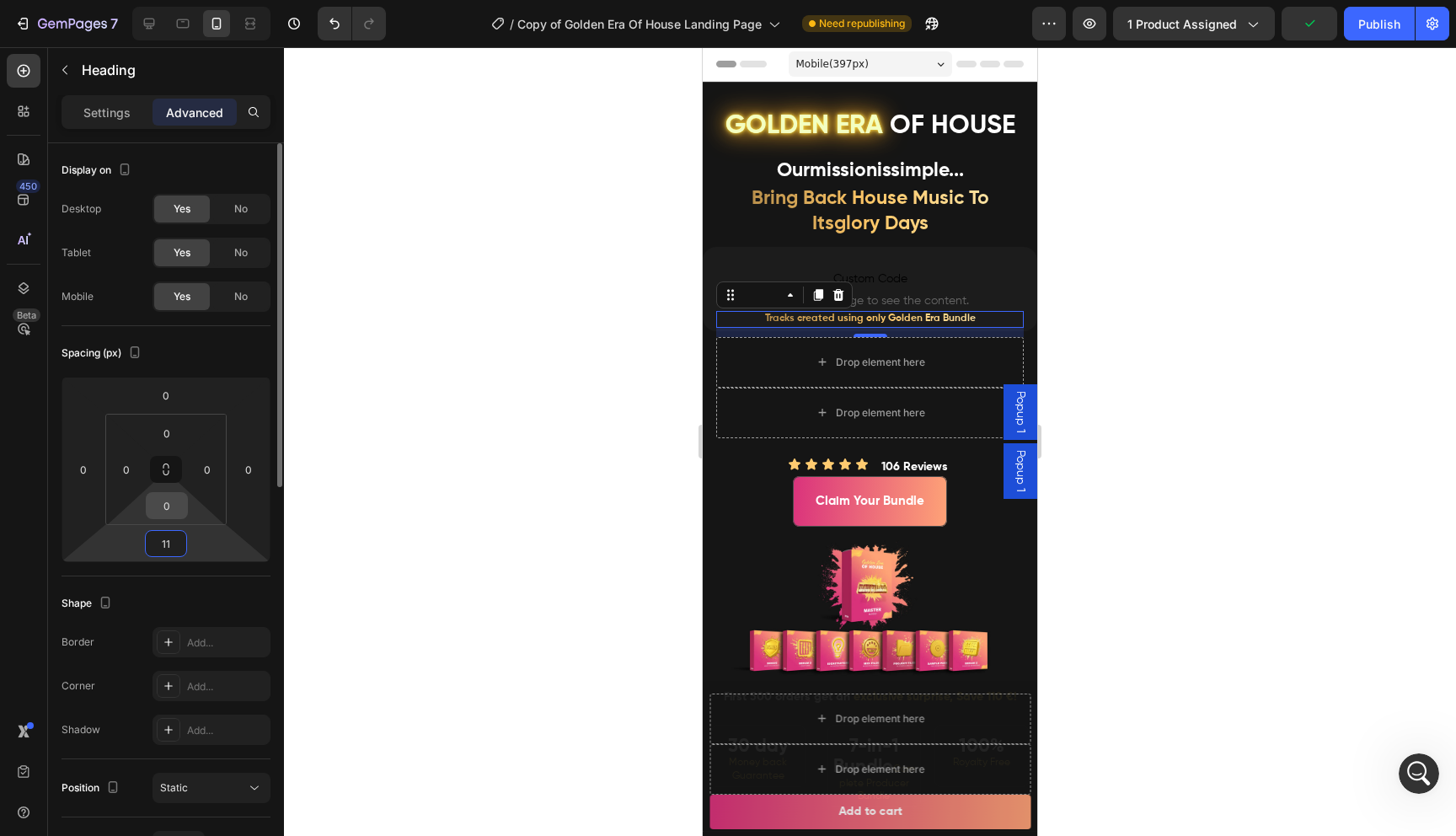
click at [173, 505] on input "0" at bounding box center [167, 505] width 34 height 25
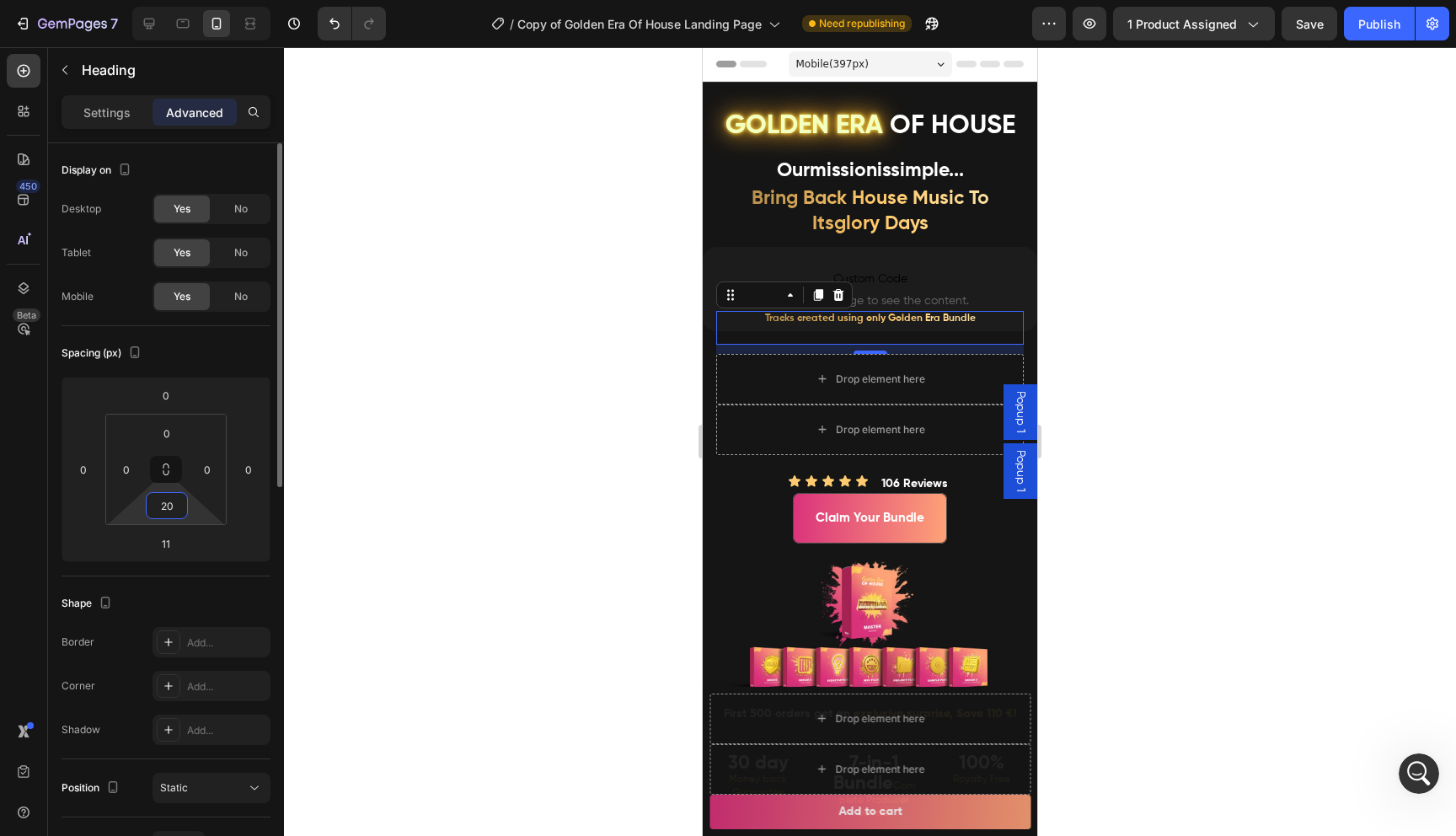
type input "2"
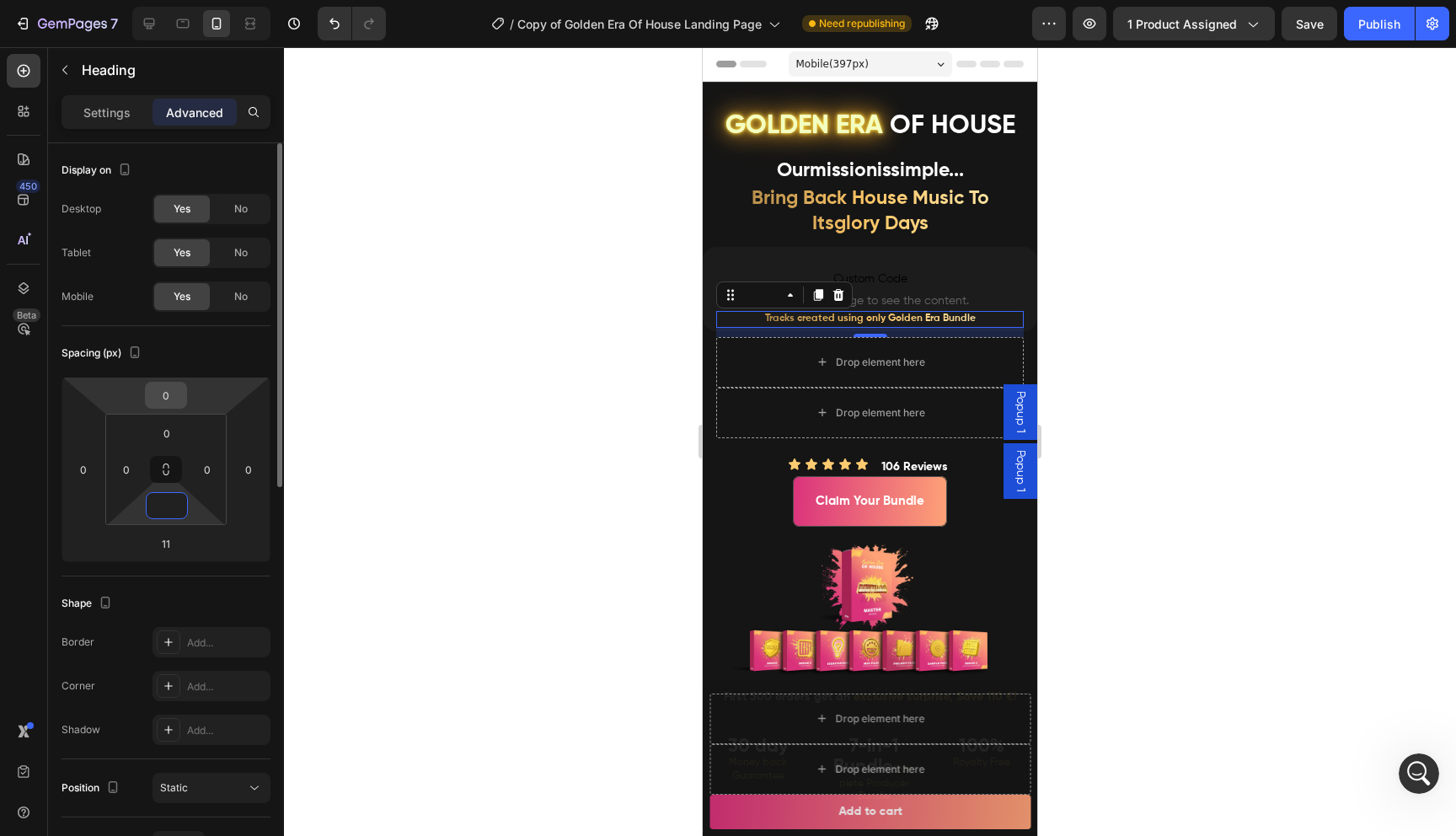
click at [167, 405] on input "0" at bounding box center [166, 394] width 34 height 25
type input "0"
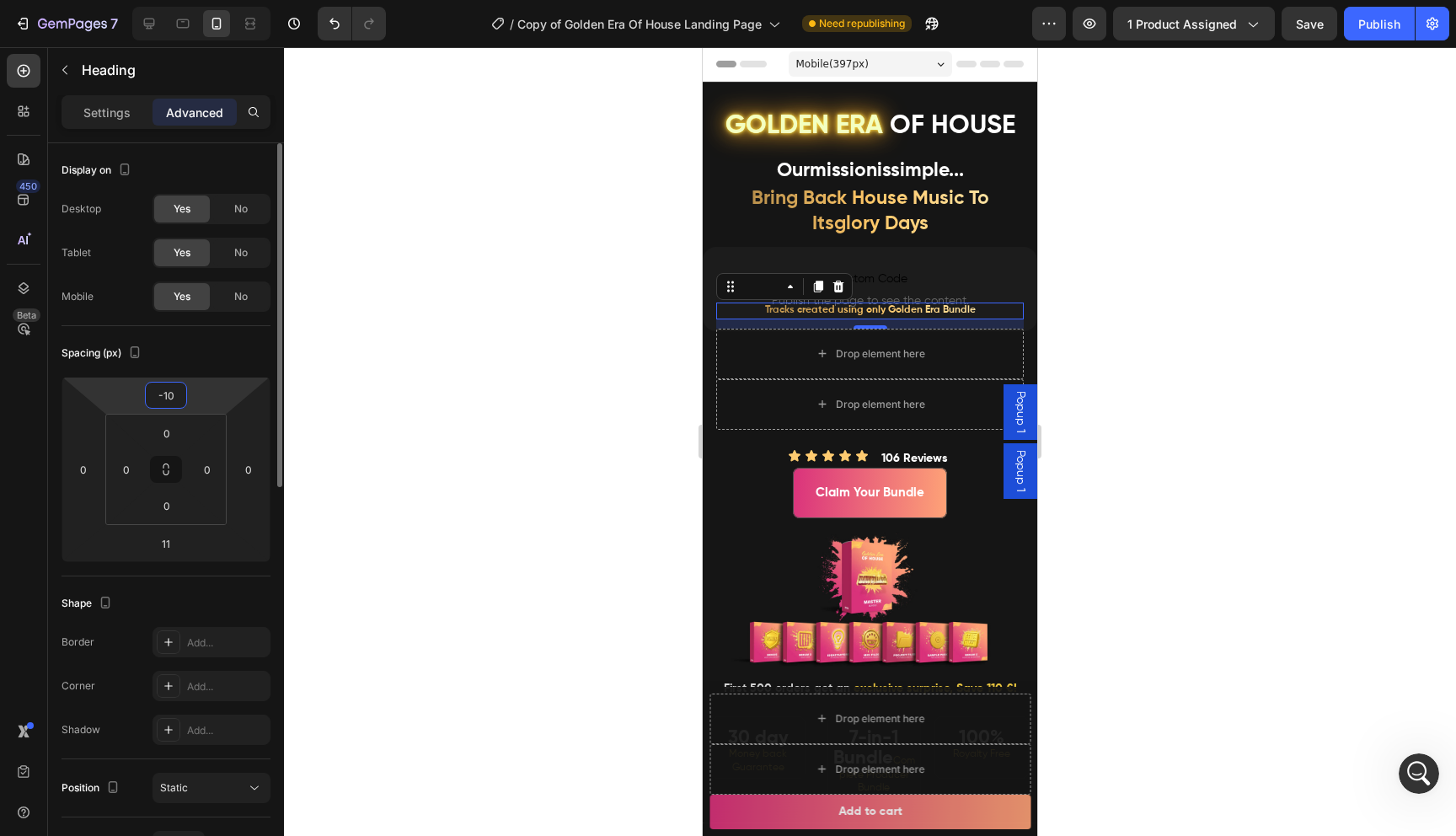
type input "-1"
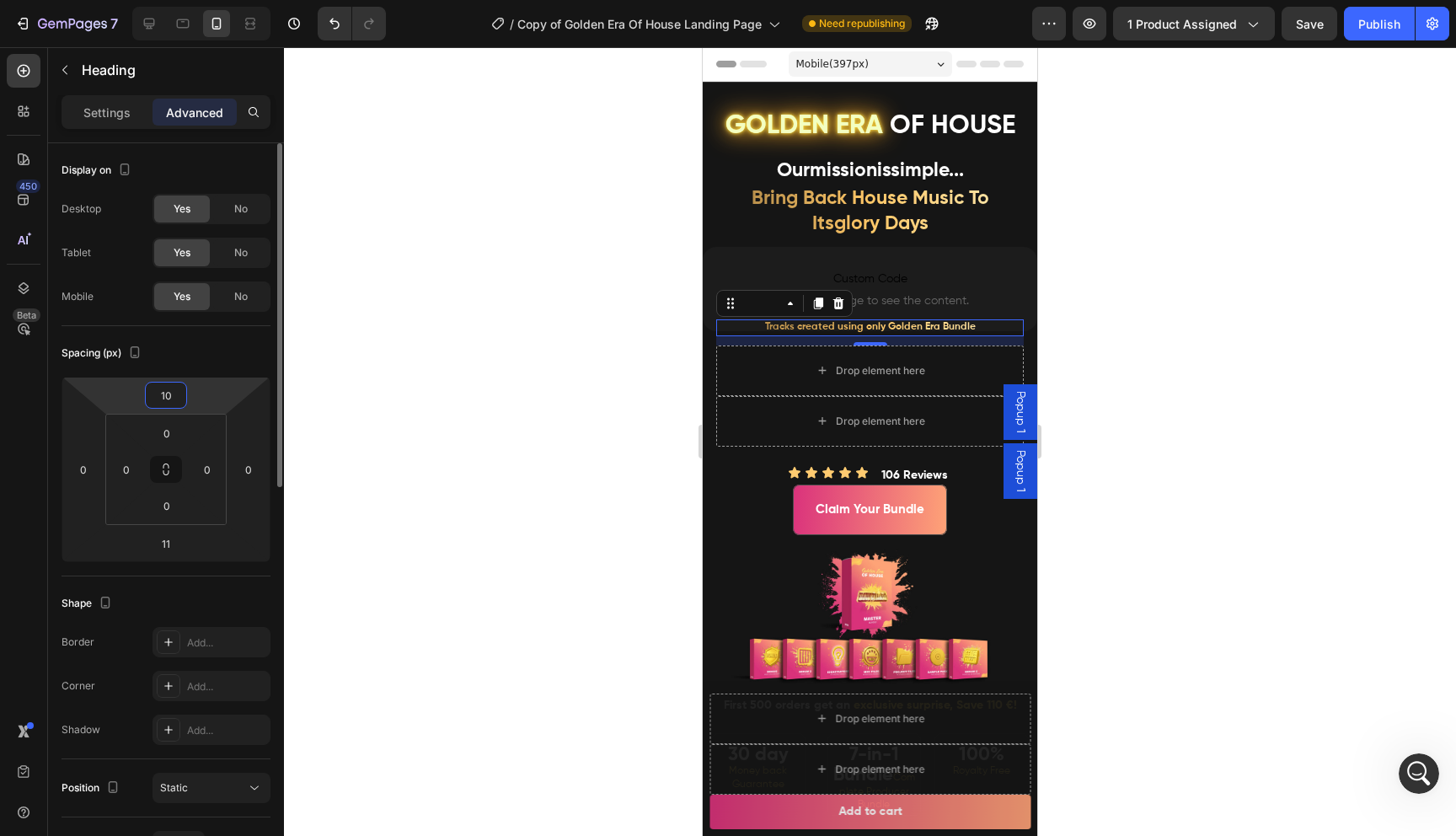
type input "1"
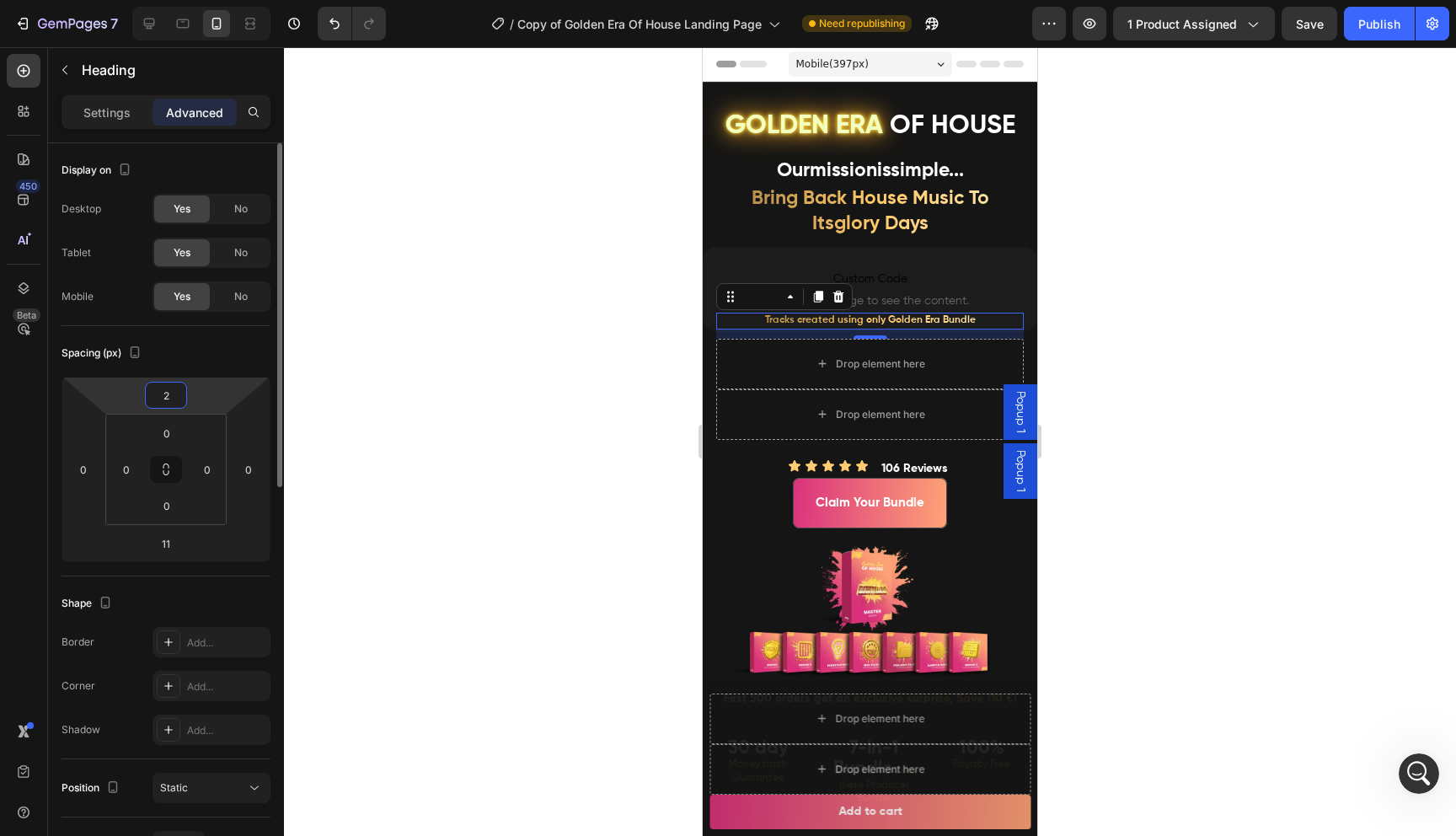
type input "20"
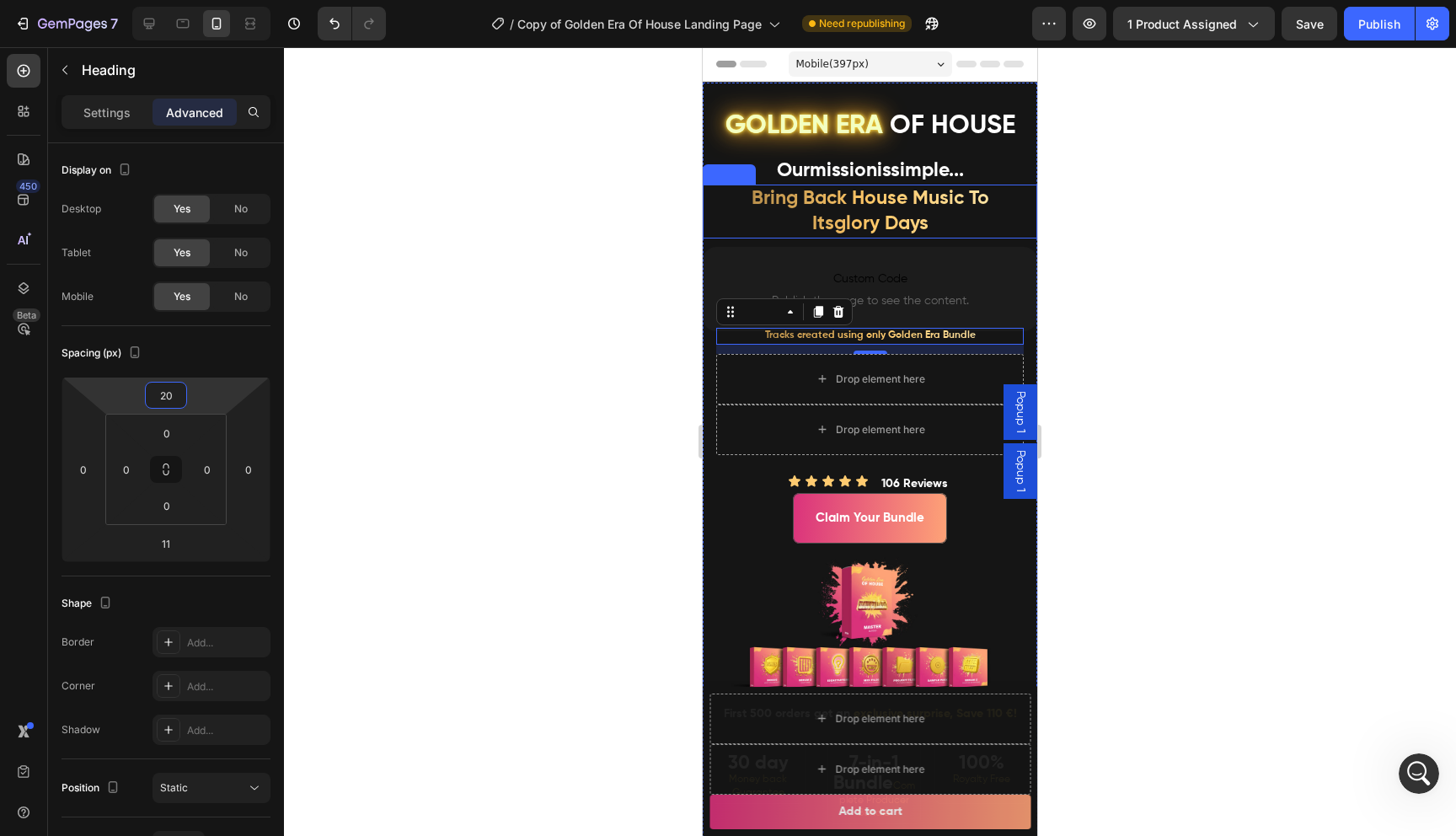
click at [1151, 230] on div at bounding box center [869, 442] width 1172 height 789
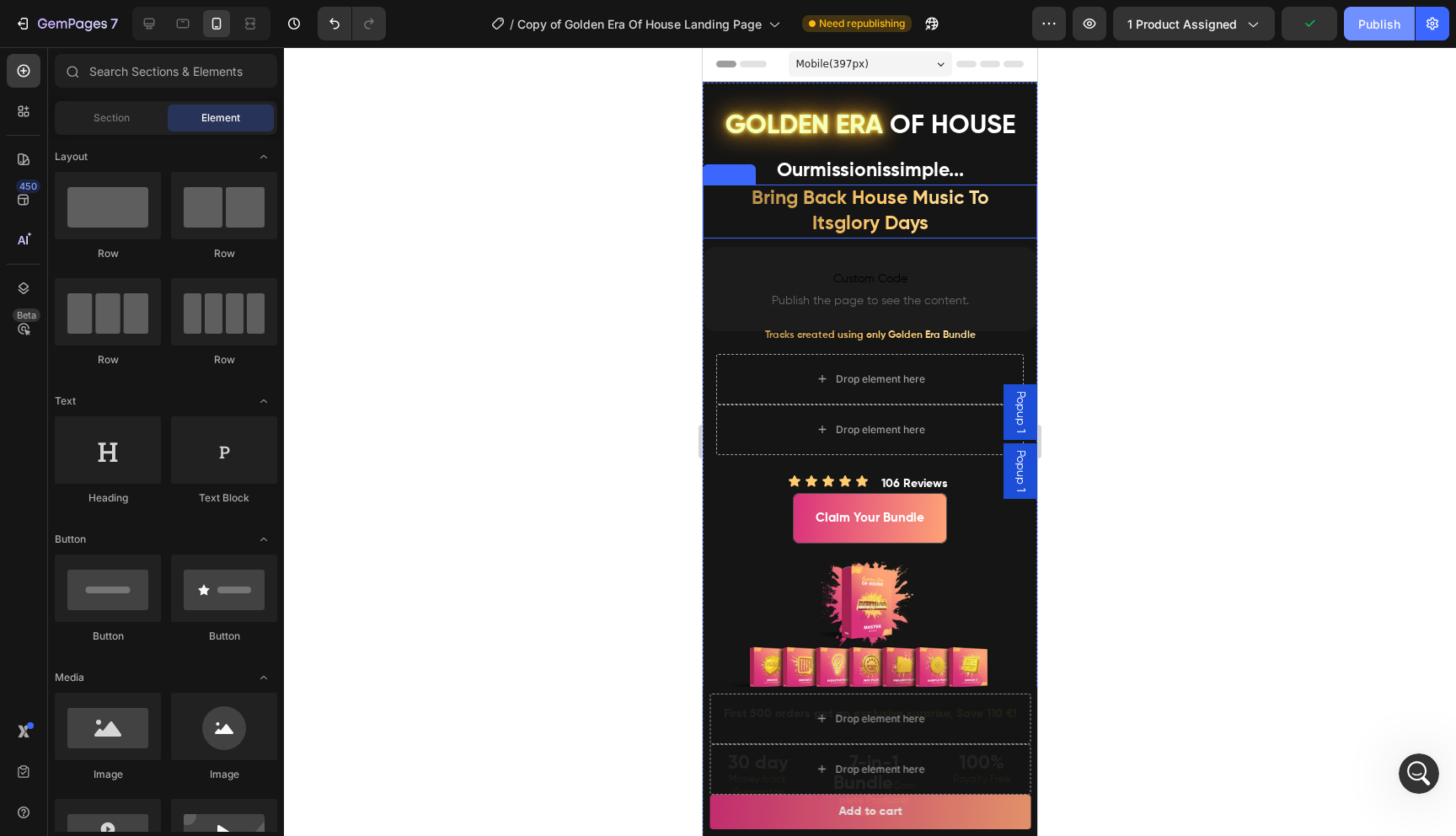
click at [1378, 22] on div "Publish" at bounding box center [1379, 24] width 42 height 17
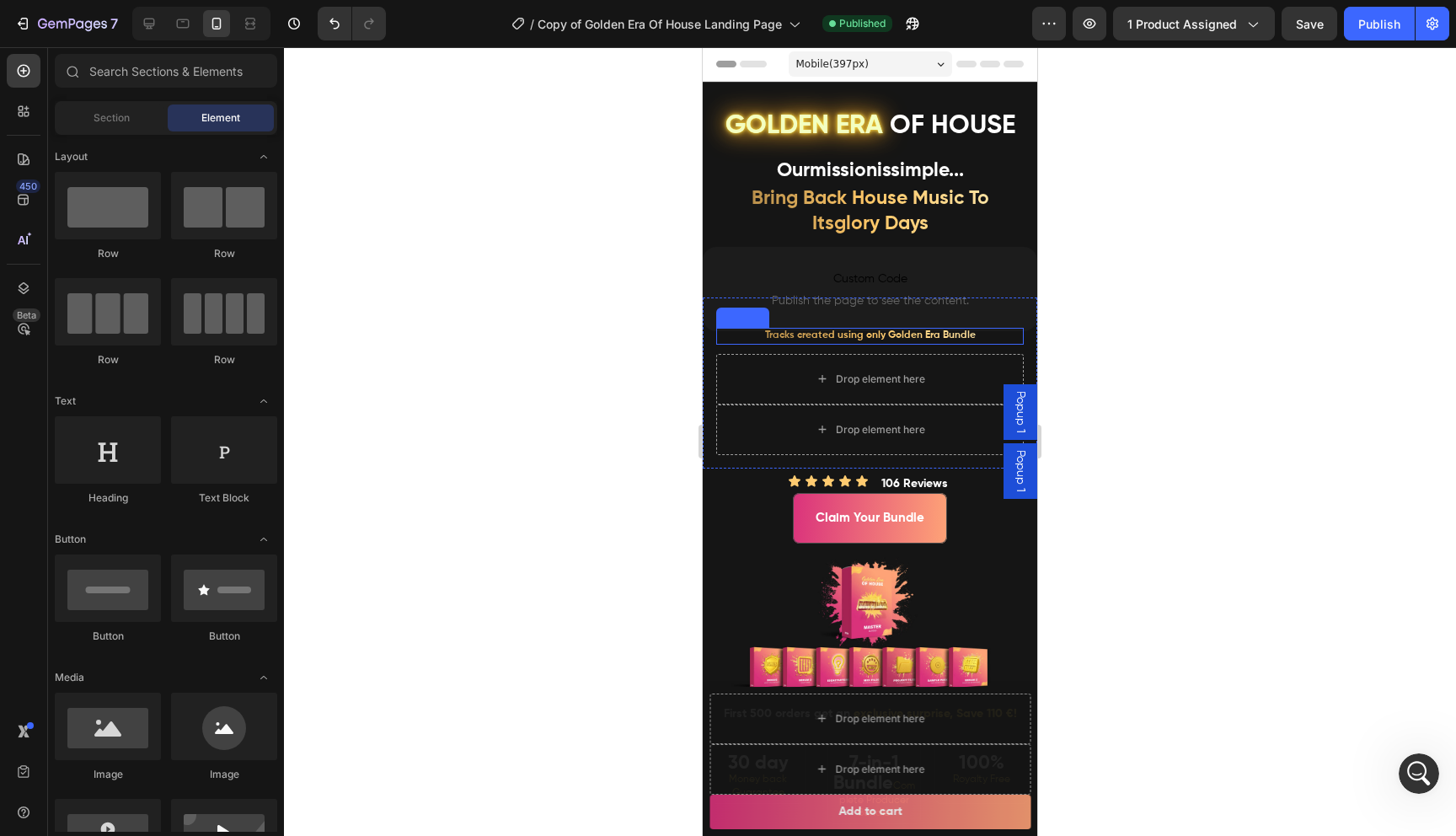
click at [856, 338] on strong "Tracks created using only Golden Era Bundle" at bounding box center [870, 336] width 210 height 10
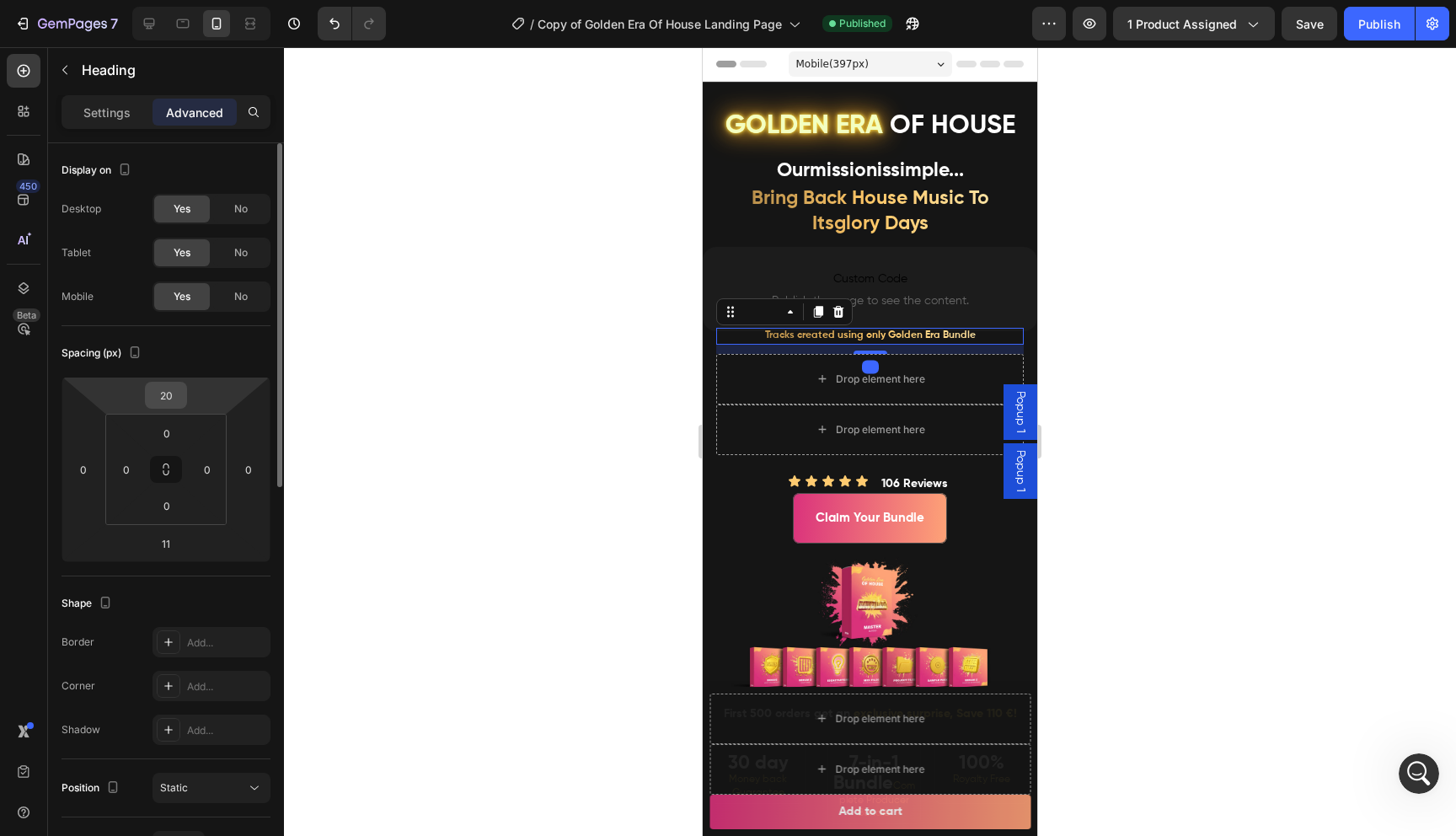
click at [175, 399] on input "20" at bounding box center [166, 394] width 34 height 25
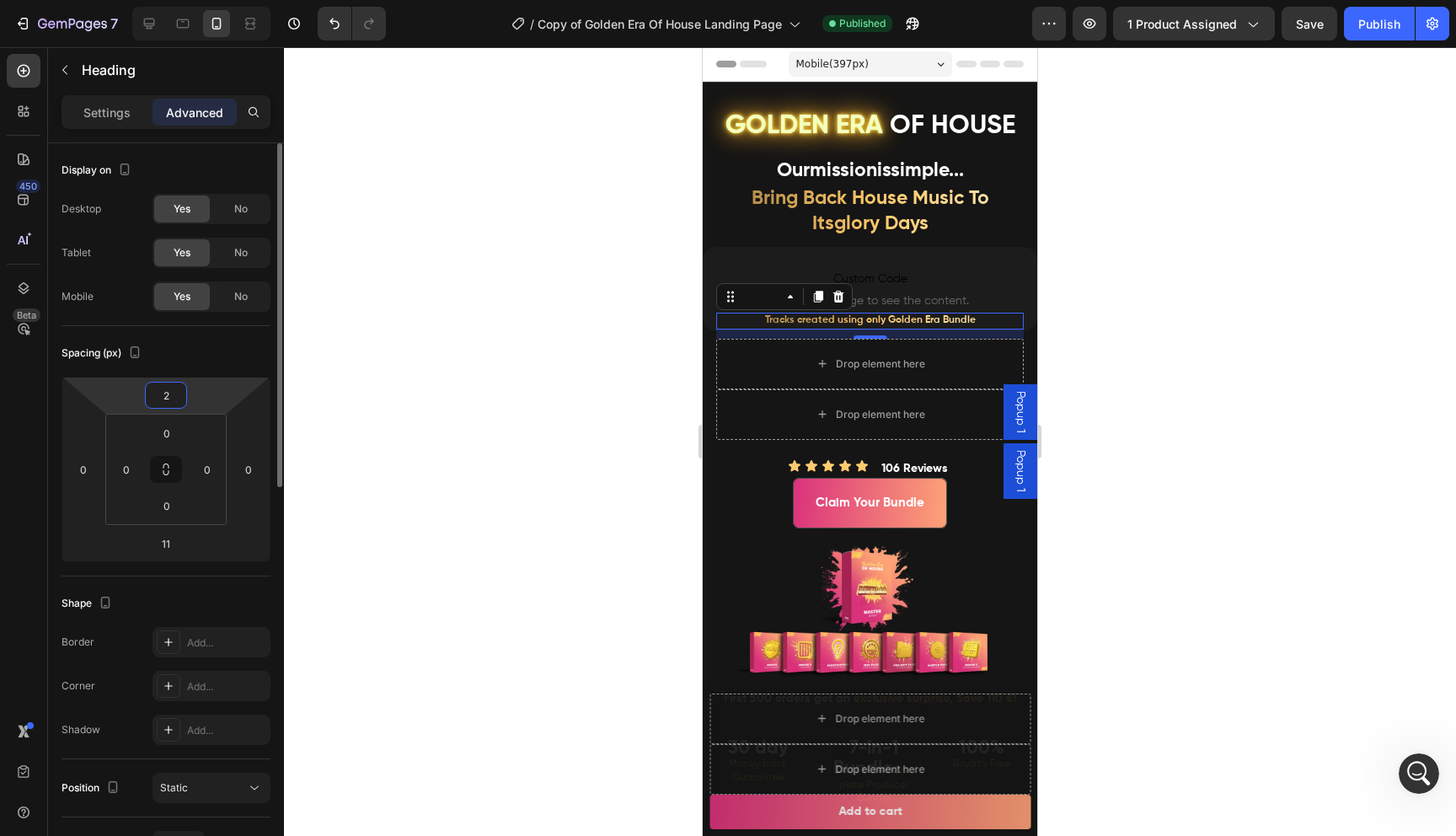
type input "25"
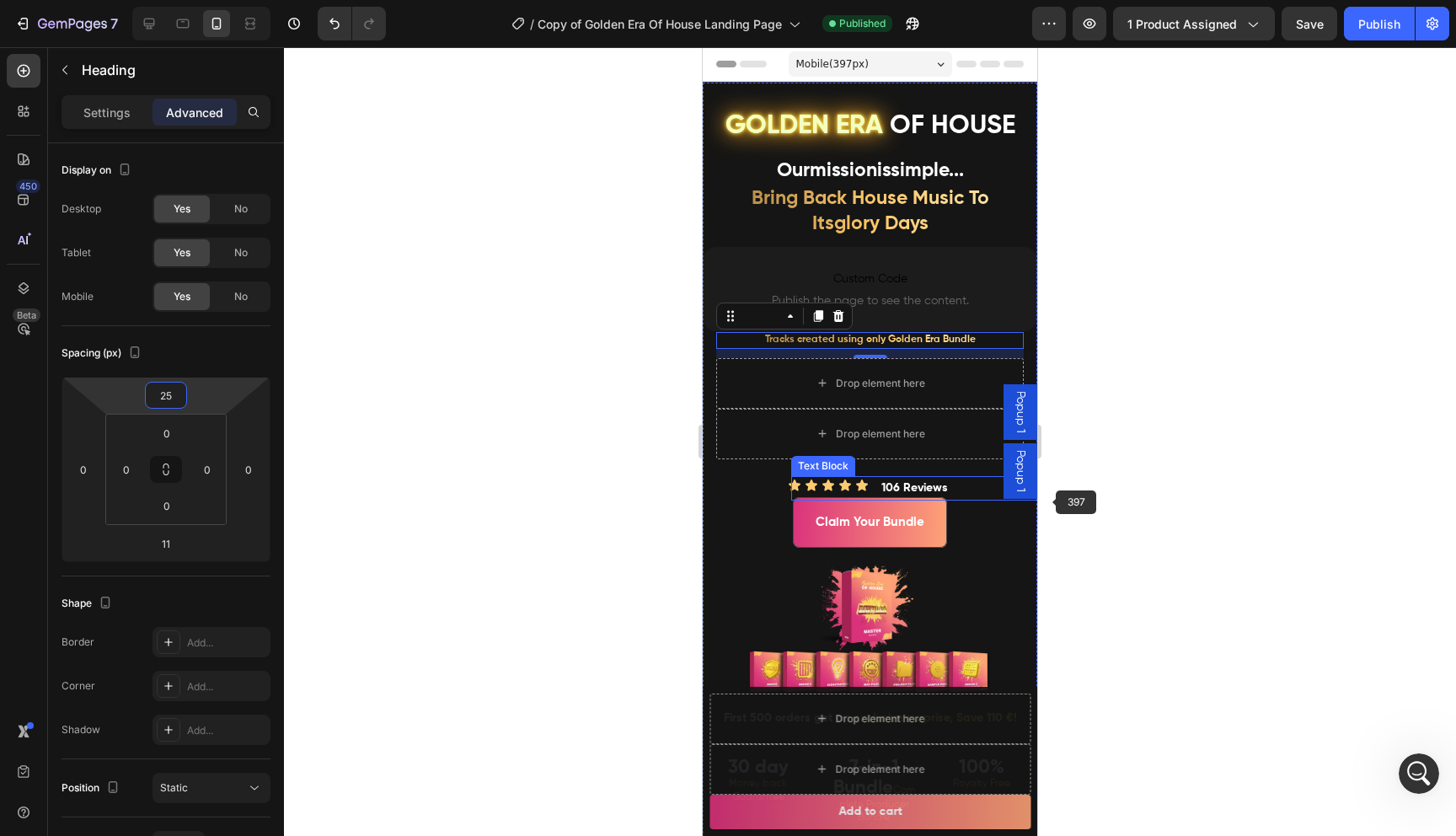
click at [1050, 502] on div at bounding box center [869, 442] width 1172 height 789
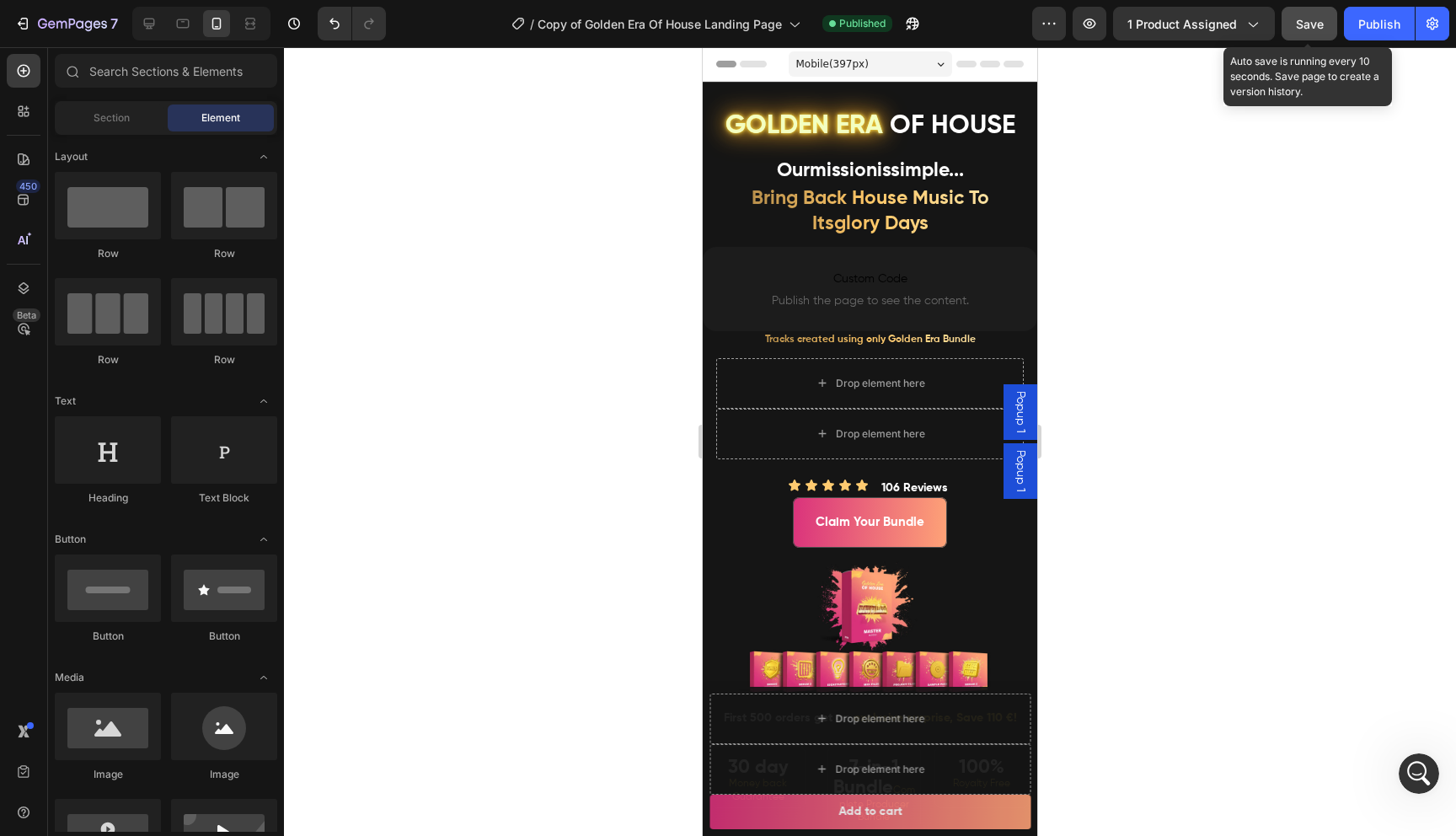
click at [1315, 28] on span "Save" at bounding box center [1309, 24] width 28 height 14
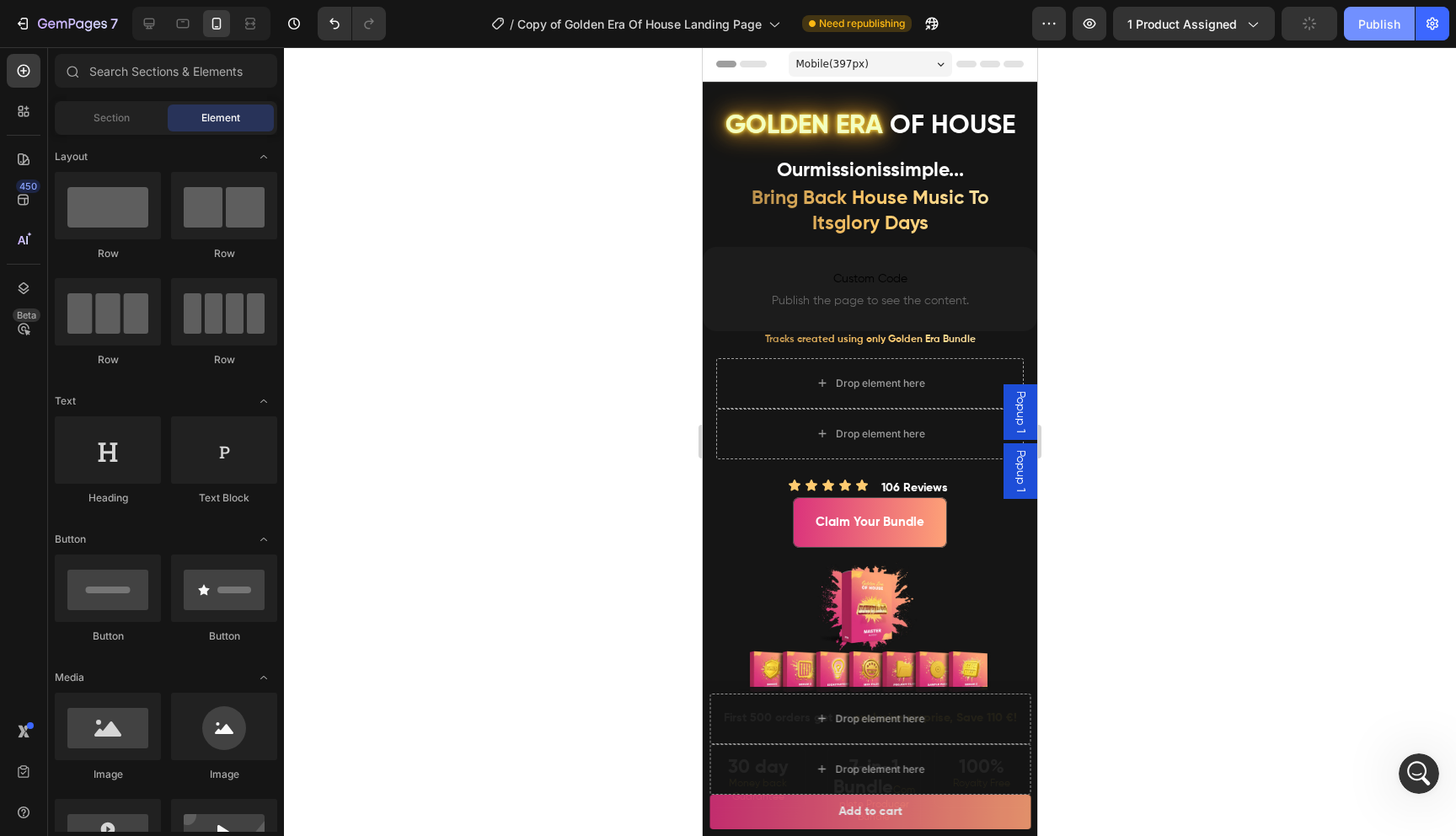
click at [1370, 28] on div "Publish" at bounding box center [1379, 24] width 42 height 17
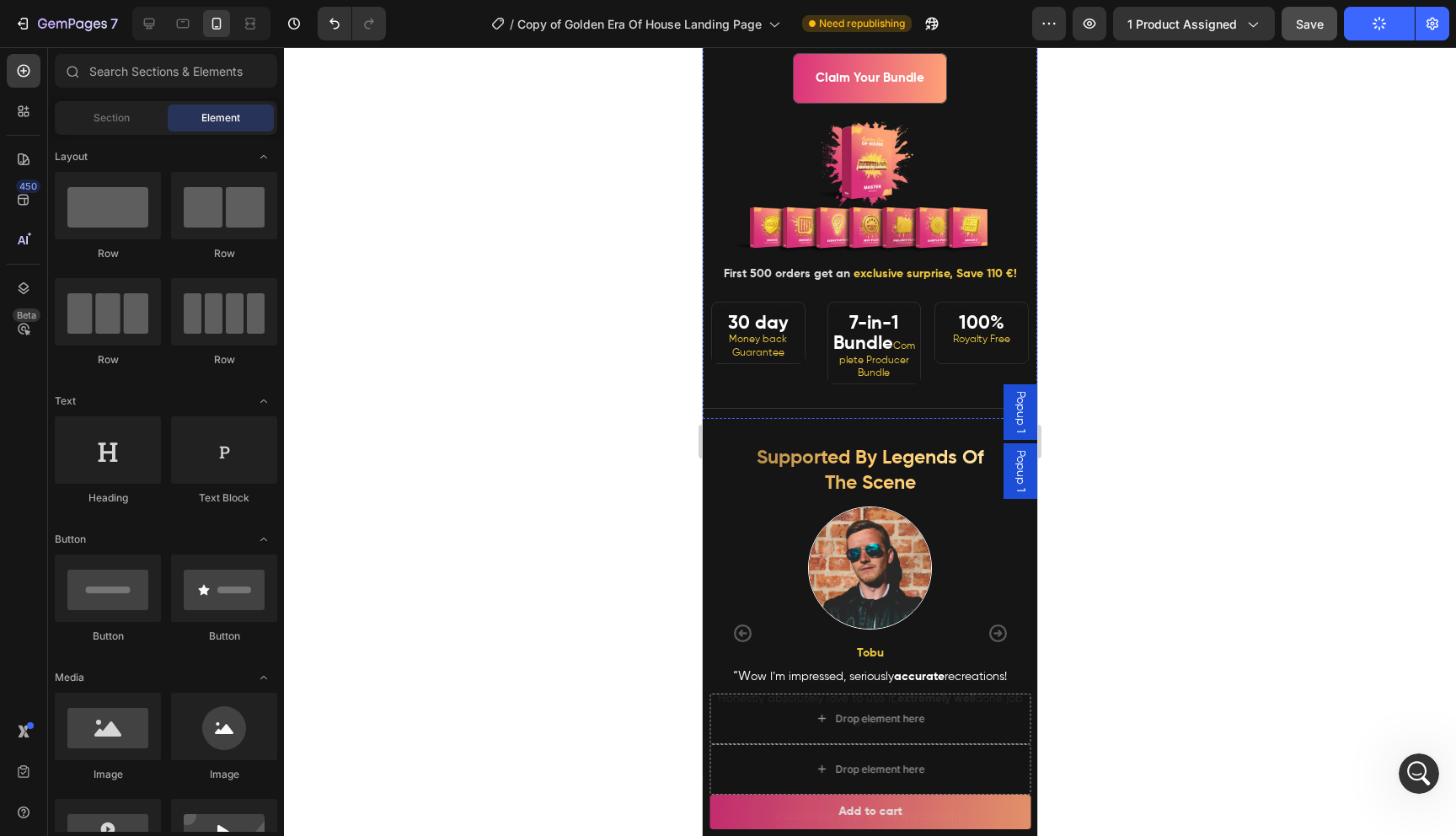
scroll to position [691, 0]
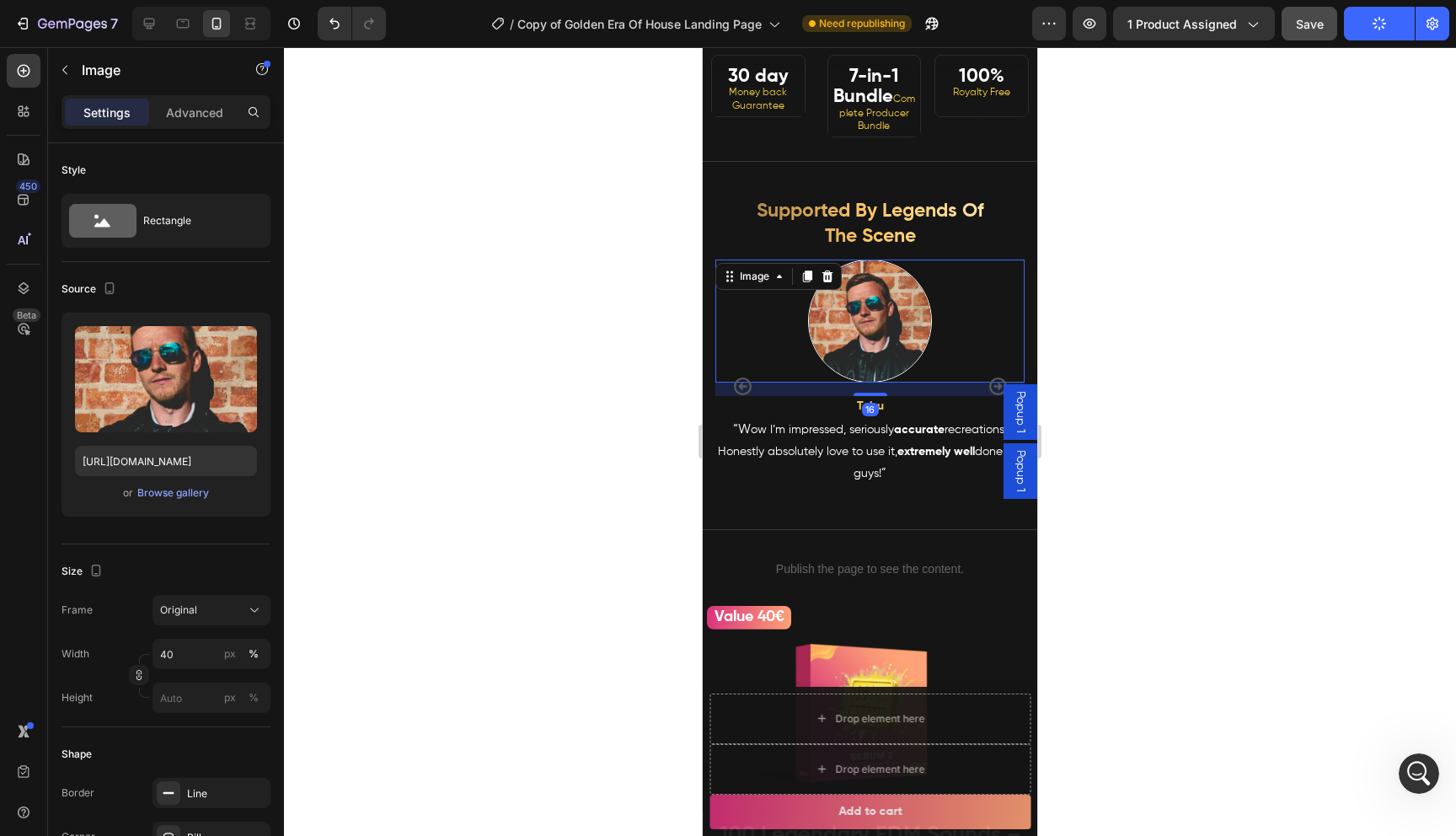
click at [776, 353] on div at bounding box center [870, 321] width 309 height 124
click at [753, 283] on div "Image" at bounding box center [755, 276] width 37 height 15
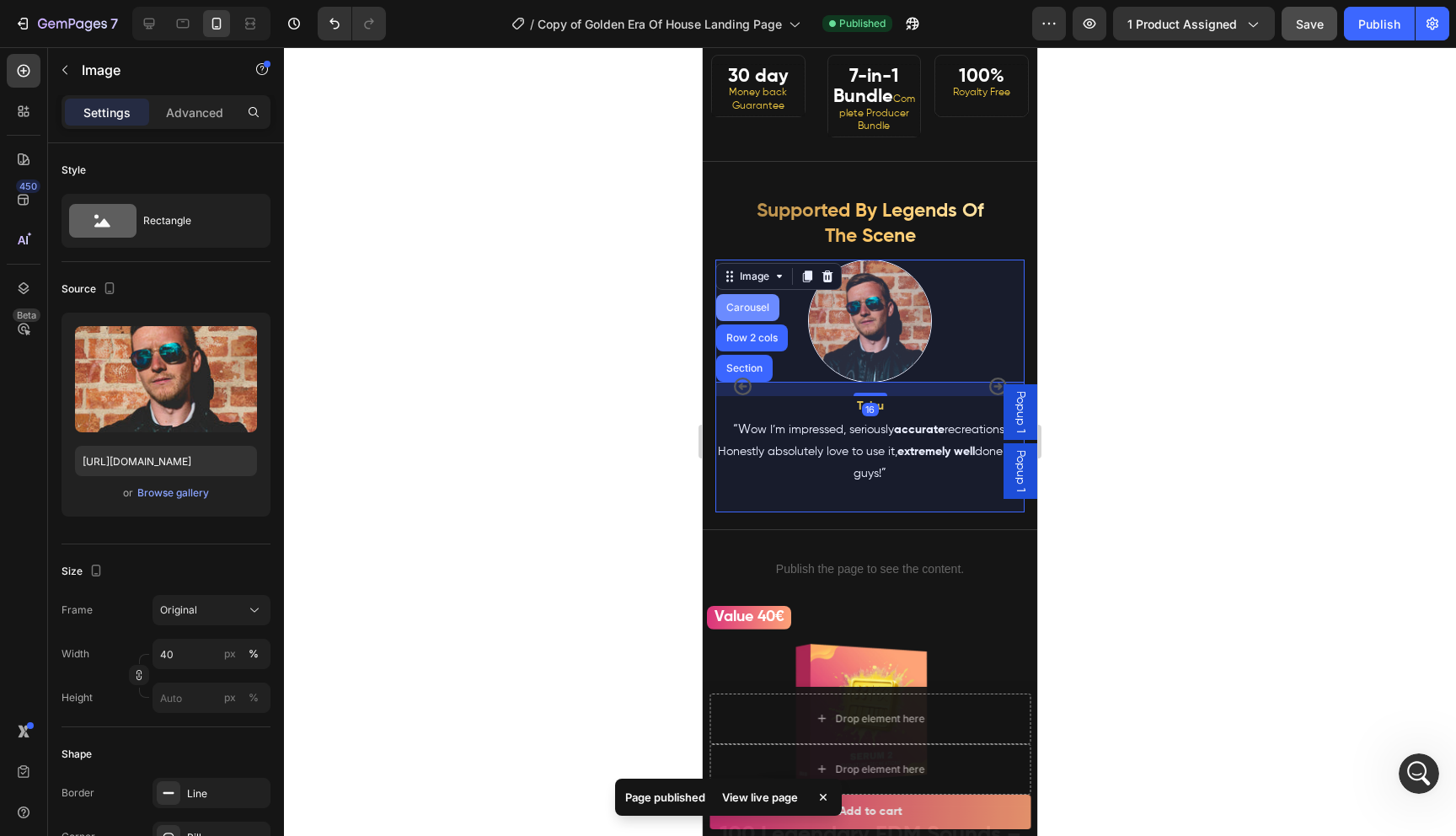
click at [754, 305] on div "Carousel" at bounding box center [748, 308] width 50 height 10
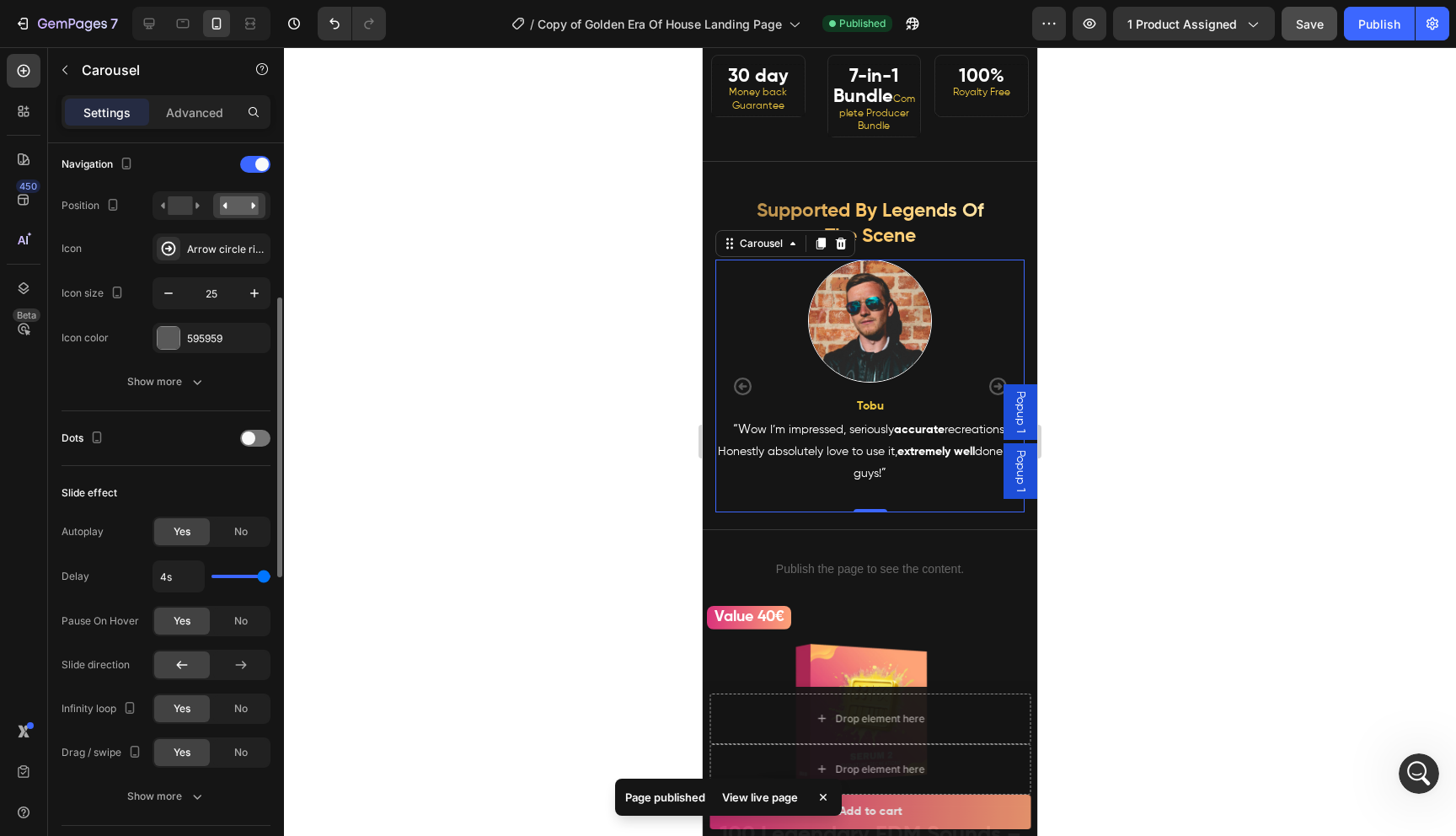
scroll to position [599, 0]
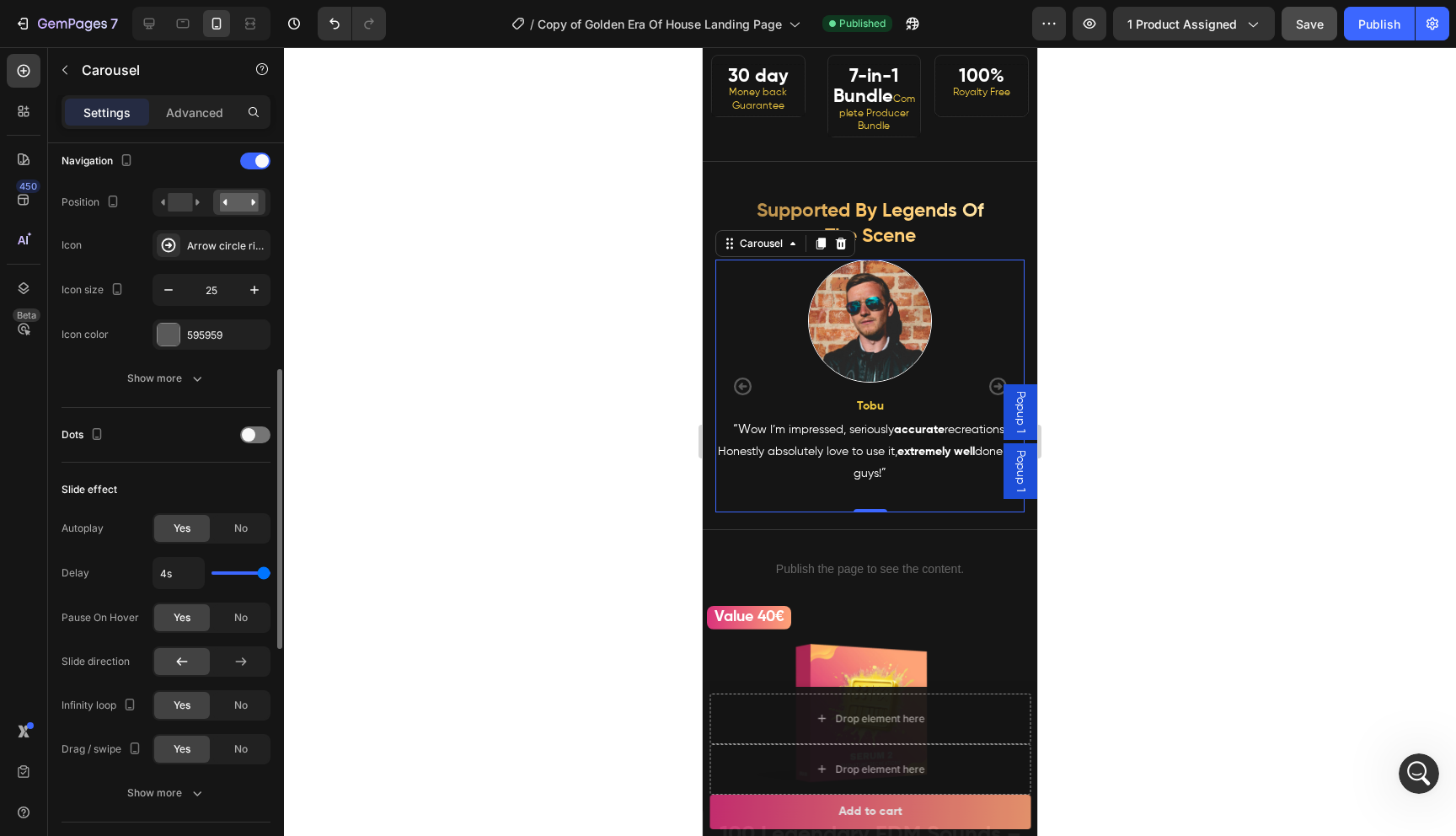
click at [270, 573] on input "range" at bounding box center [241, 573] width 59 height 3
click at [244, 531] on span "No" at bounding box center [240, 528] width 13 height 15
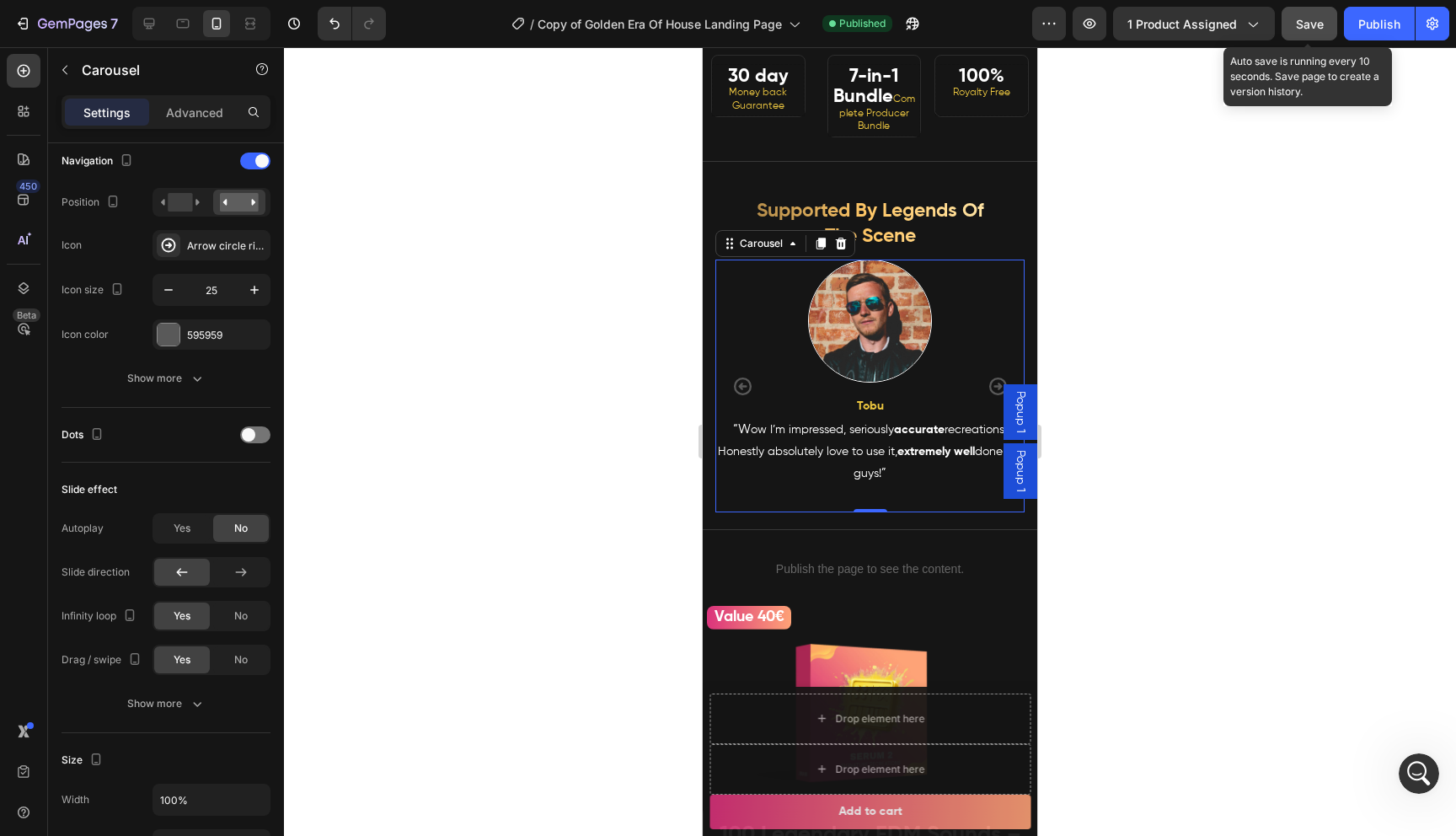
click at [1316, 21] on span "Save" at bounding box center [1309, 24] width 28 height 14
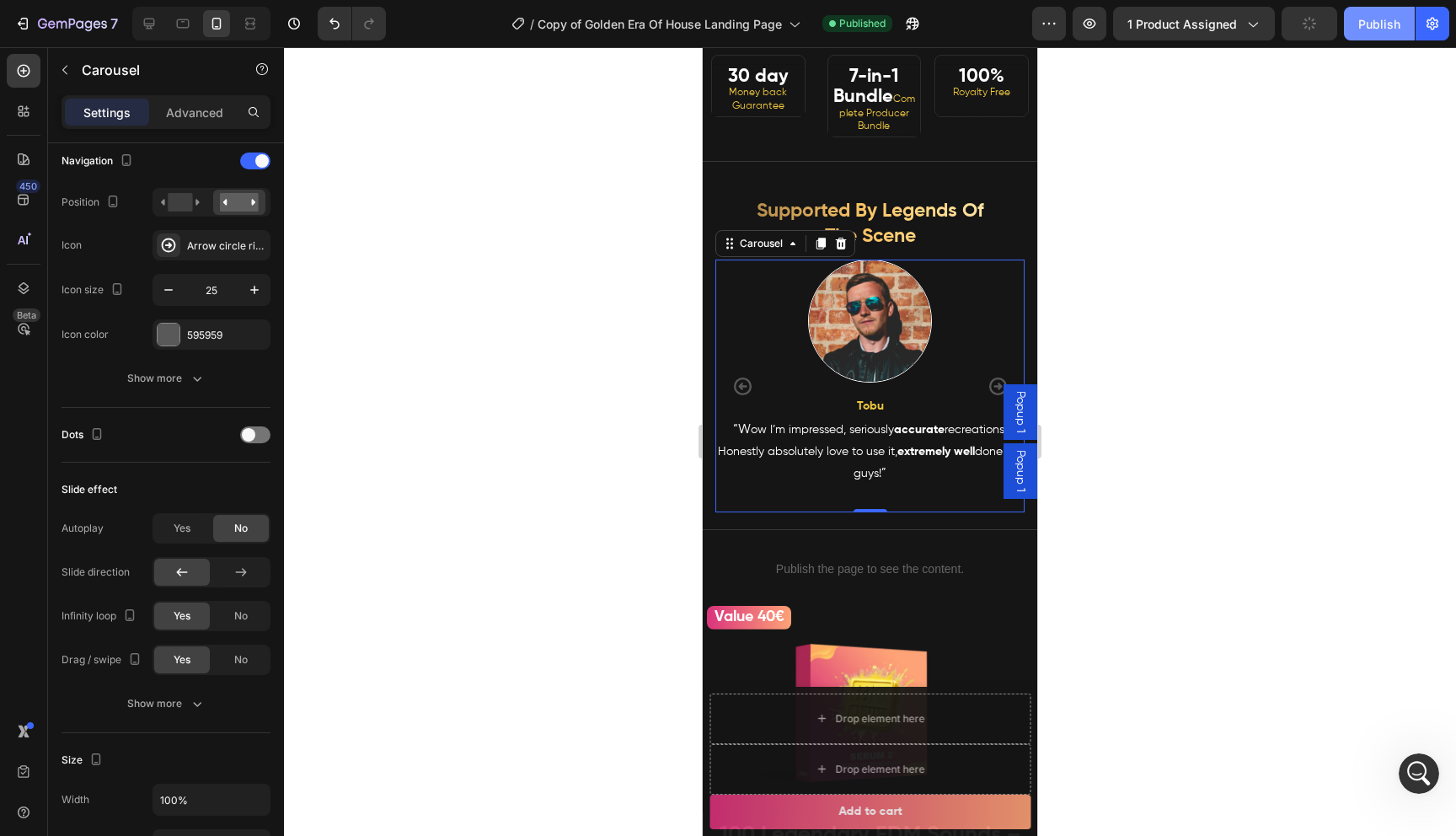
click at [1366, 22] on div "Publish" at bounding box center [1379, 24] width 42 height 17
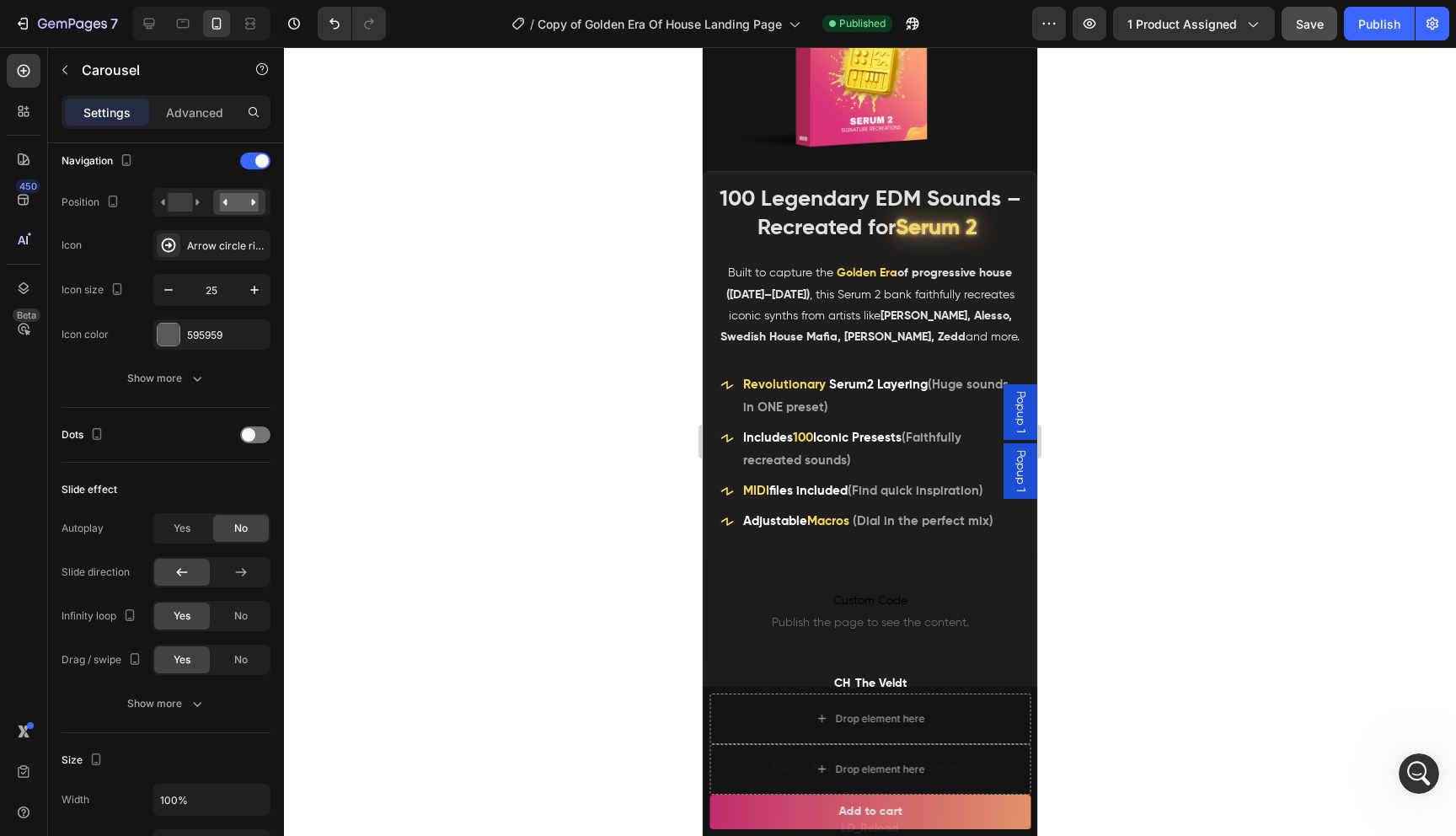
scroll to position [1325, 0]
click at [709, 210] on div "100 Legendary EDM Sounds – Recreated for Serum 2 Heading" at bounding box center [869, 207] width 332 height 73
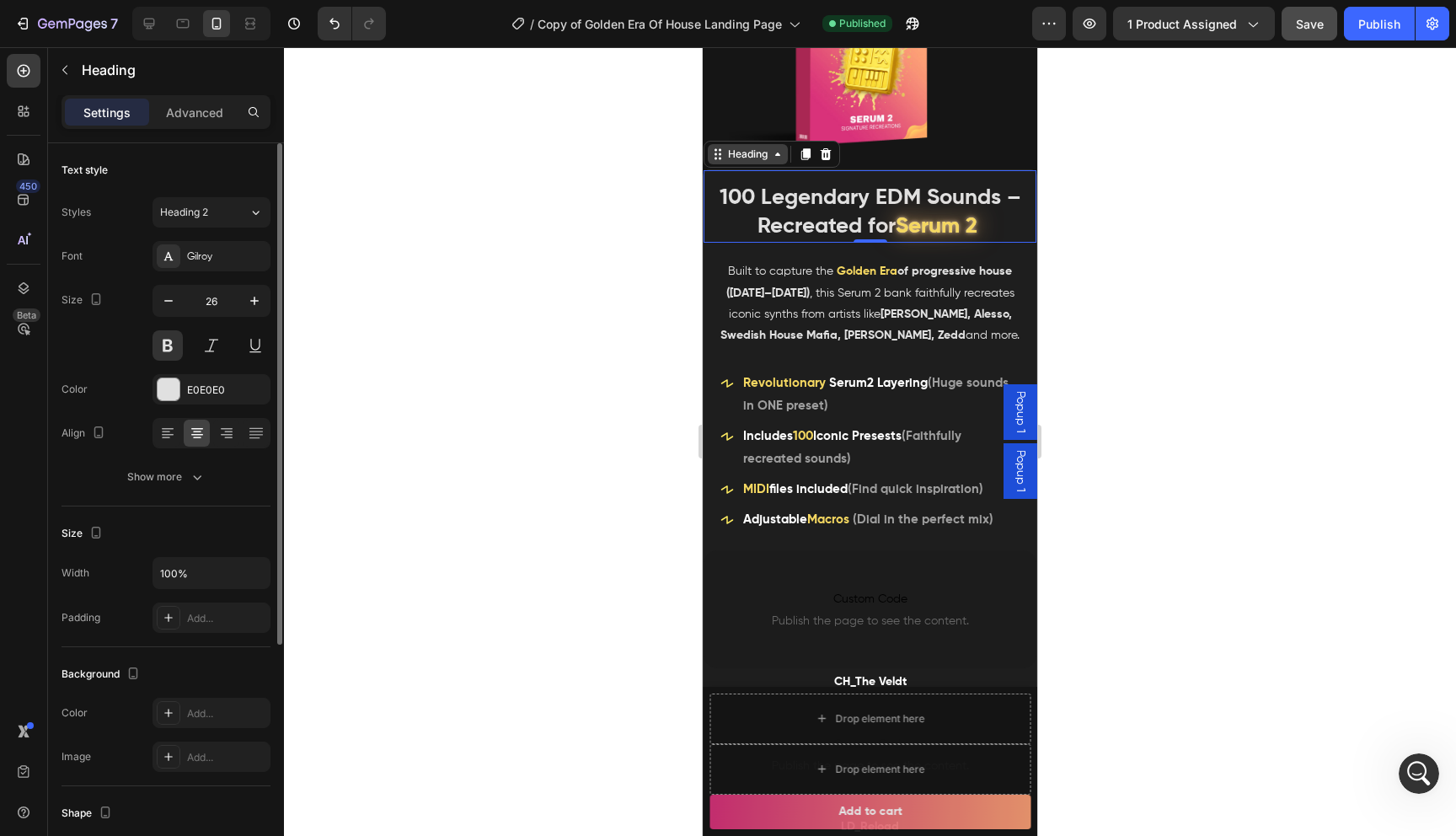
click at [742, 157] on div "Heading" at bounding box center [748, 154] width 46 height 15
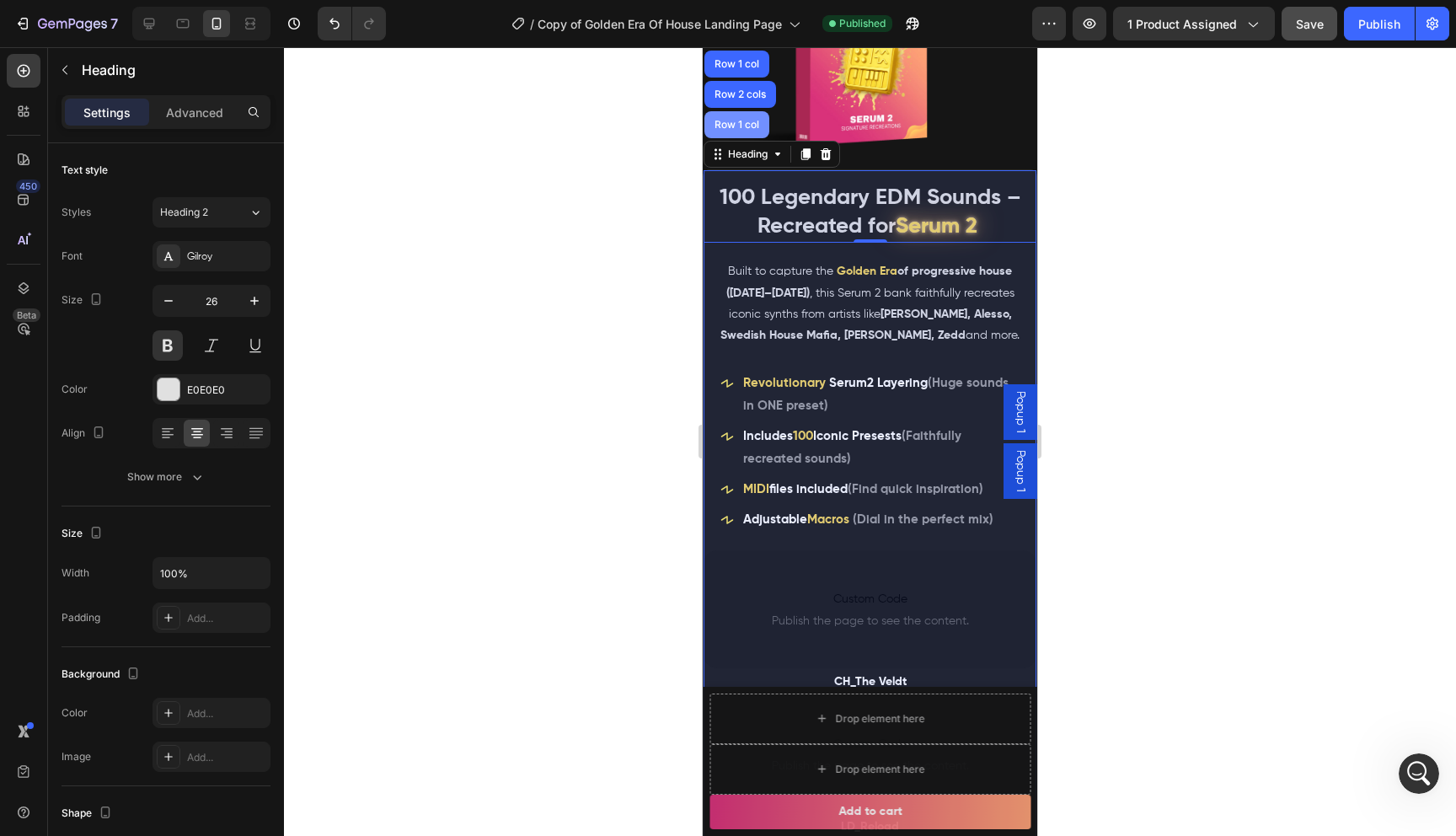
click at [742, 127] on div "Row 1 col" at bounding box center [736, 125] width 51 height 10
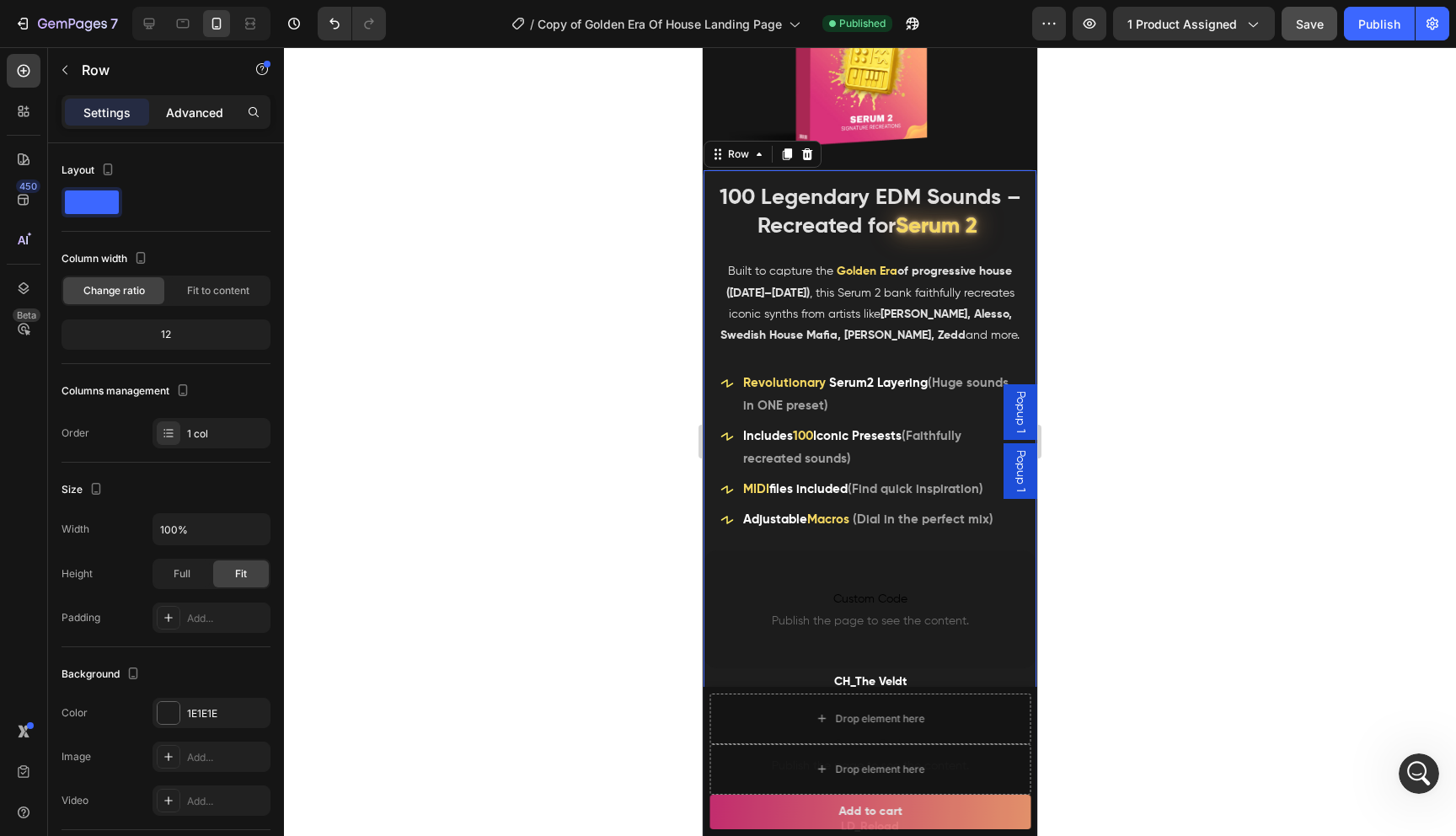
click at [181, 118] on p "Advanced" at bounding box center [195, 113] width 58 height 17
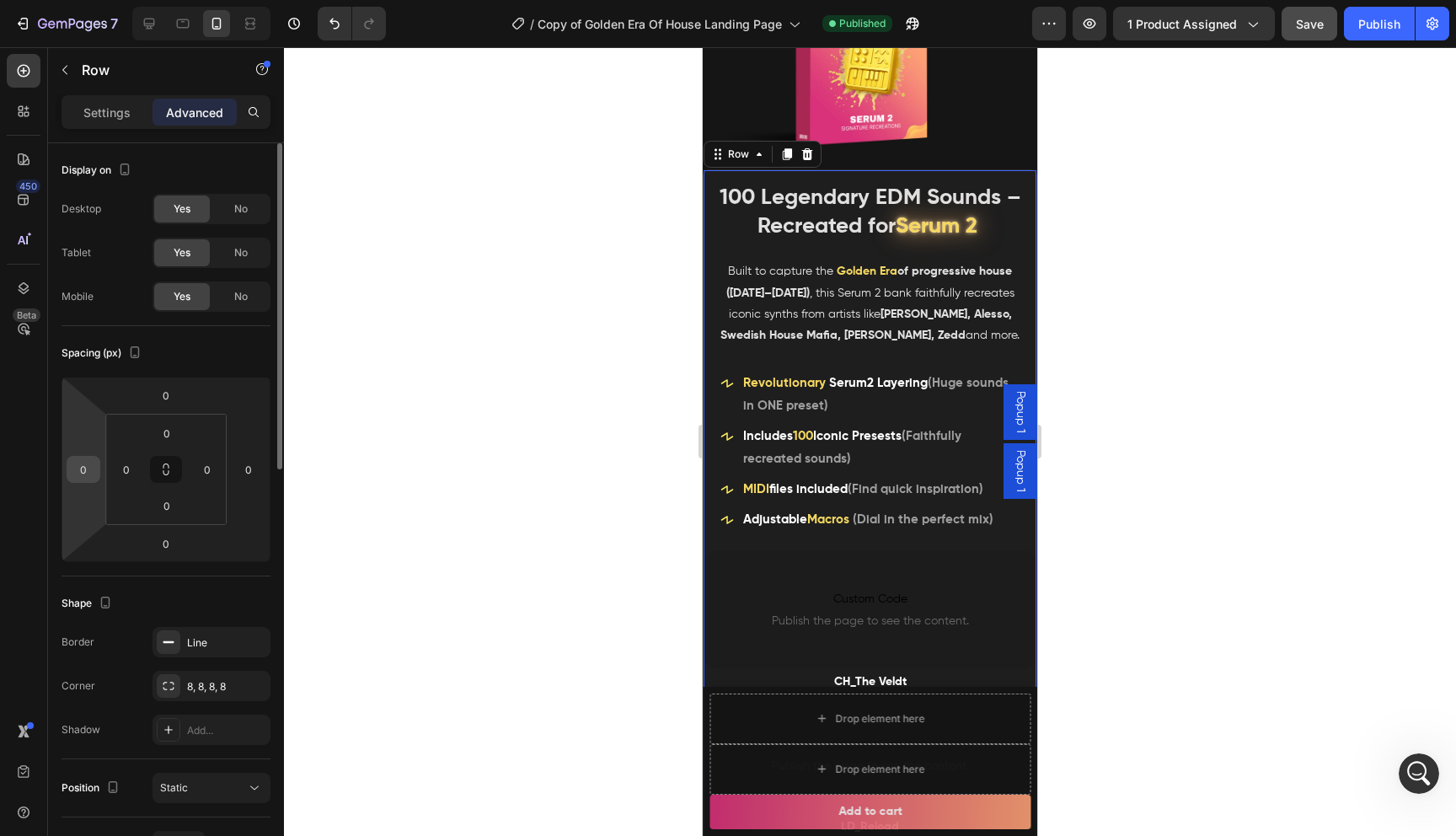
click at [86, 469] on input "0" at bounding box center [83, 469] width 25 height 25
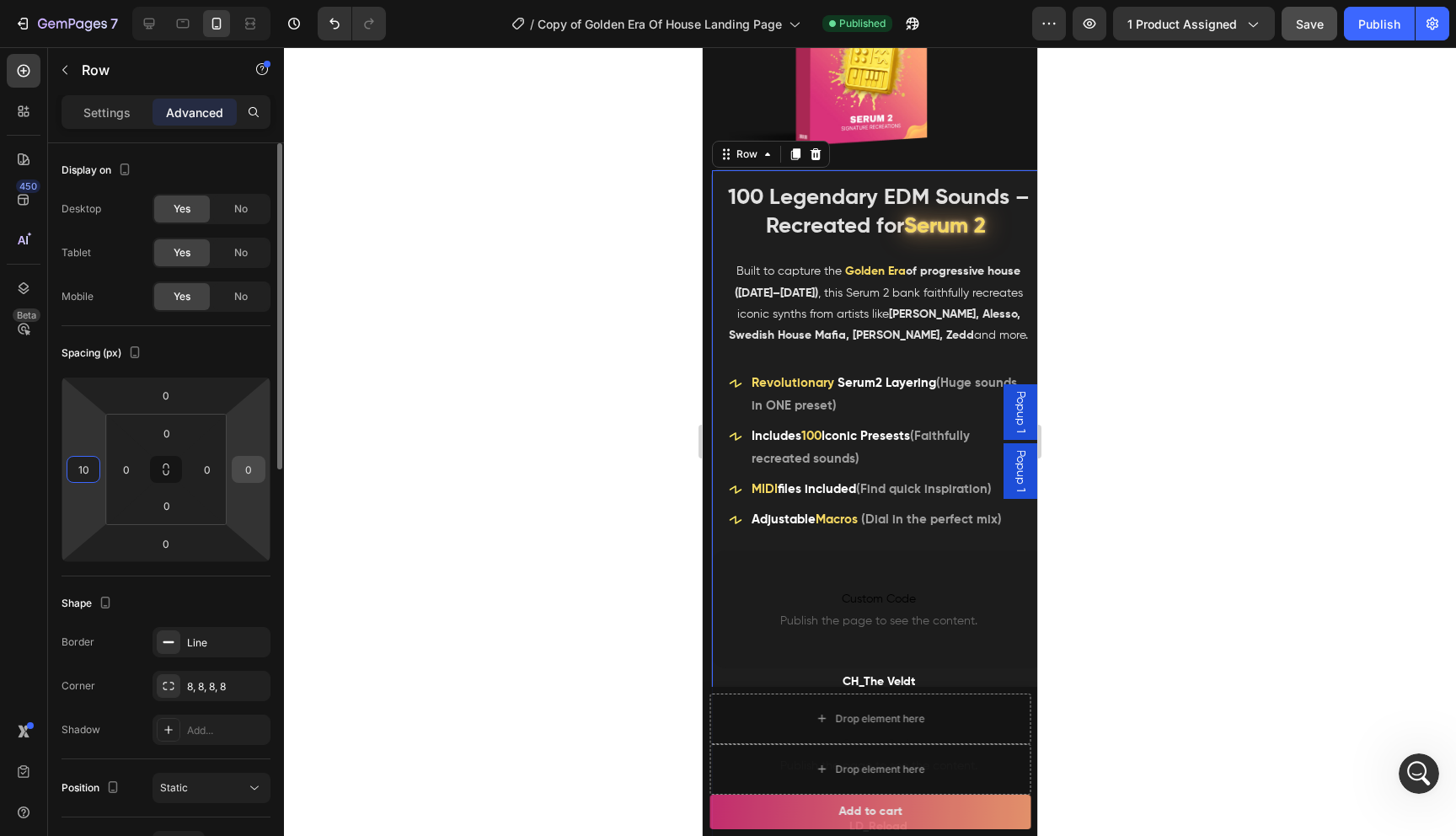
type input "10"
click at [256, 473] on input "0" at bounding box center [248, 469] width 25 height 25
type input "10"
click at [352, 521] on div at bounding box center [869, 442] width 1172 height 789
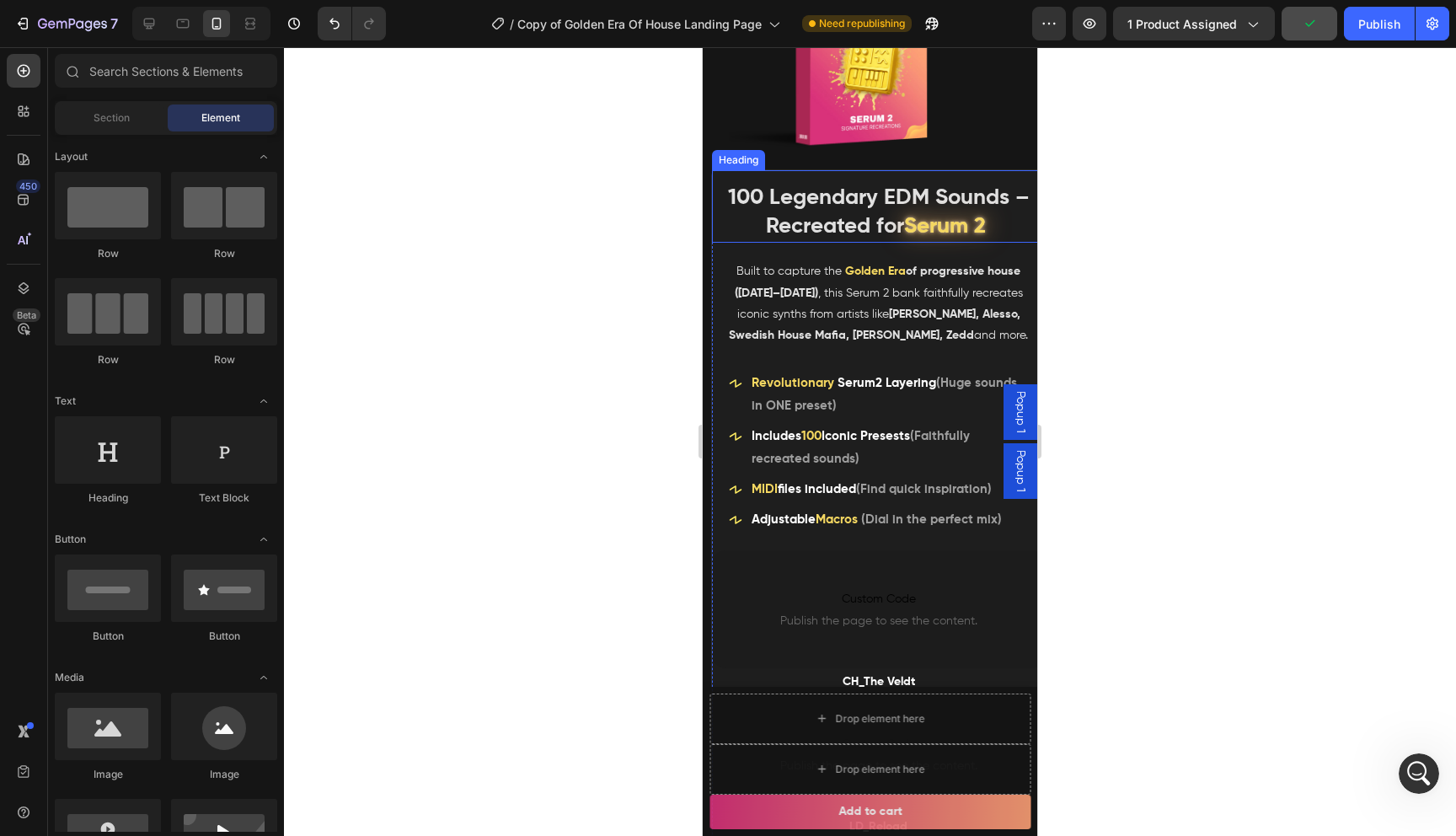
click at [715, 202] on div "100 Legendary EDM Sounds – Recreated for Serum 2 Heading" at bounding box center [878, 207] width 332 height 73
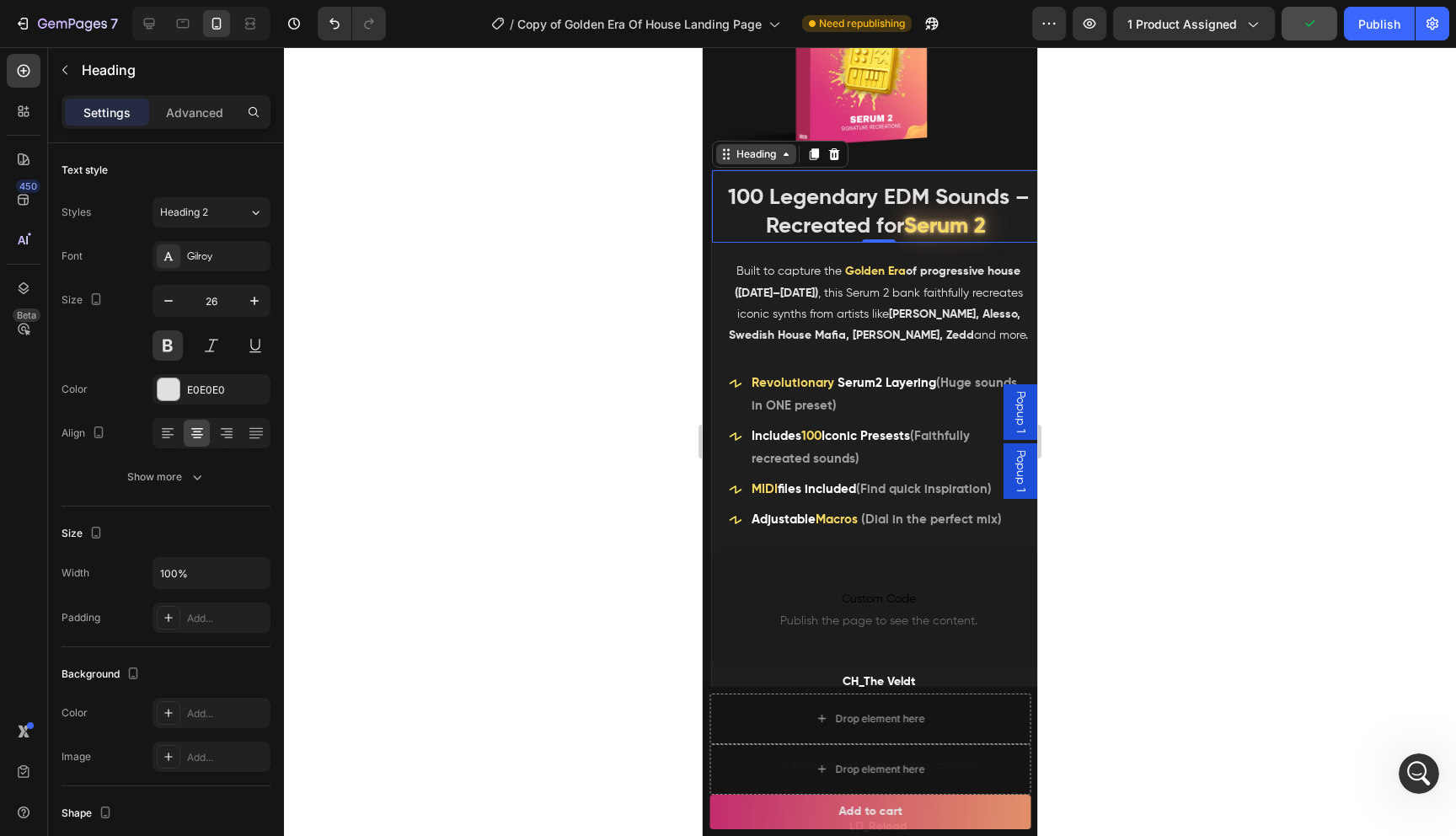
click at [748, 154] on div "Heading" at bounding box center [755, 154] width 46 height 15
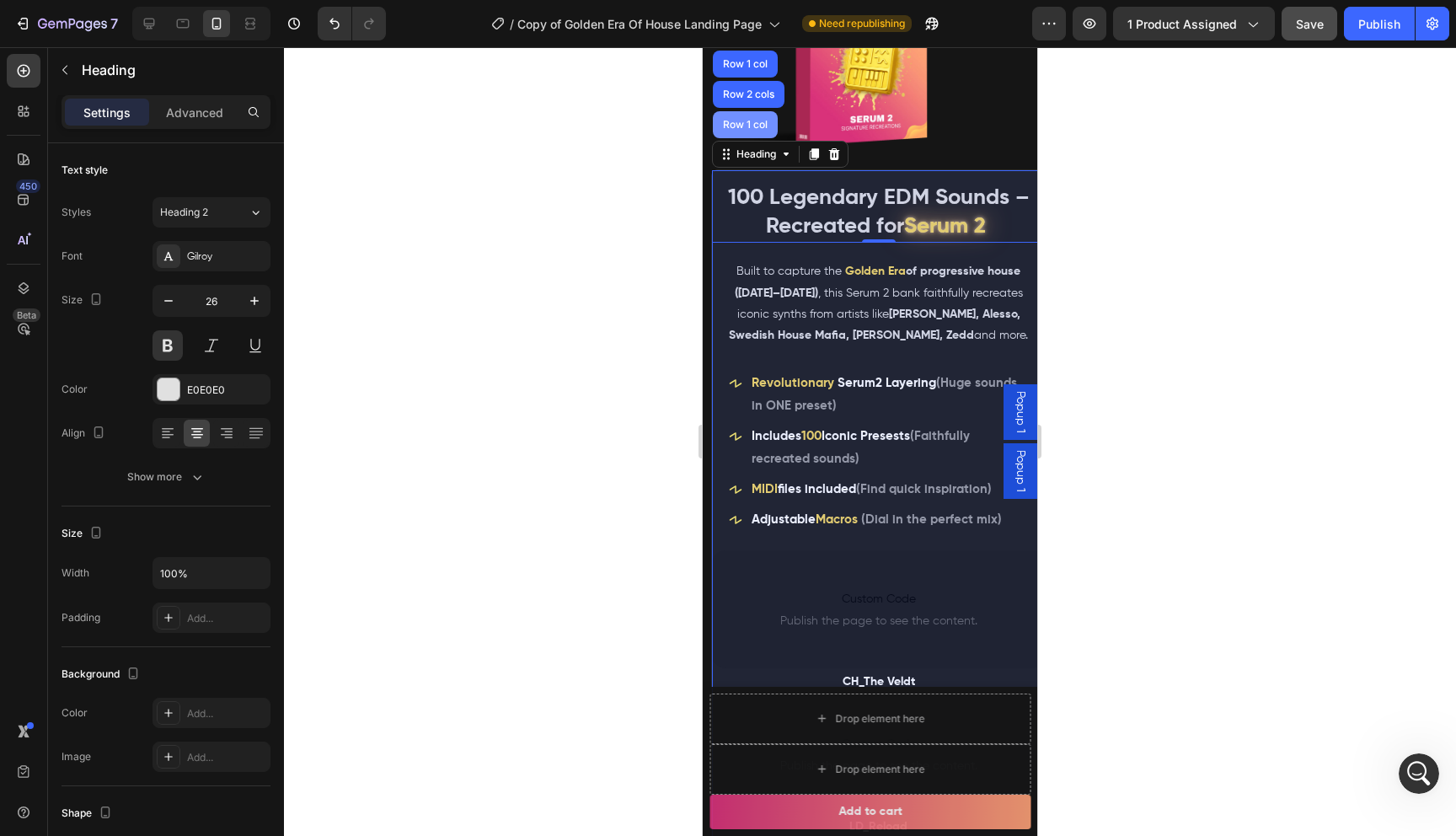
click at [752, 127] on div "Row 1 col" at bounding box center [745, 125] width 51 height 10
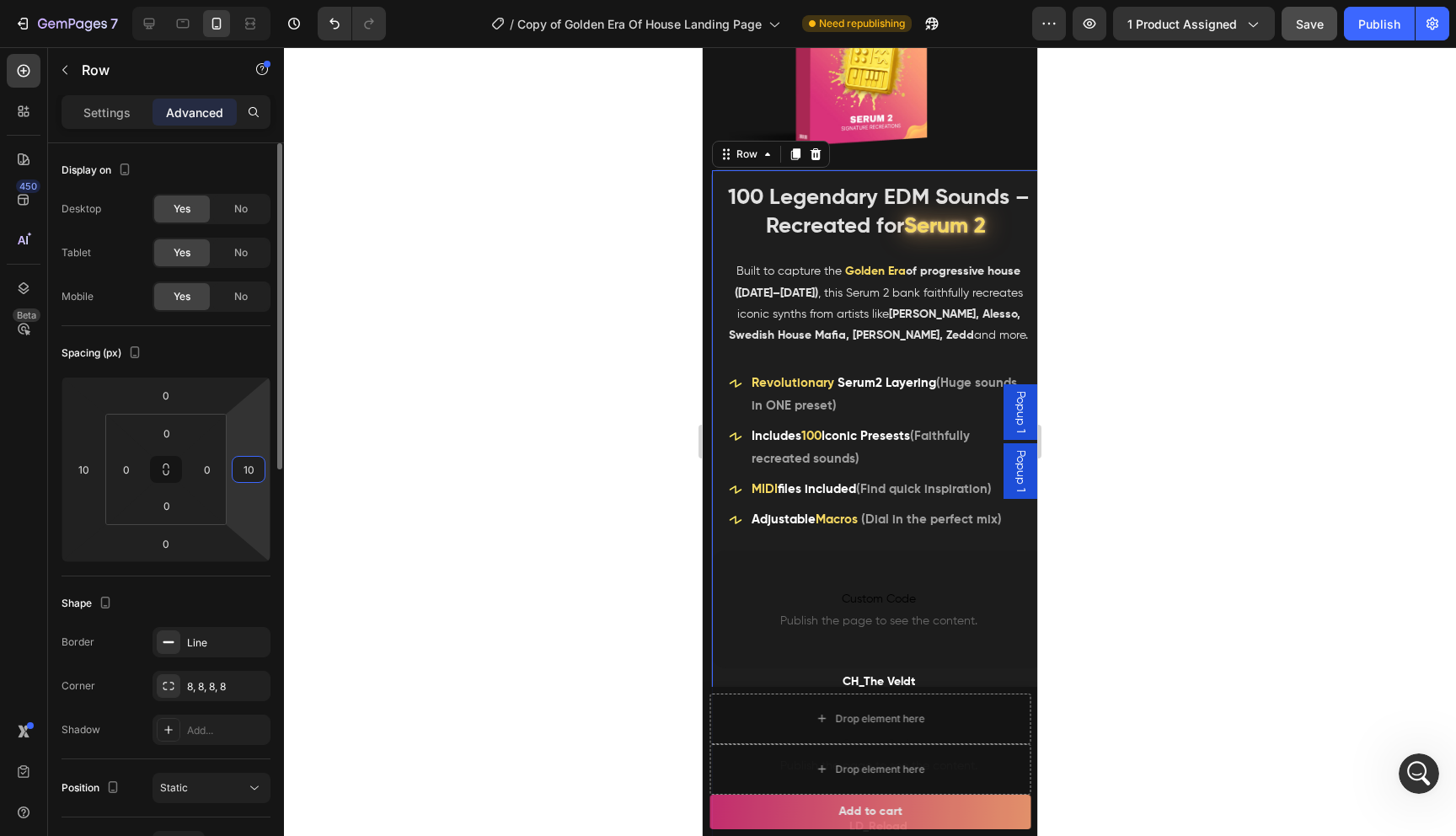
click at [250, 469] on input "10" at bounding box center [248, 469] width 25 height 25
type input "0"
click at [211, 469] on input "0" at bounding box center [207, 469] width 25 height 25
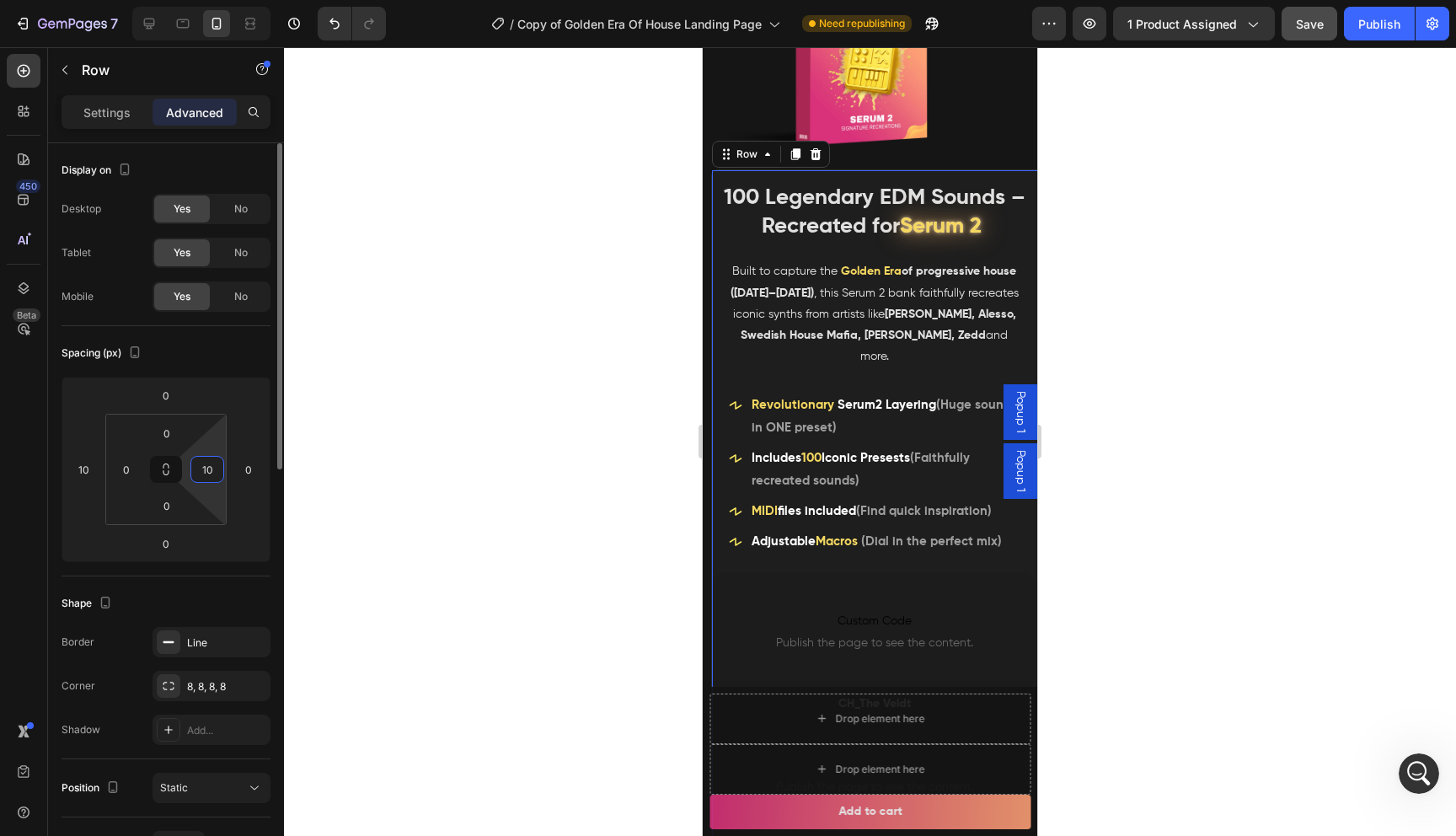
type input "1"
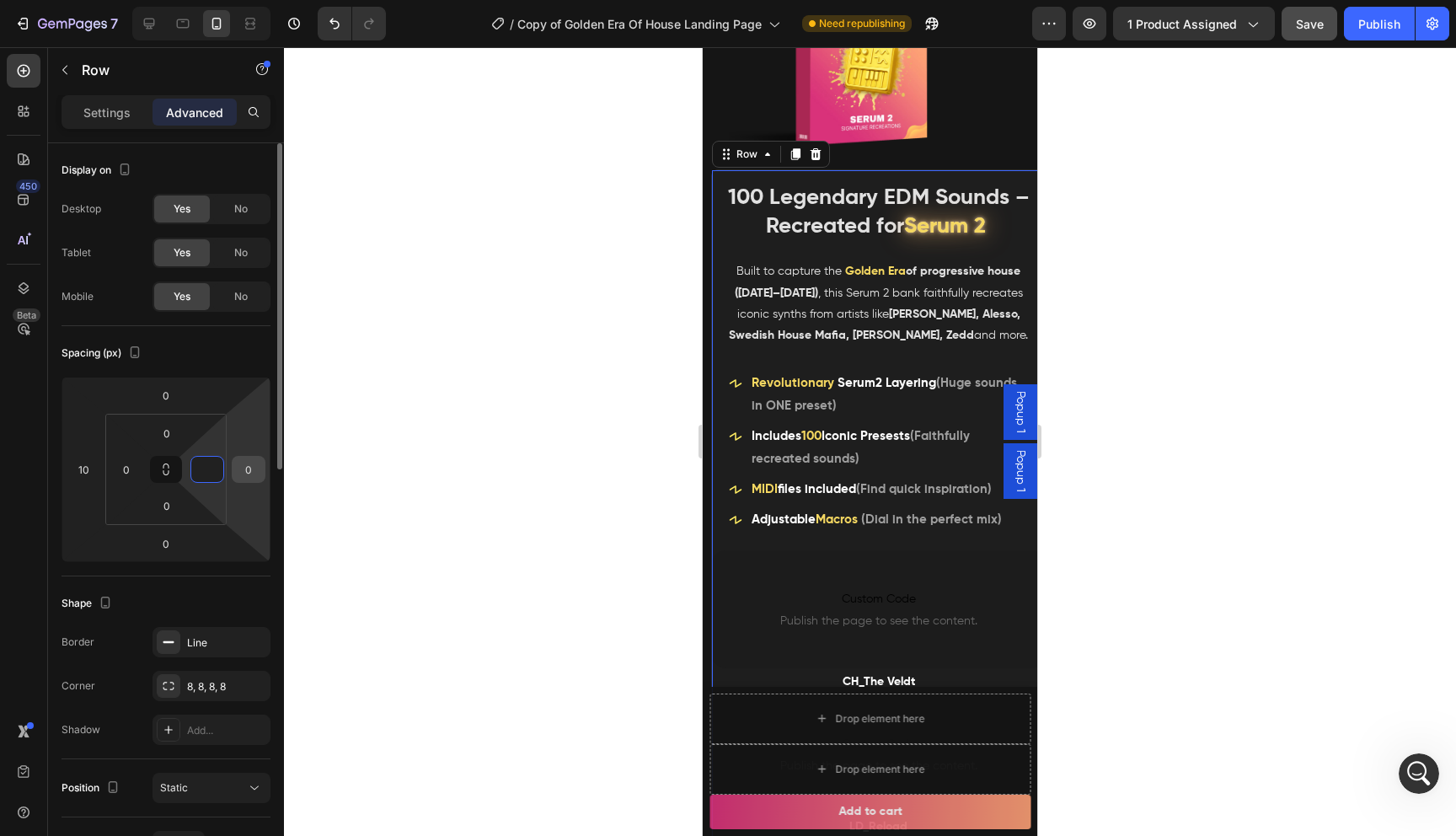
click at [243, 466] on input "0" at bounding box center [248, 469] width 25 height 25
type input "0"
type input "2"
click at [90, 474] on input "10" at bounding box center [83, 469] width 25 height 25
type input "0"
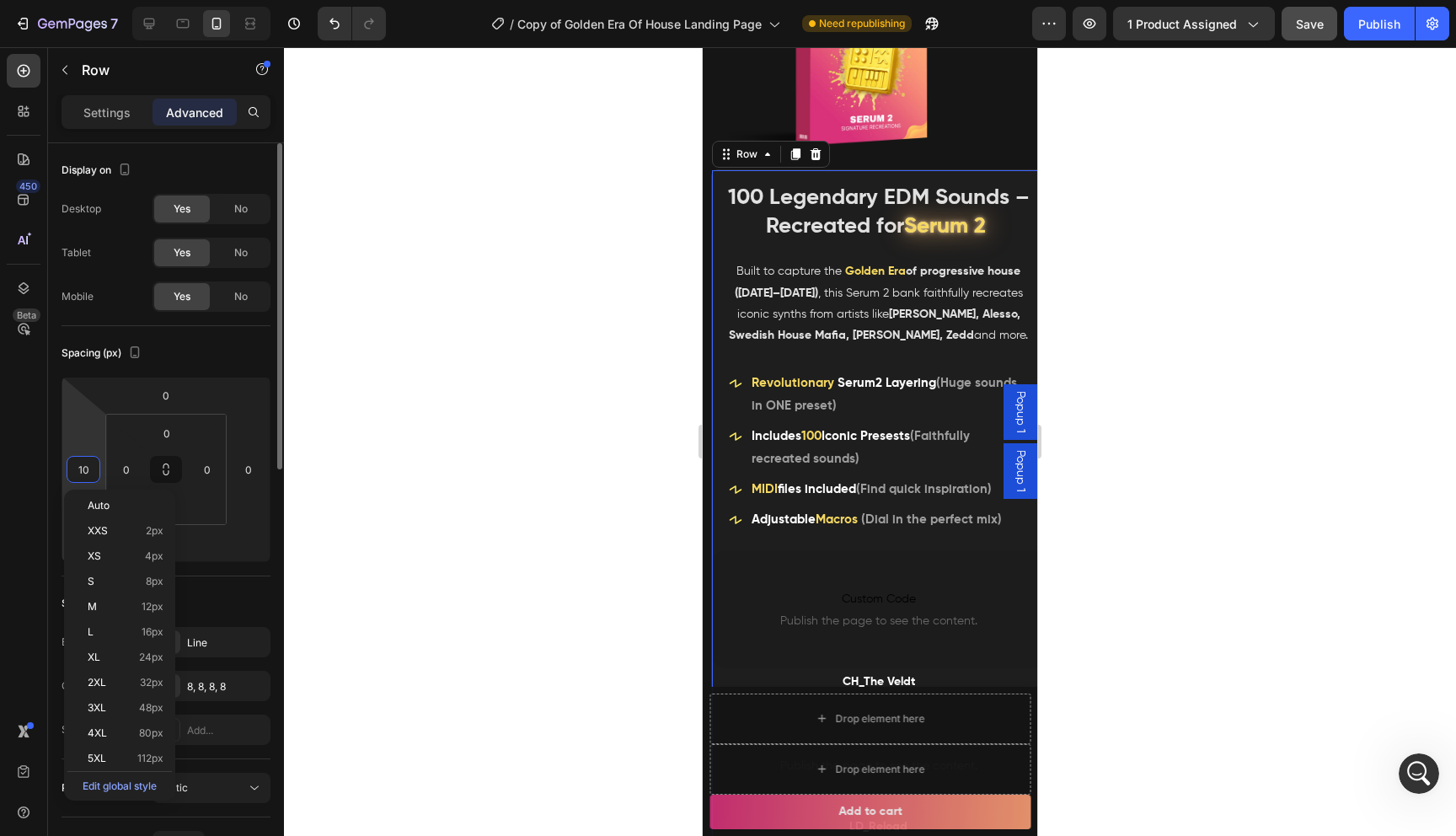
type input "0"
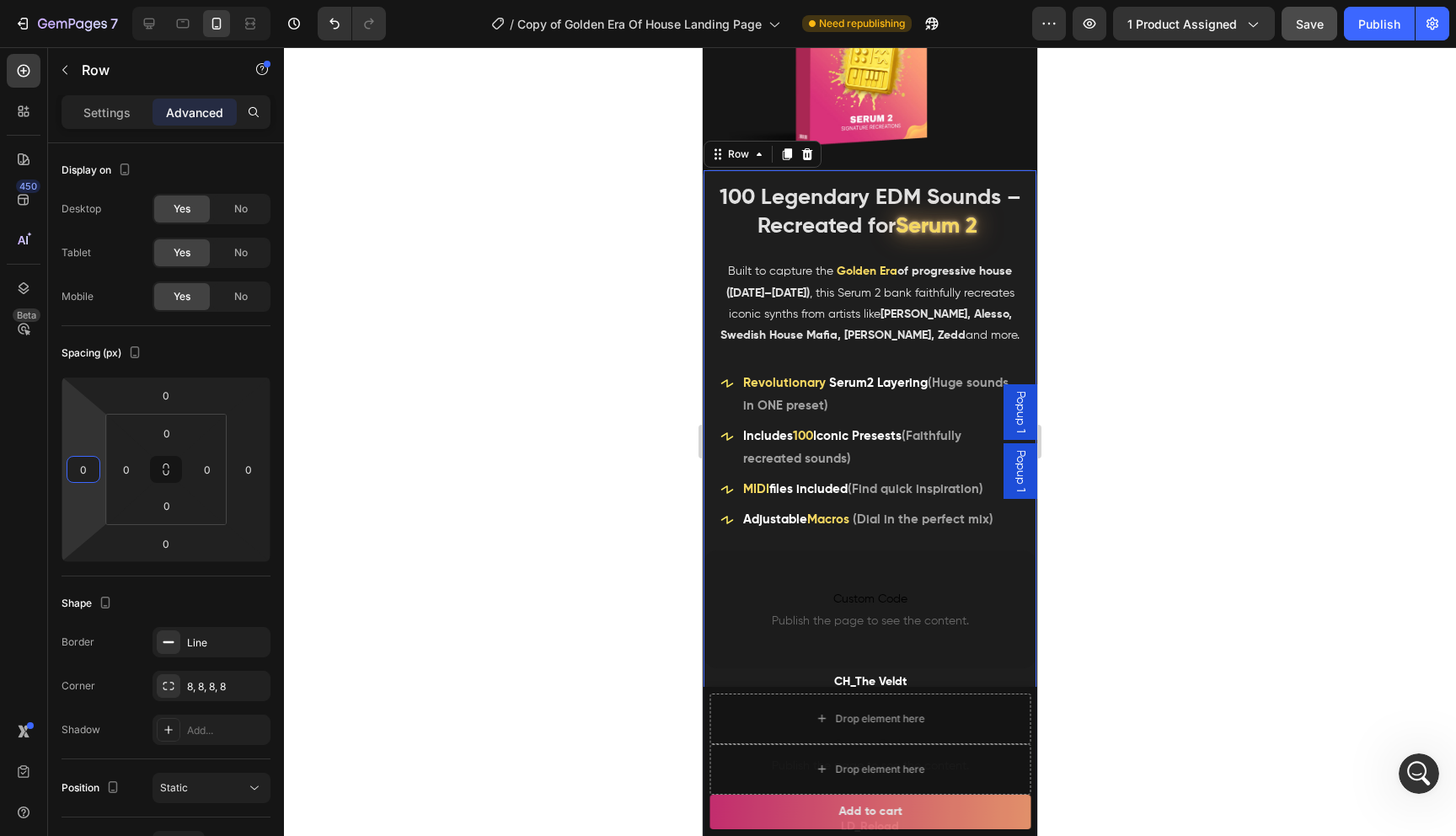
click at [586, 522] on div at bounding box center [869, 442] width 1172 height 789
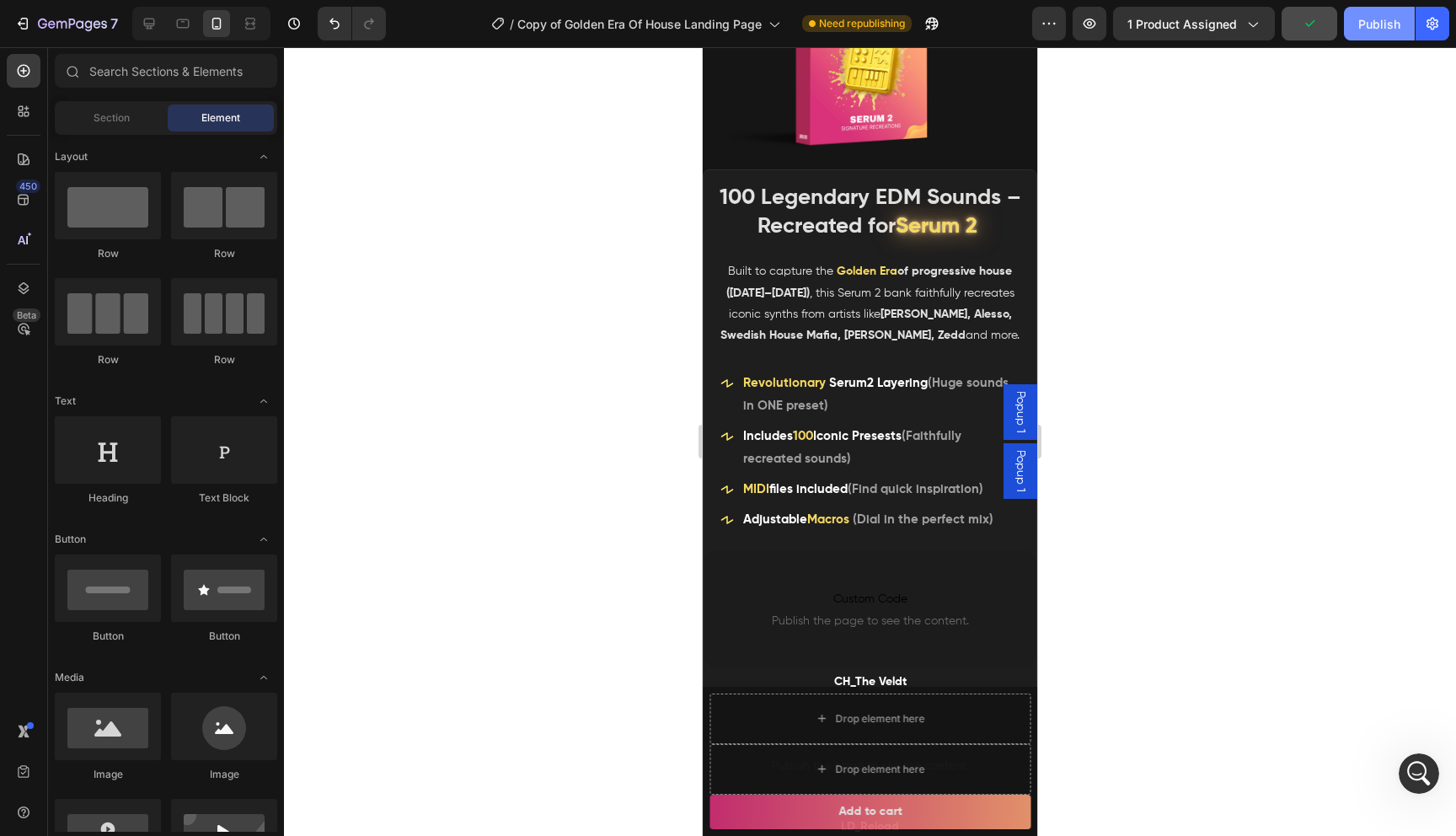
click at [1371, 24] on div "Publish" at bounding box center [1379, 24] width 42 height 17
click at [1396, 772] on div at bounding box center [869, 442] width 1172 height 789
click at [1412, 771] on icon "Open Intercom Messenger" at bounding box center [1417, 771] width 28 height 28
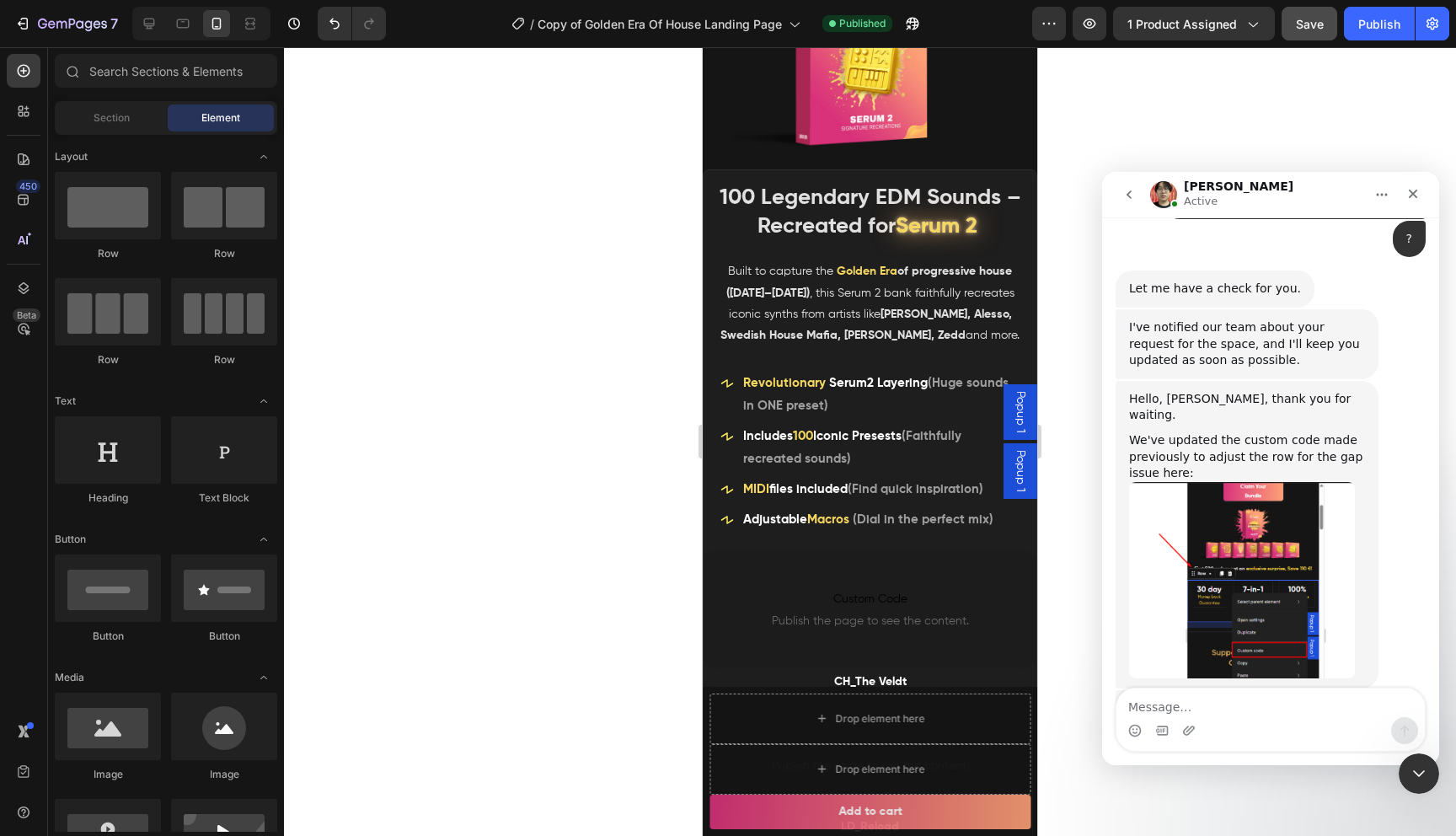
scroll to position [13042, 0]
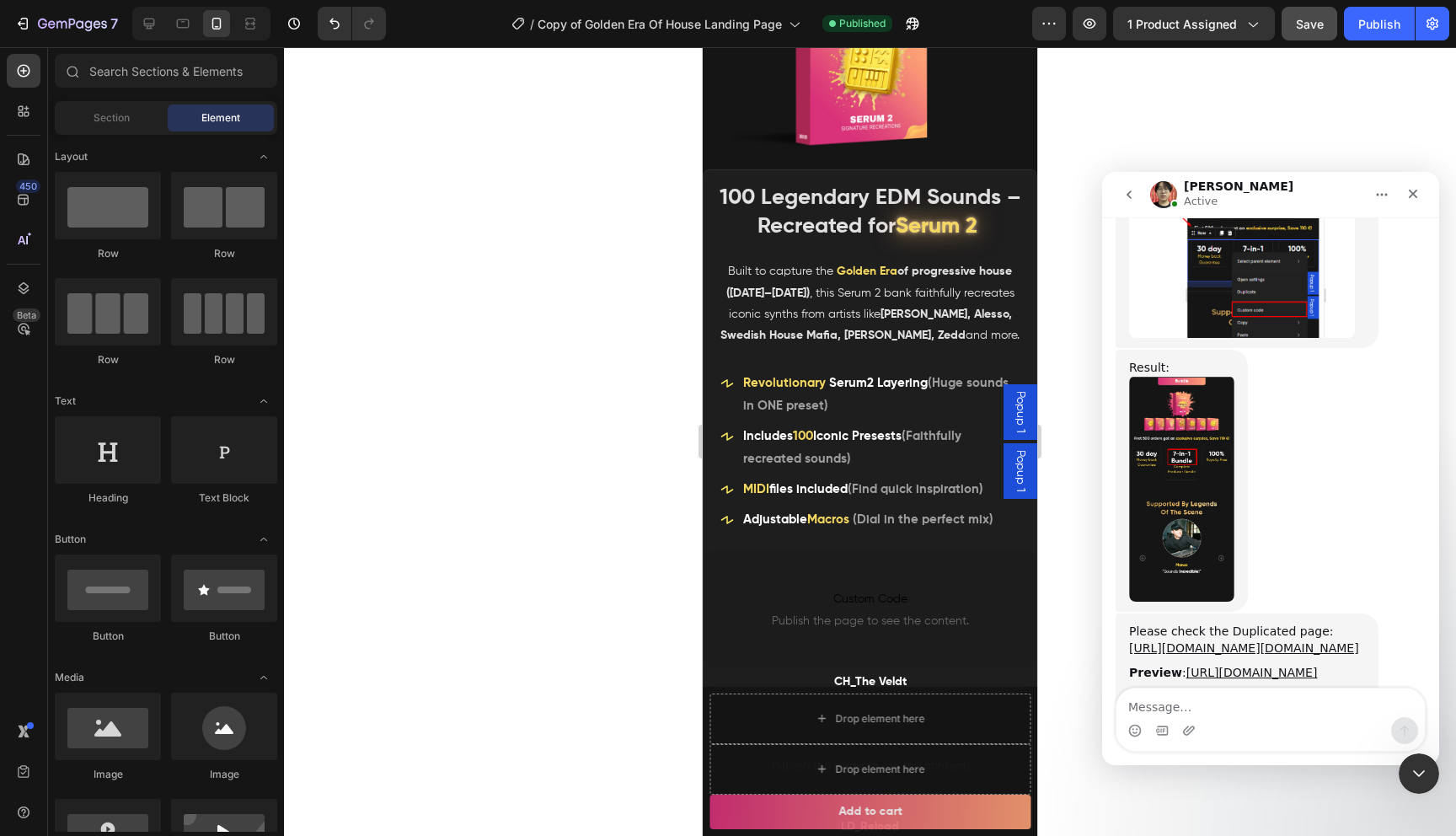
click at [1234, 698] on textarea "Message…" at bounding box center [1270, 702] width 308 height 29
type textarea "thanks"
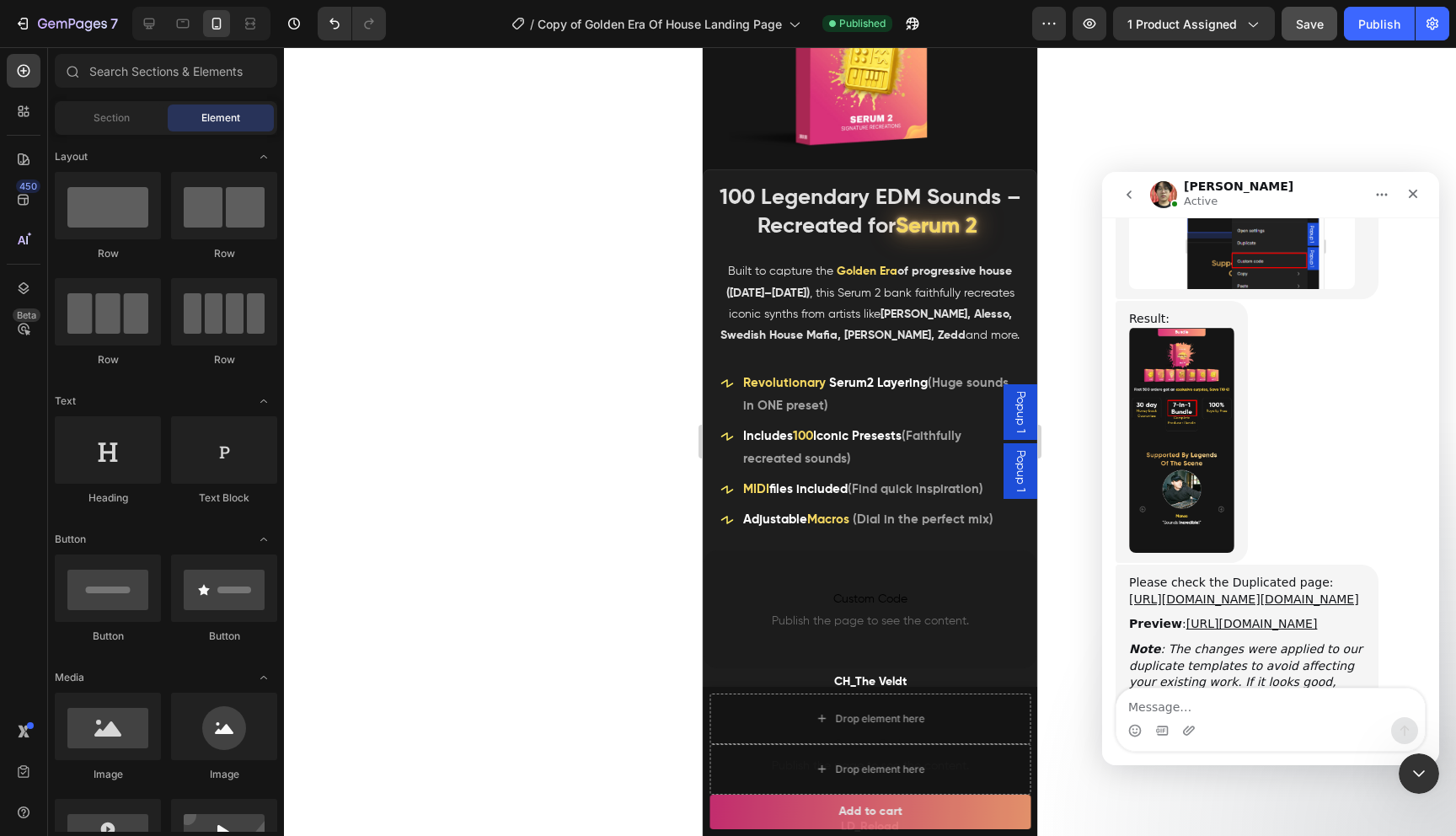
scroll to position [13092, 0]
type textarea "any news regarding the klaviyo thing?"
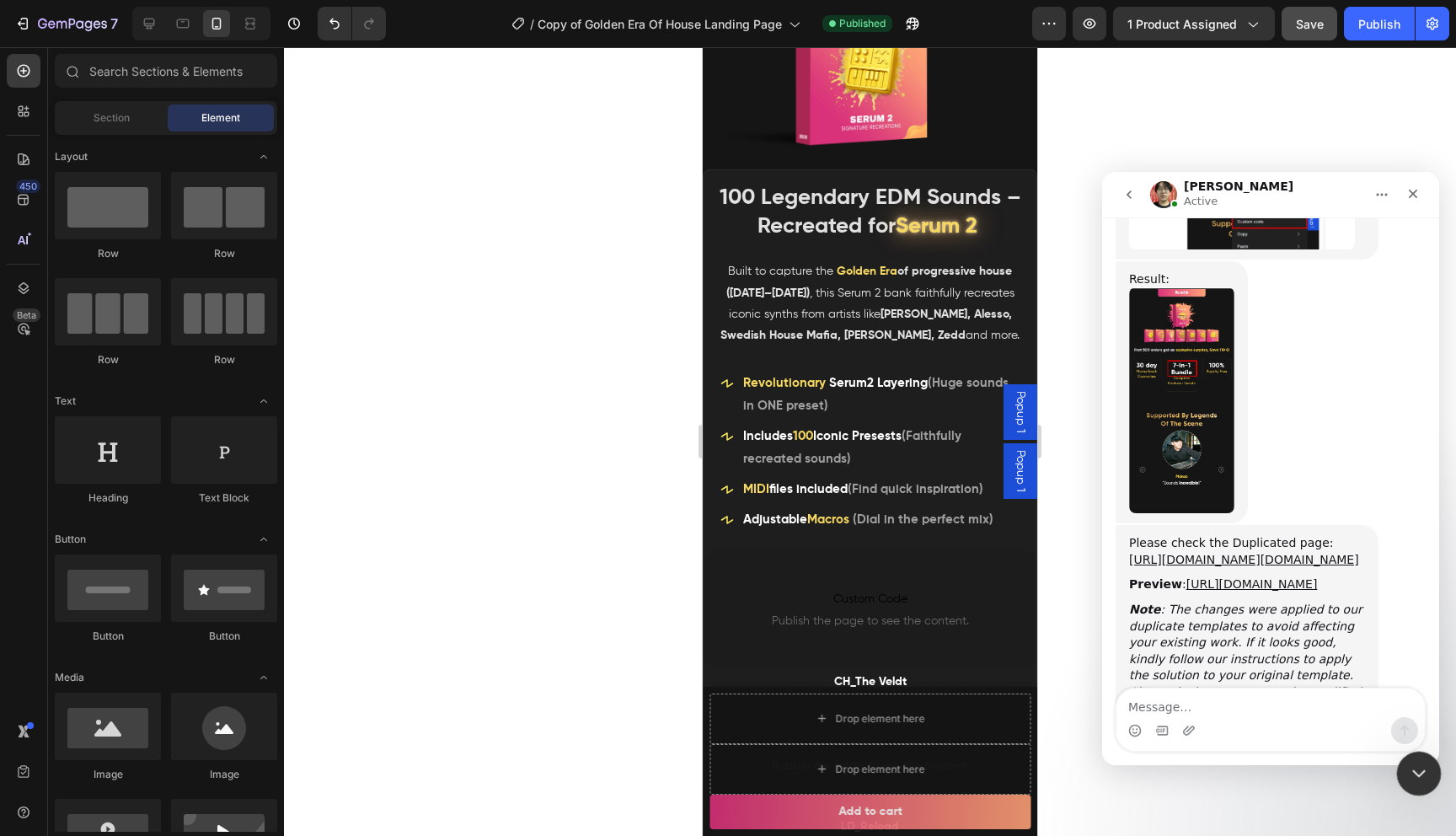
click at [1421, 754] on div "Close Intercom Messenger" at bounding box center [1416, 771] width 40 height 40
